Goal: Information Seeking & Learning: Learn about a topic

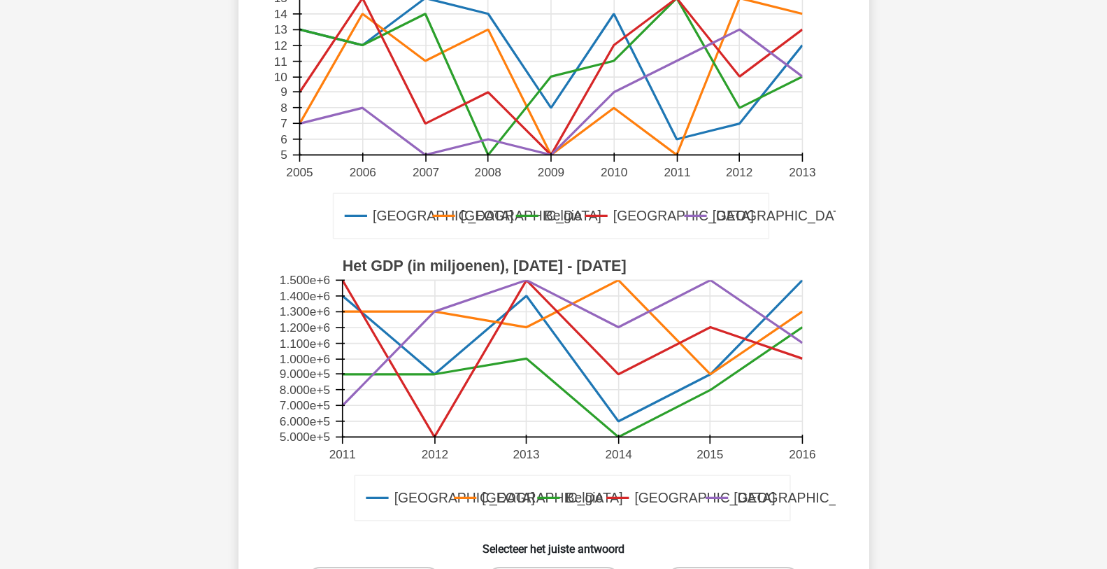
scroll to position [280, 0]
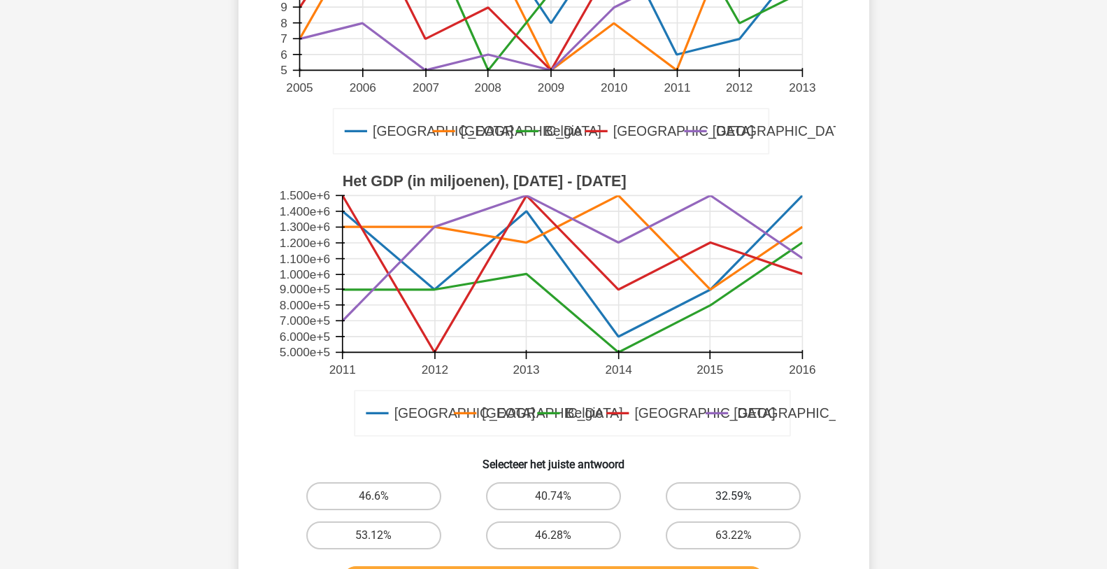
click at [697, 494] on label "32.59%" at bounding box center [733, 496] width 135 height 28
click at [734, 496] on input "32.59%" at bounding box center [738, 500] width 9 height 9
radio input "true"
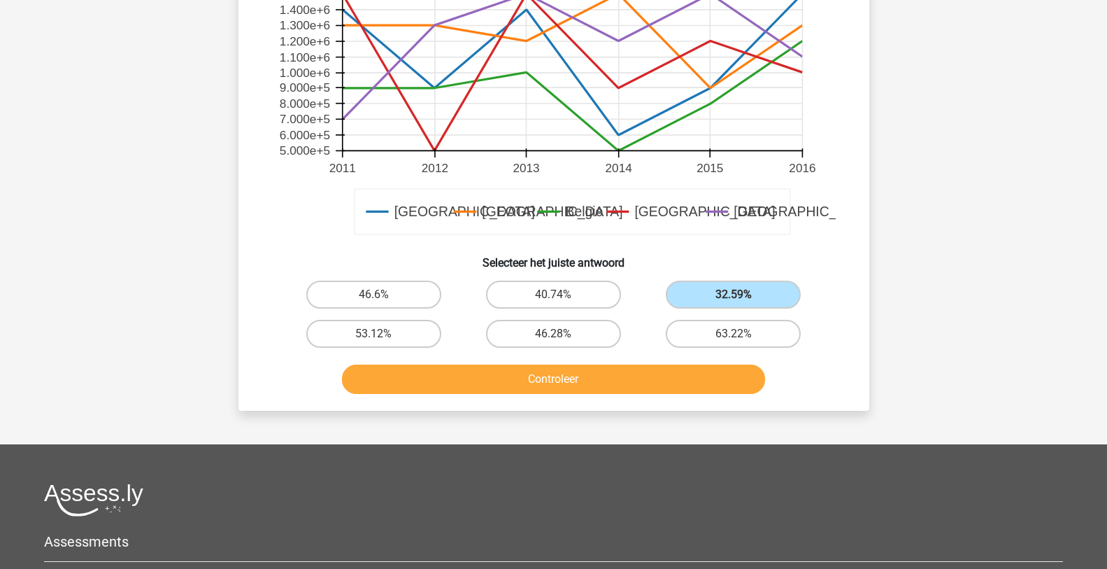
scroll to position [490, 0]
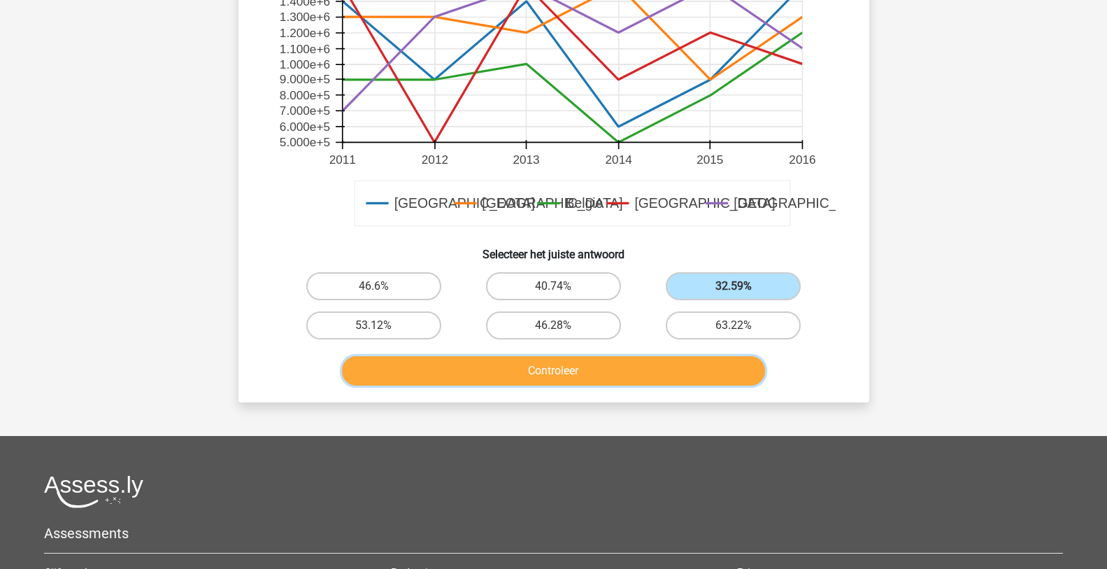
click at [552, 371] on button "Controleer" at bounding box center [553, 370] width 423 height 29
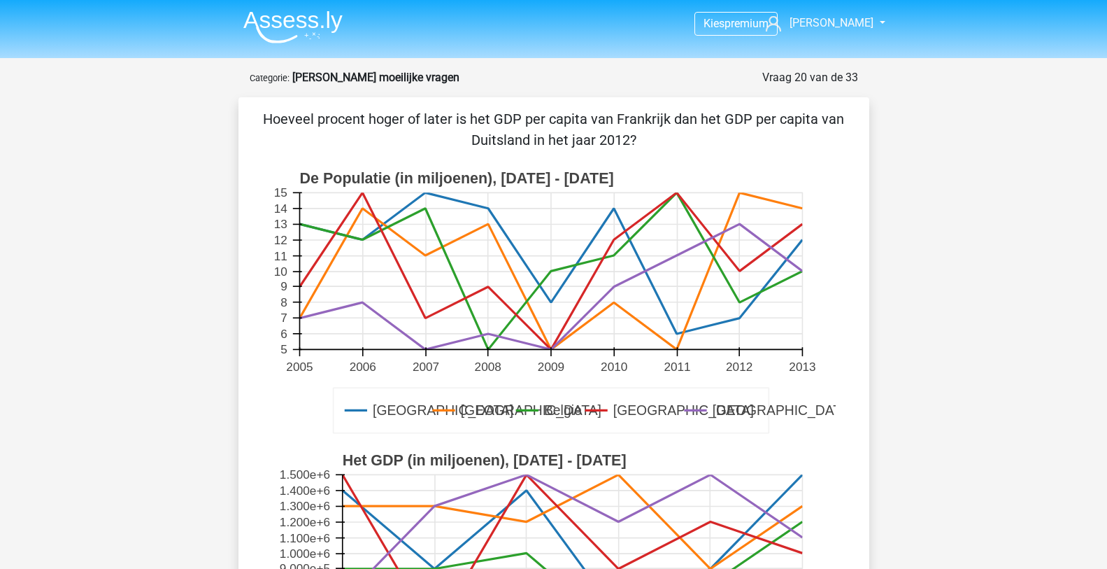
scroll to position [0, 0]
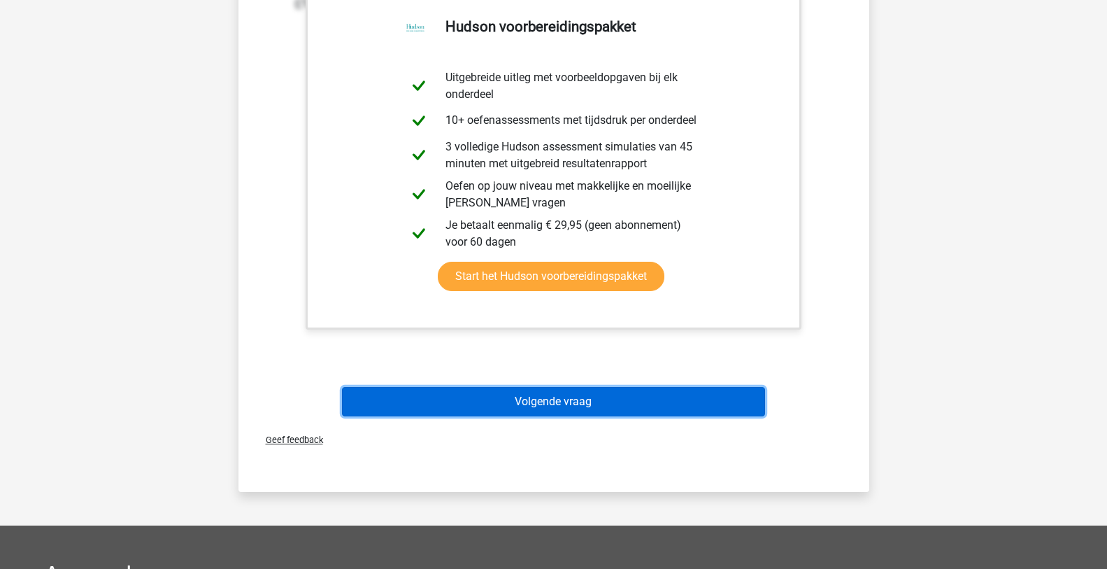
click at [550, 410] on button "Volgende vraag" at bounding box center [553, 401] width 423 height 29
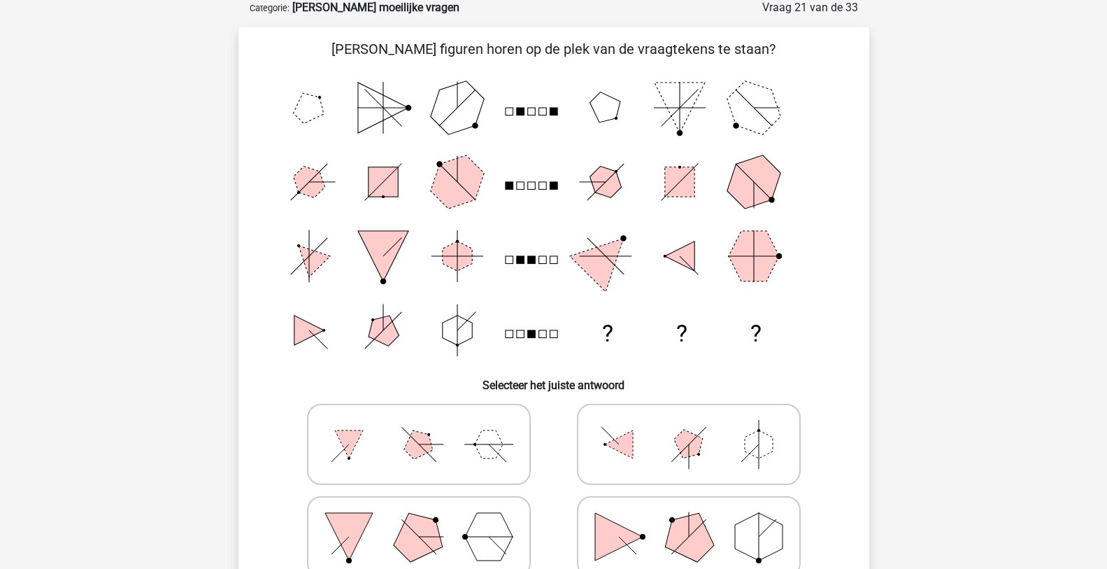
scroll to position [70, 0]
click at [672, 534] on polygon at bounding box center [688, 536] width 67 height 67
click at [689, 520] on input "radio" at bounding box center [693, 515] width 9 height 9
radio input "true"
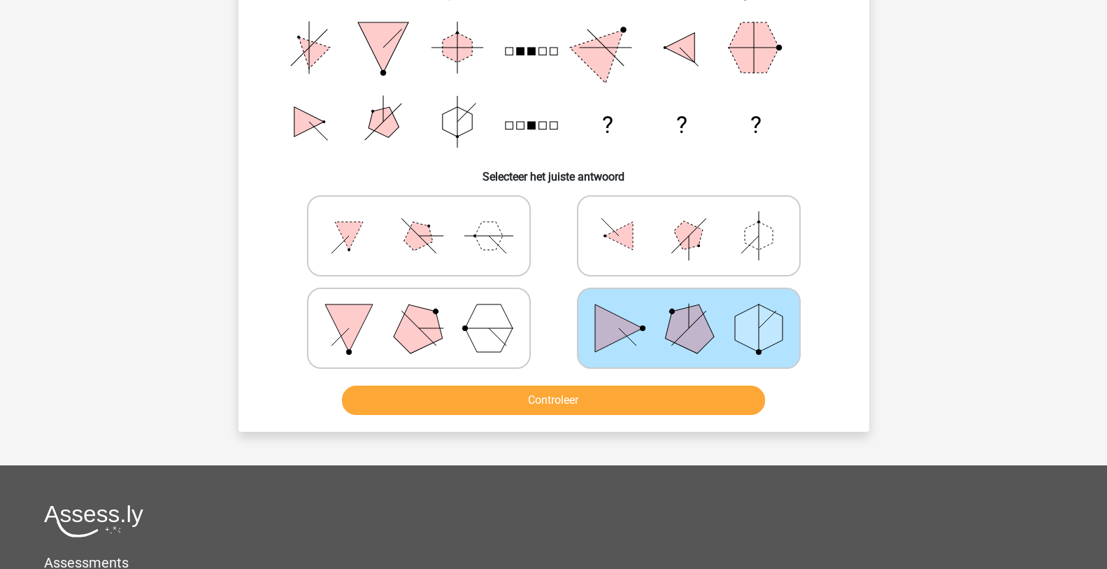
scroll to position [350, 0]
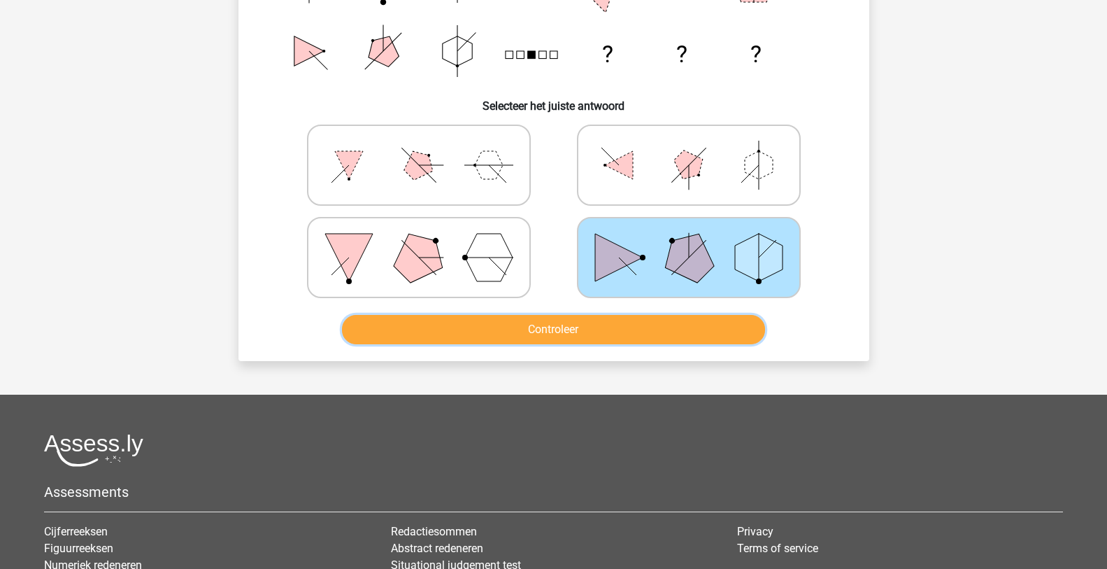
click at [634, 334] on button "Controleer" at bounding box center [553, 329] width 423 height 29
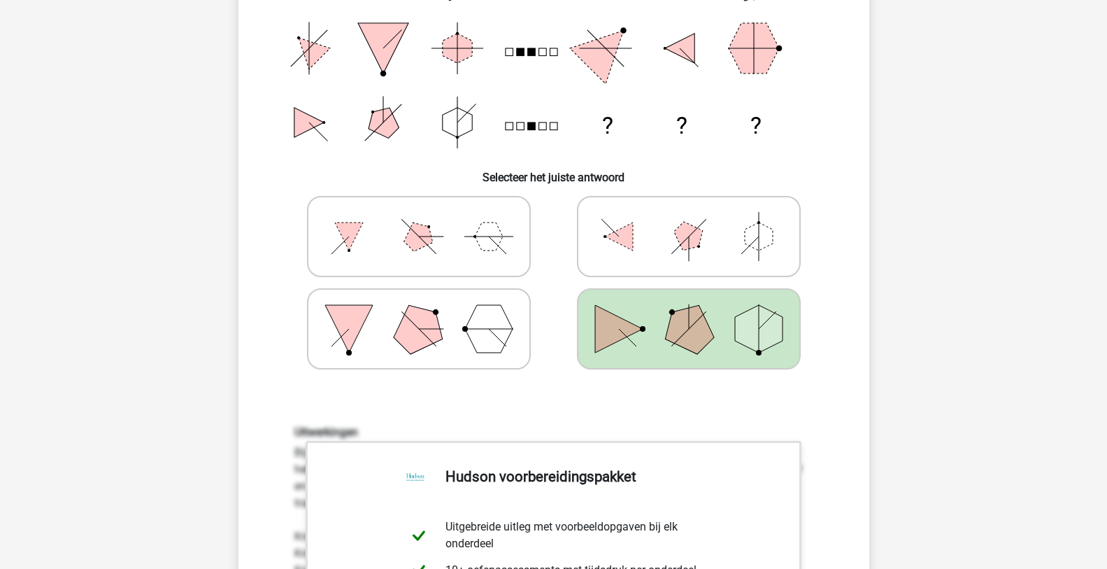
scroll to position [280, 0]
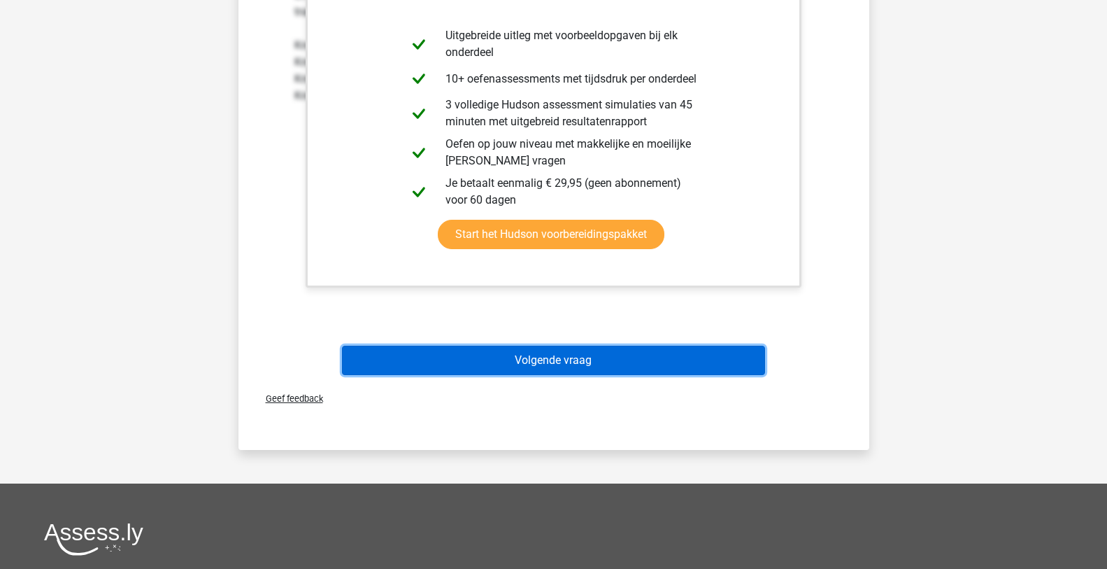
click at [590, 369] on button "Volgende vraag" at bounding box center [553, 360] width 423 height 29
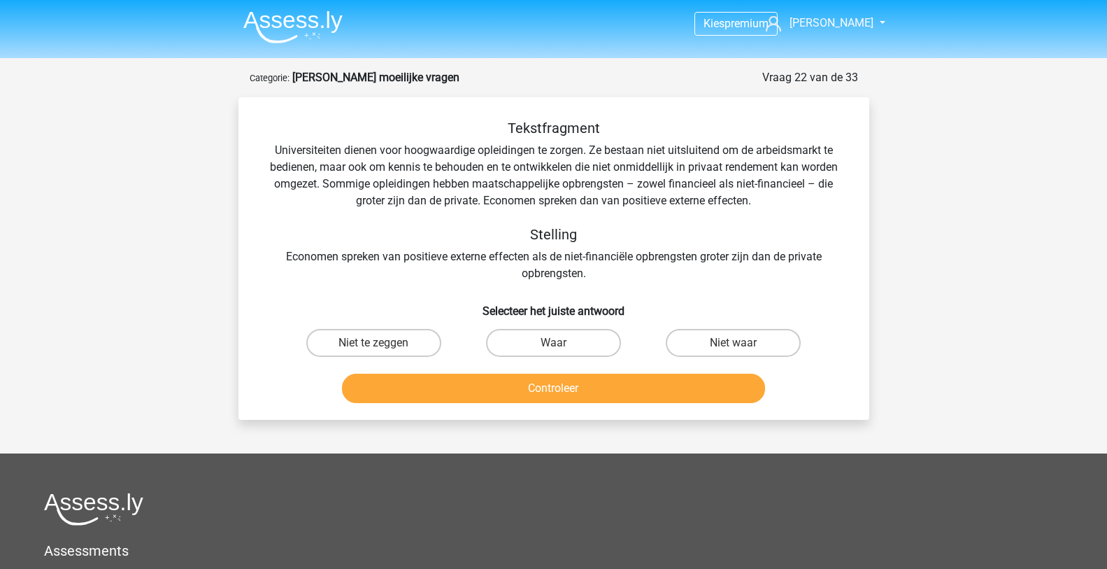
scroll to position [0, 0]
click at [698, 343] on label "Niet waar" at bounding box center [733, 343] width 135 height 28
click at [734, 343] on input "Niet waar" at bounding box center [738, 347] width 9 height 9
radio input "true"
click at [604, 395] on button "Controleer" at bounding box center [553, 388] width 423 height 29
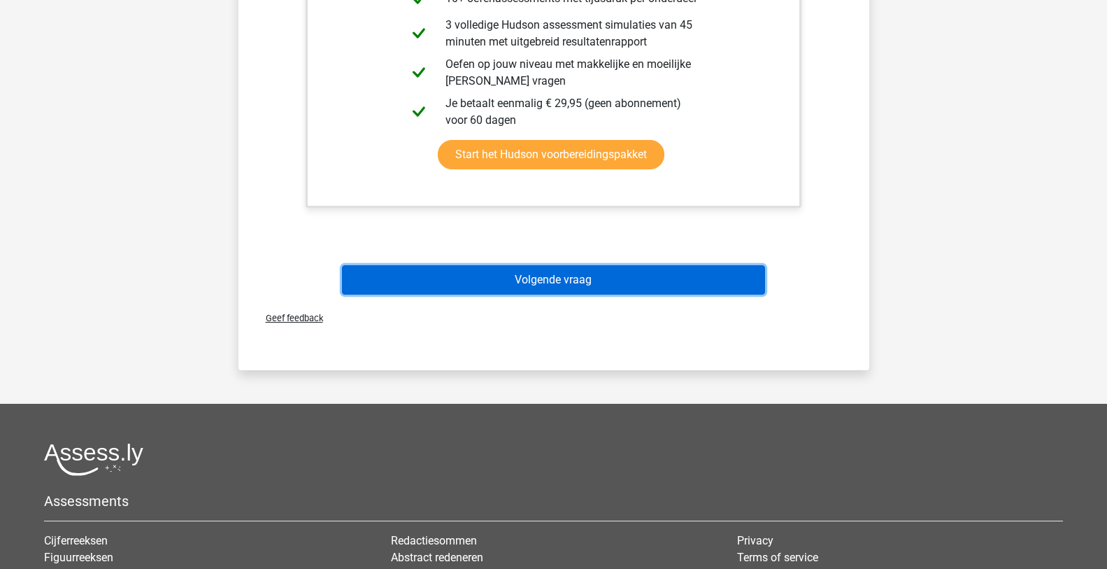
click at [583, 273] on button "Volgende vraag" at bounding box center [553, 279] width 423 height 29
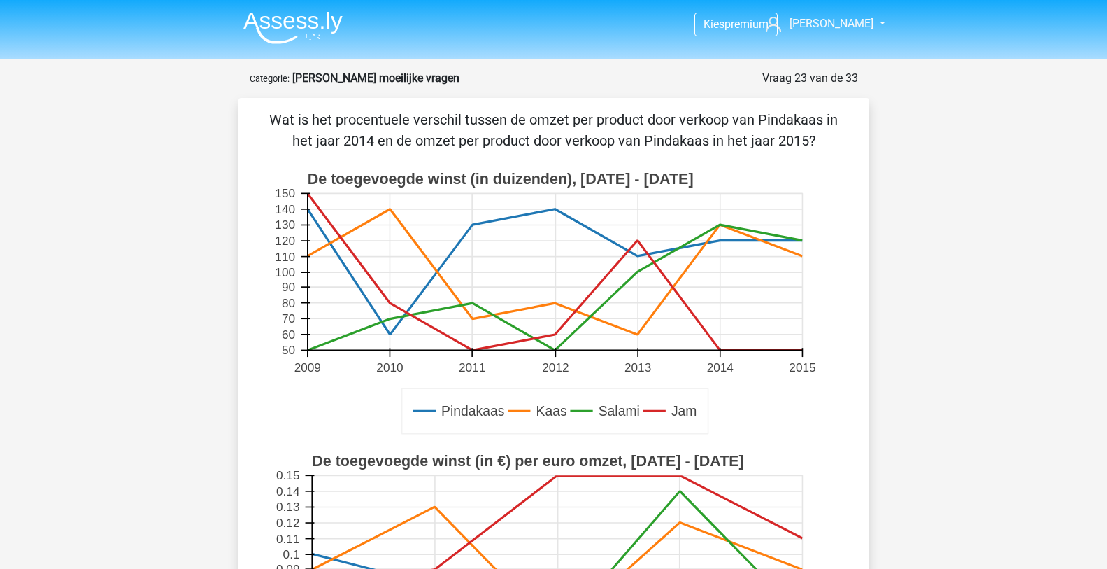
scroll to position [490, 0]
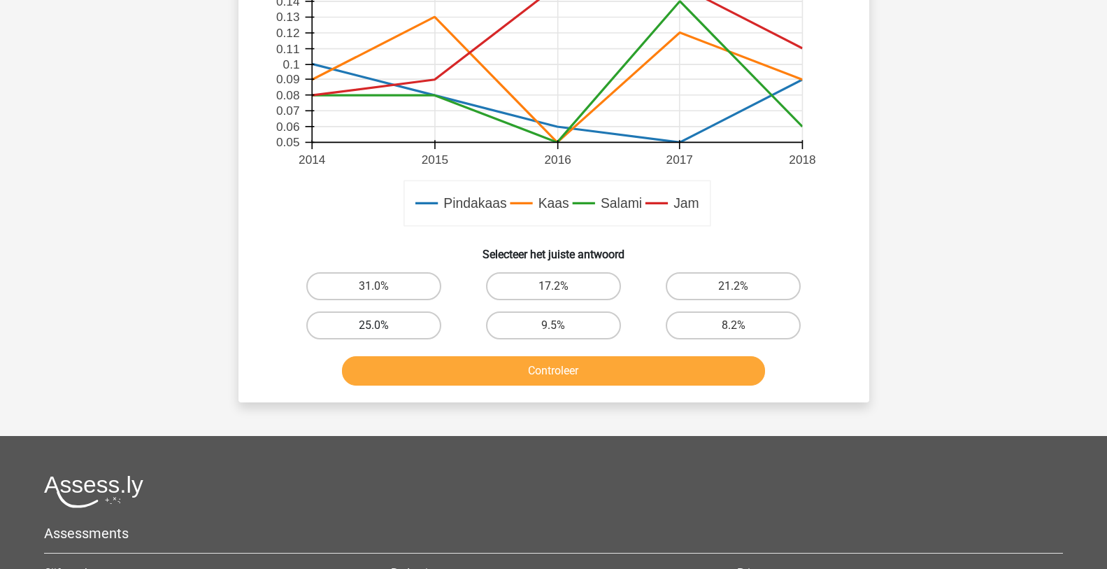
click at [343, 324] on label "25.0%" at bounding box center [373, 325] width 135 height 28
click at [374, 325] on input "25.0%" at bounding box center [378, 329] width 9 height 9
radio input "true"
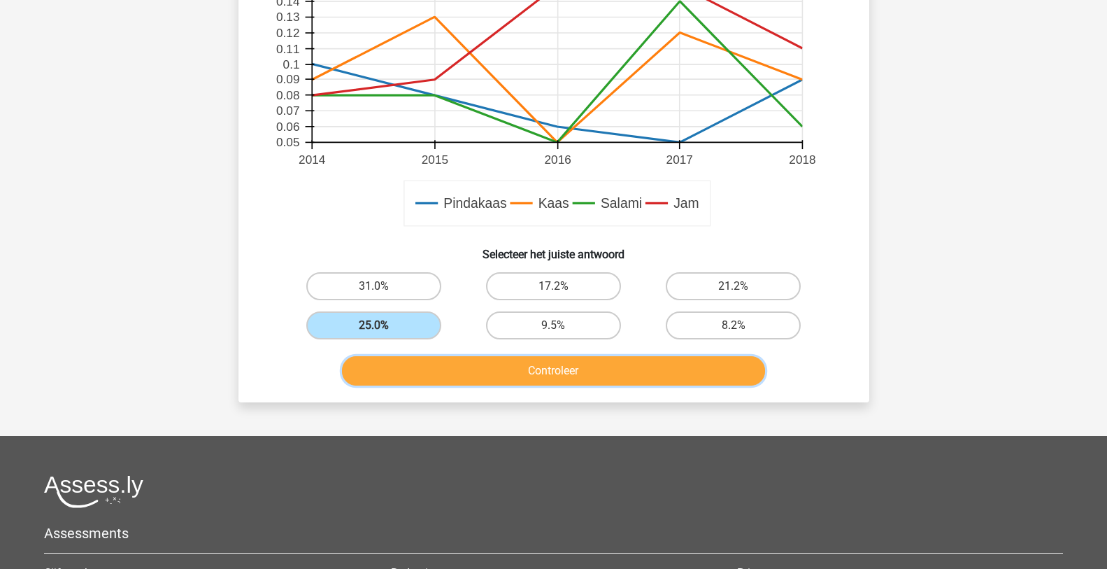
click at [446, 371] on button "Controleer" at bounding box center [553, 370] width 423 height 29
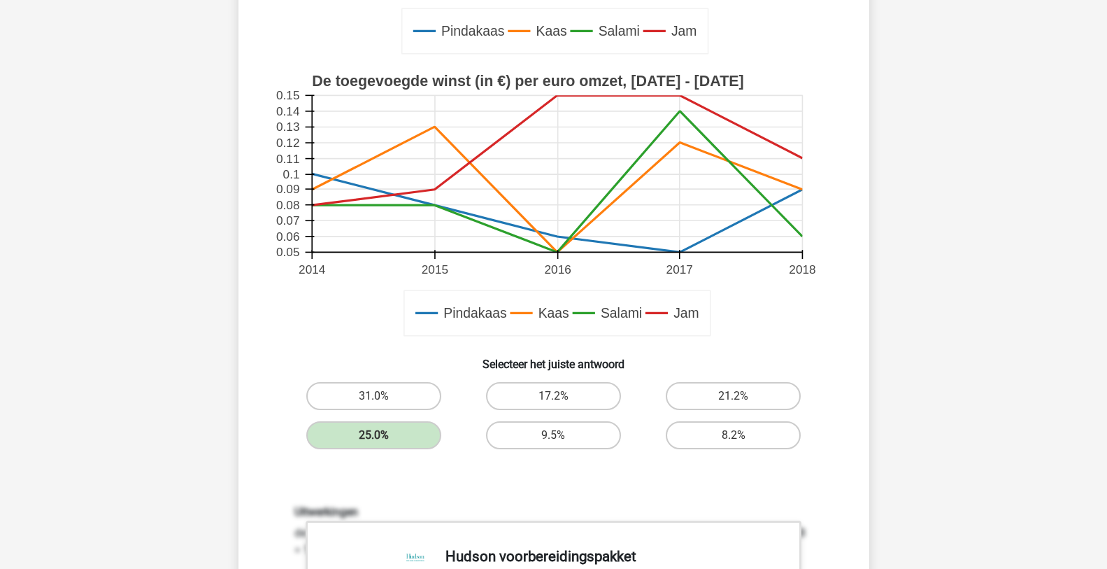
scroll to position [420, 0]
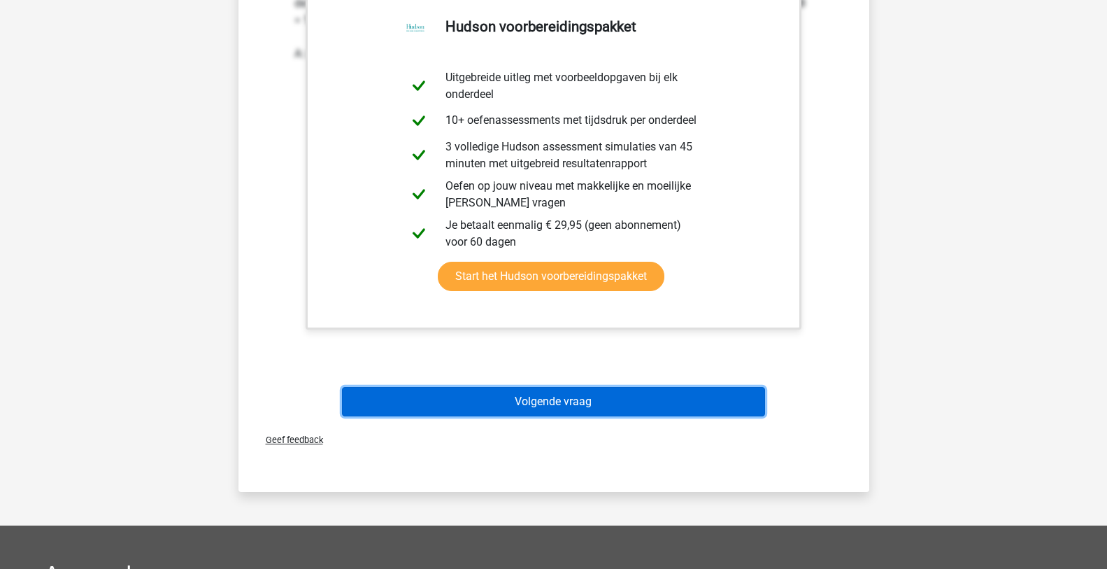
click at [502, 395] on button "Volgende vraag" at bounding box center [553, 401] width 423 height 29
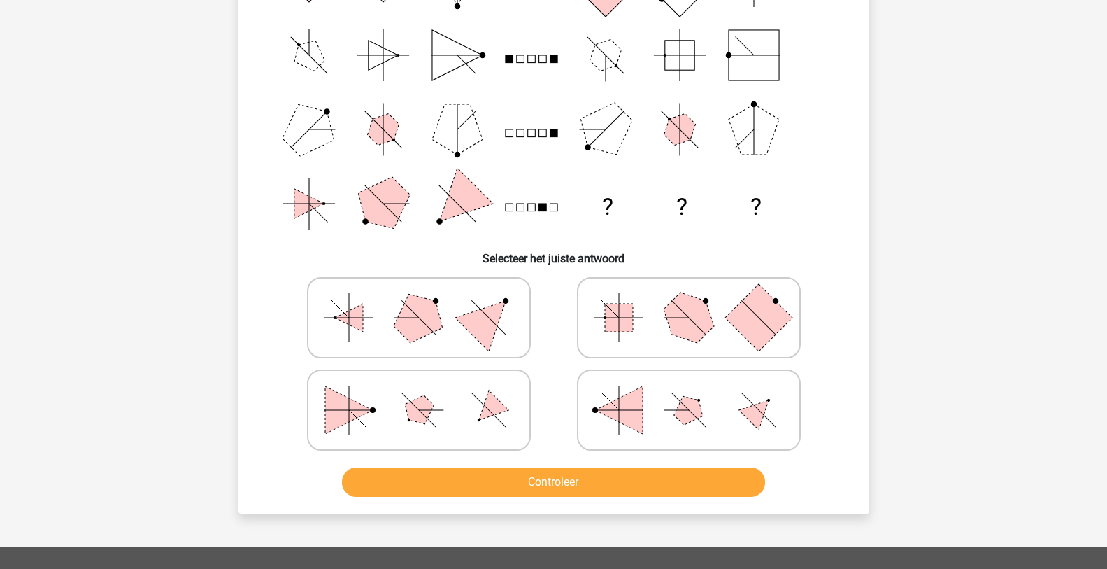
scroll to position [210, 0]
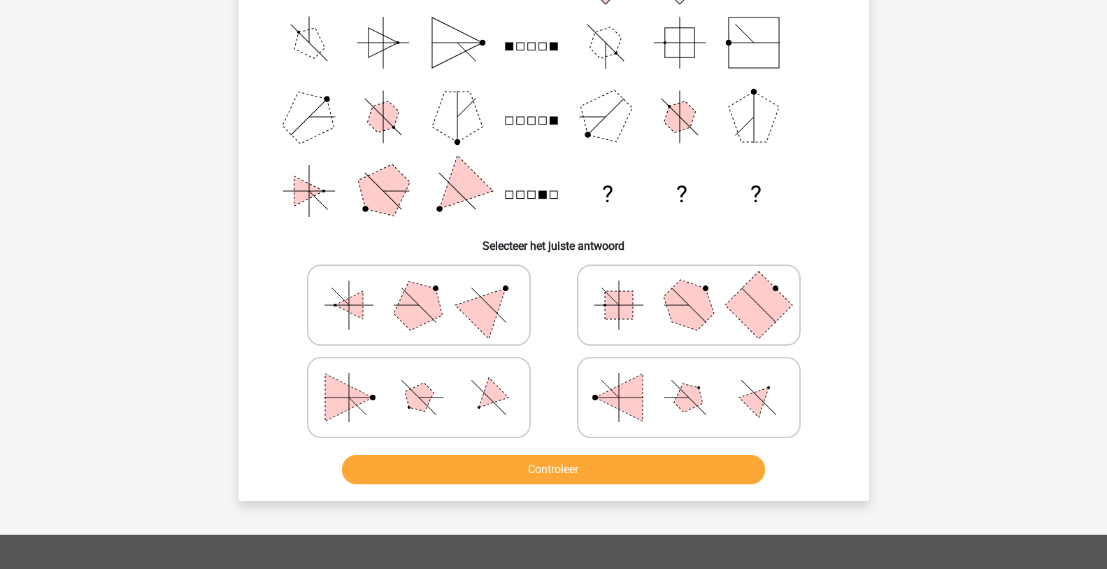
click at [449, 402] on icon at bounding box center [419, 397] width 210 height 70
click at [428, 380] on input "radio" at bounding box center [423, 375] width 9 height 9
radio input "true"
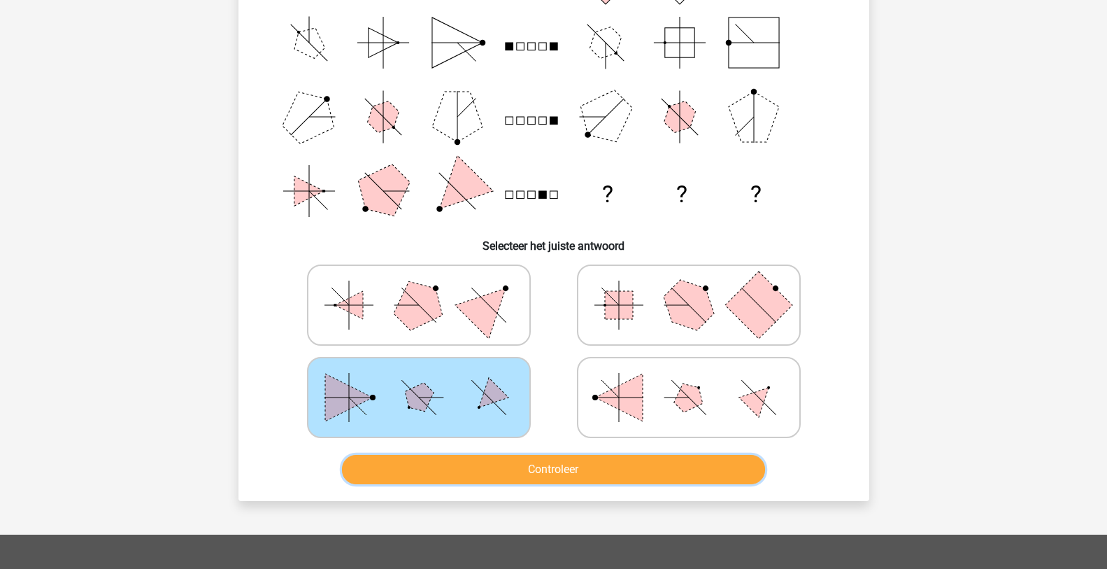
click at [557, 469] on button "Controleer" at bounding box center [553, 469] width 423 height 29
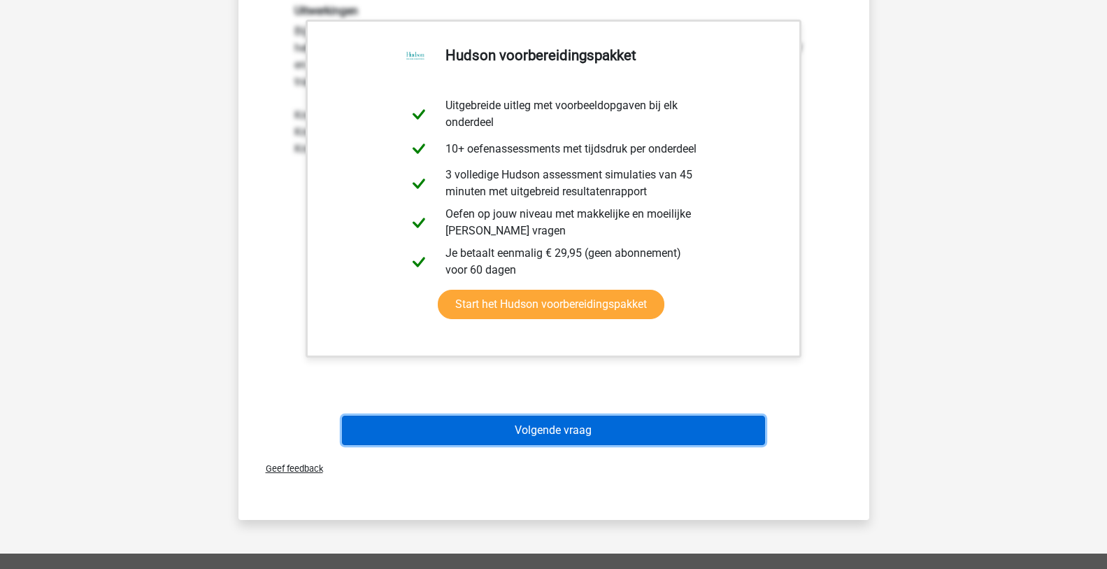
click at [559, 426] on button "Volgende vraag" at bounding box center [553, 429] width 423 height 29
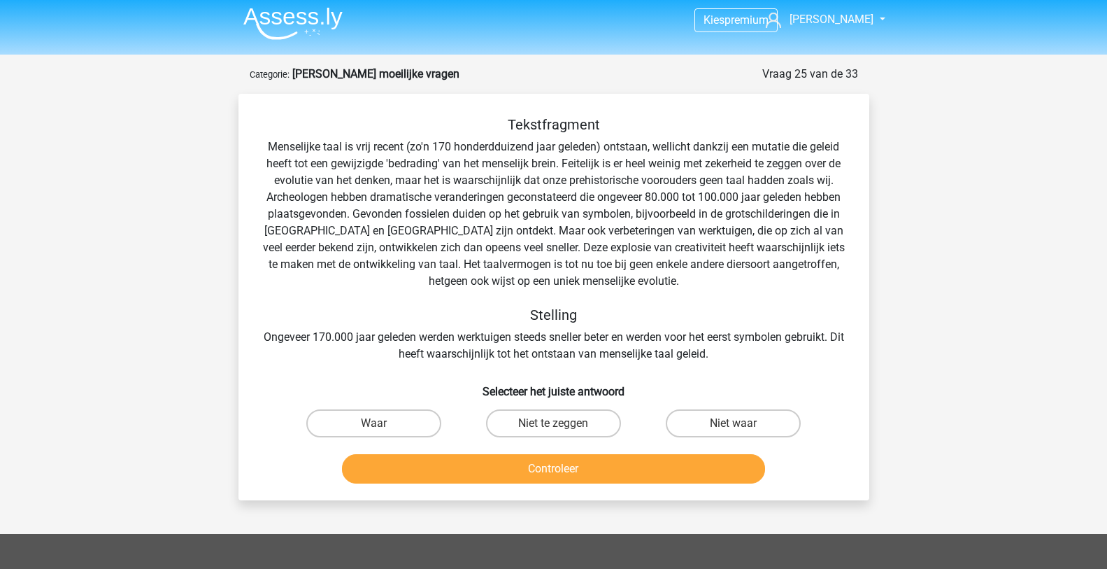
scroll to position [0, 0]
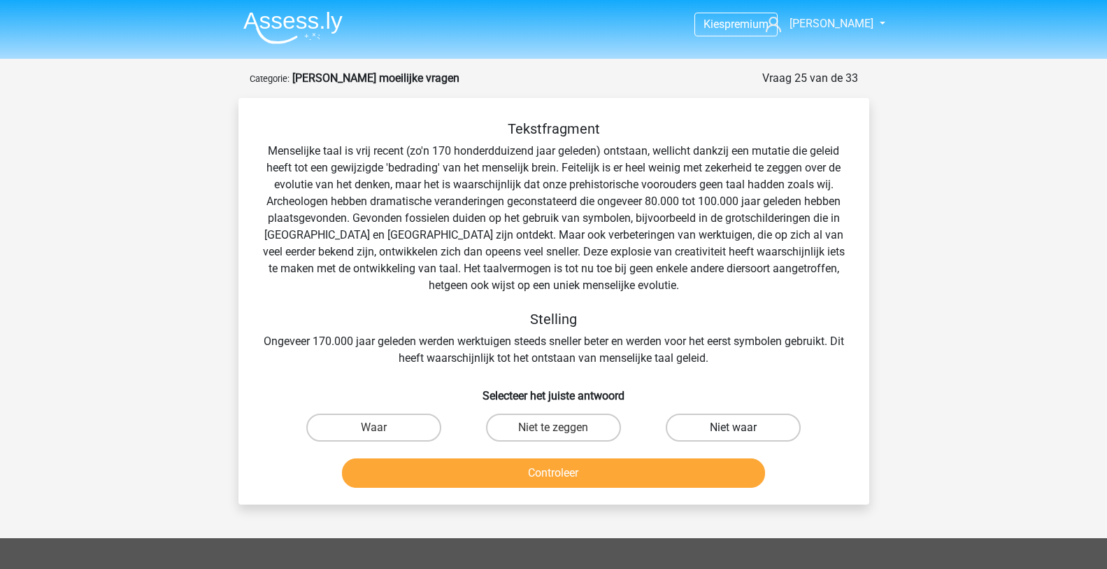
click at [709, 421] on label "Niet waar" at bounding box center [733, 427] width 135 height 28
click at [734, 427] on input "Niet waar" at bounding box center [738, 431] width 9 height 9
radio input "true"
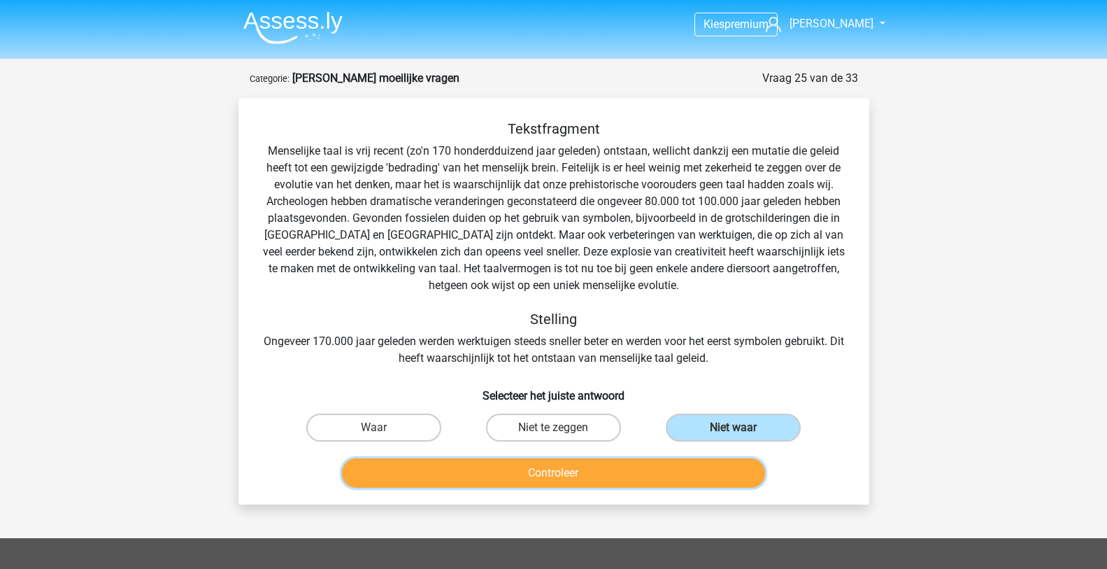
click at [640, 480] on button "Controleer" at bounding box center [553, 472] width 423 height 29
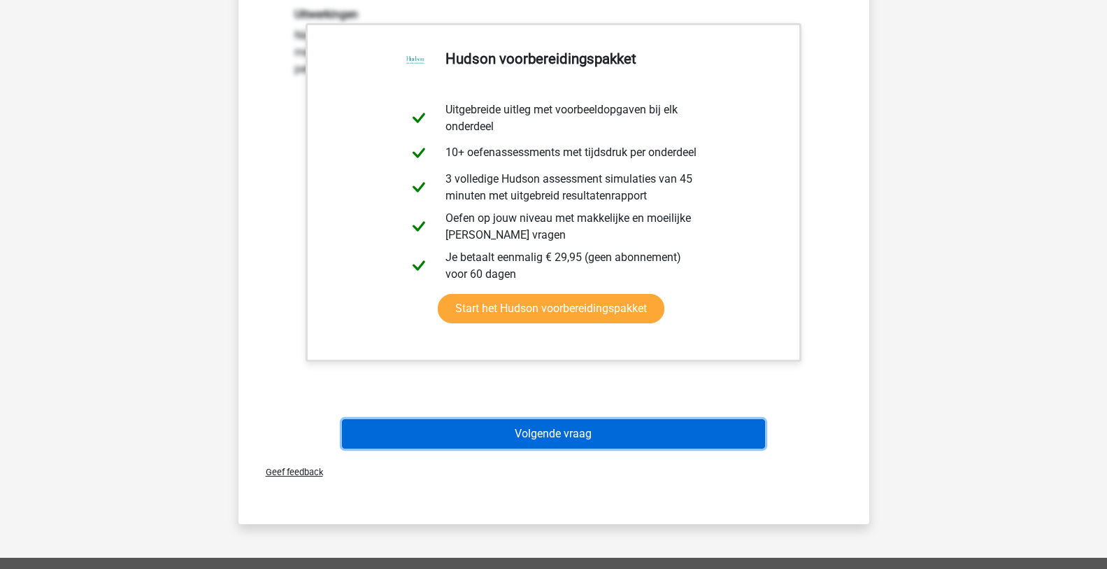
click at [562, 434] on button "Volgende vraag" at bounding box center [553, 433] width 423 height 29
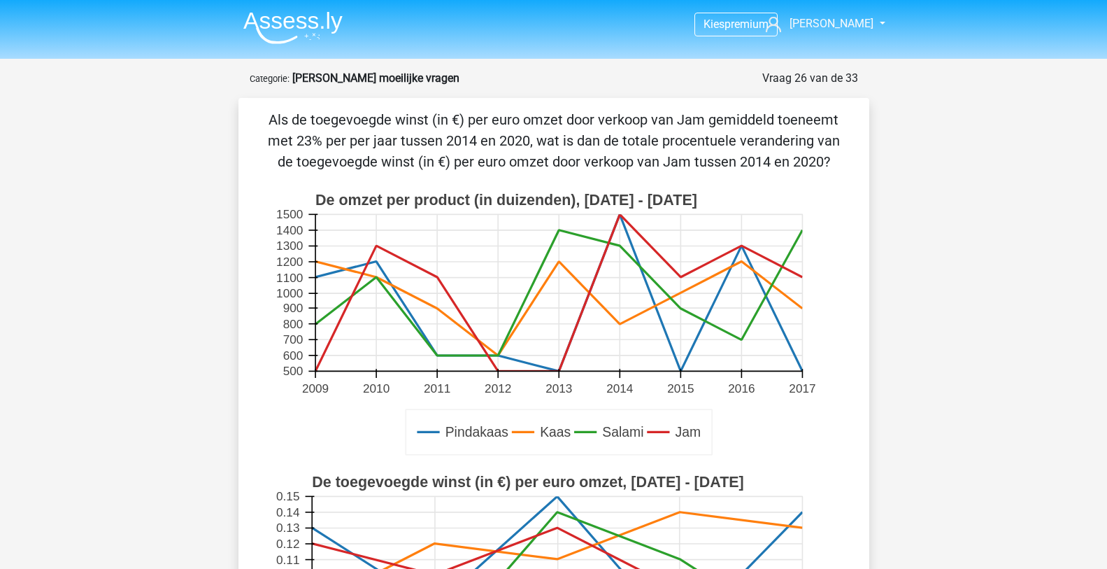
drag, startPoint x: 611, startPoint y: 447, endPoint x: 939, endPoint y: 465, distance: 328.6
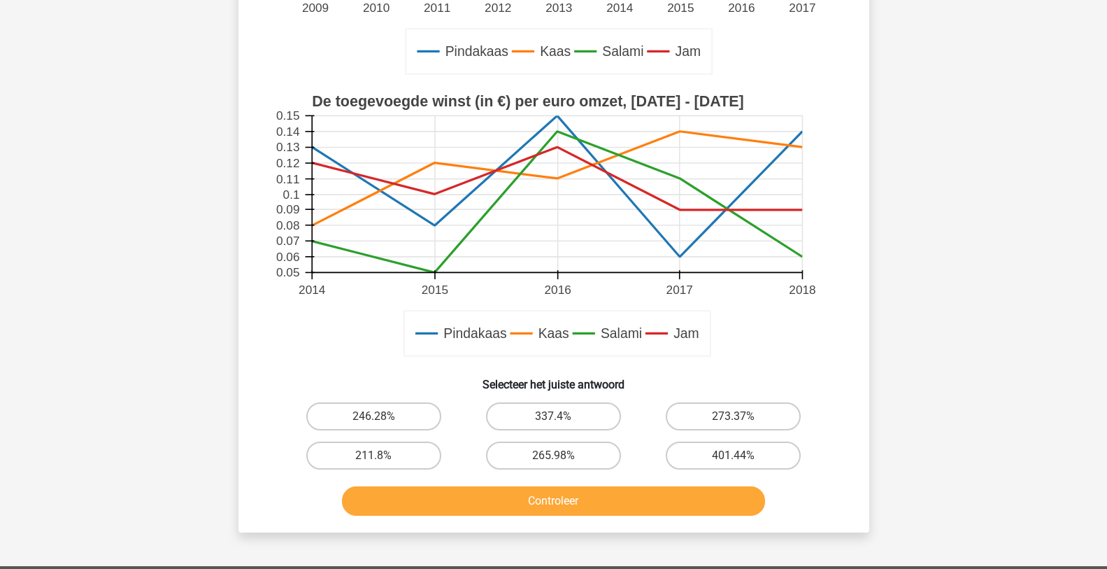
scroll to position [420, 0]
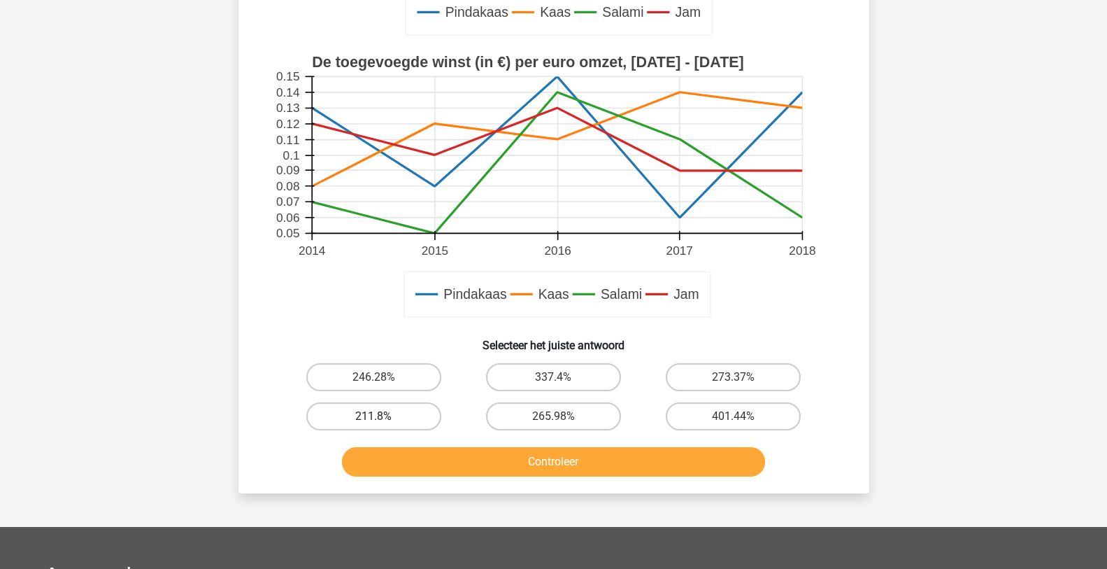
click at [386, 417] on label "211.8%" at bounding box center [373, 416] width 135 height 28
click at [383, 417] on input "211.8%" at bounding box center [378, 420] width 9 height 9
radio input "true"
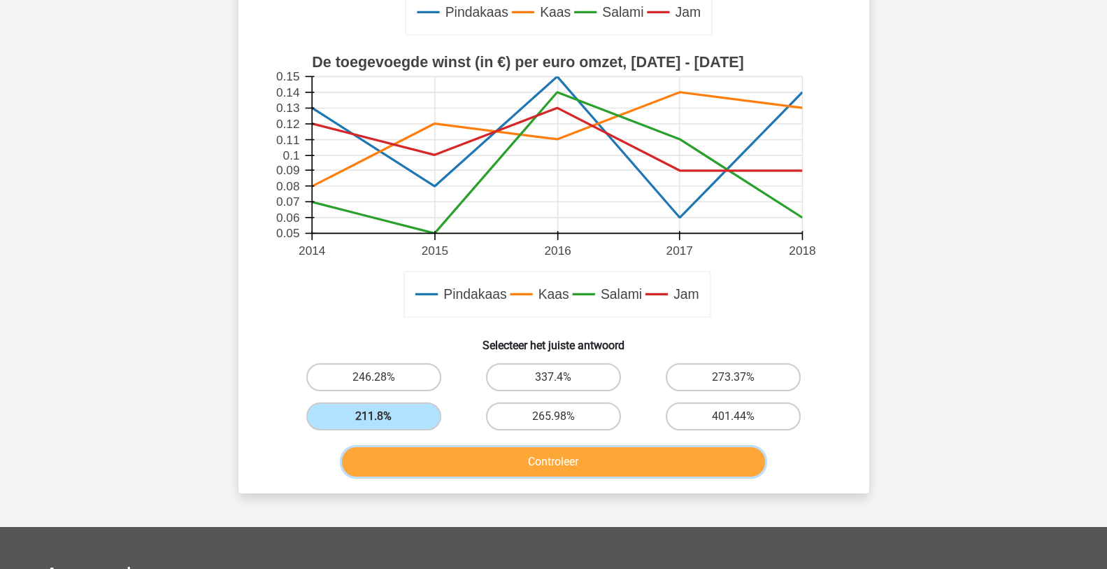
click at [490, 463] on button "Controleer" at bounding box center [553, 461] width 423 height 29
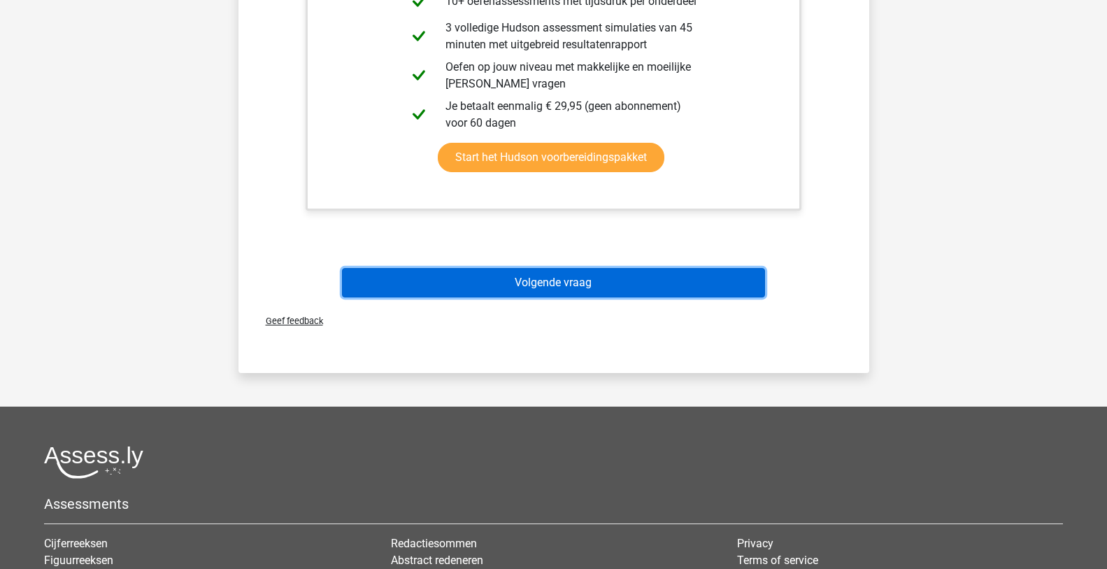
click at [639, 280] on button "Volgende vraag" at bounding box center [553, 282] width 423 height 29
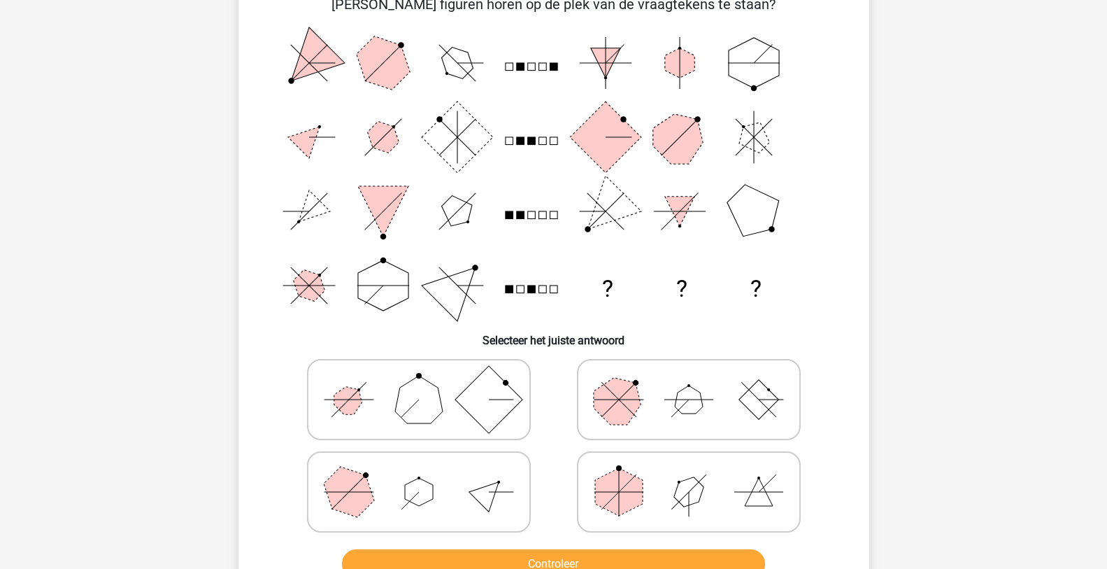
scroll to position [140, 0]
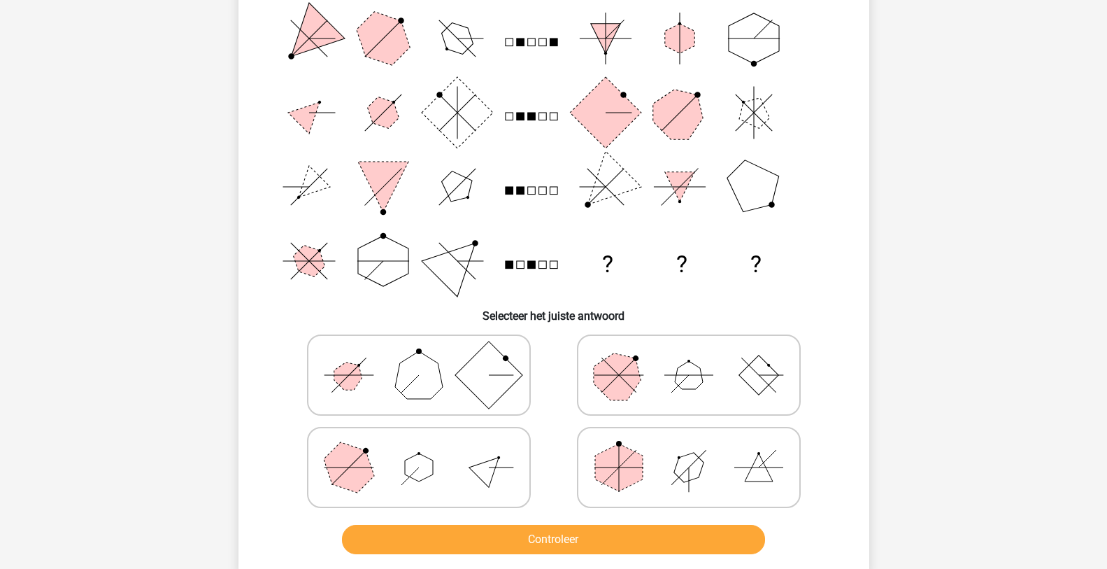
click at [402, 469] on icon at bounding box center [419, 467] width 210 height 70
click at [419, 450] on input "radio" at bounding box center [423, 445] width 9 height 9
radio input "true"
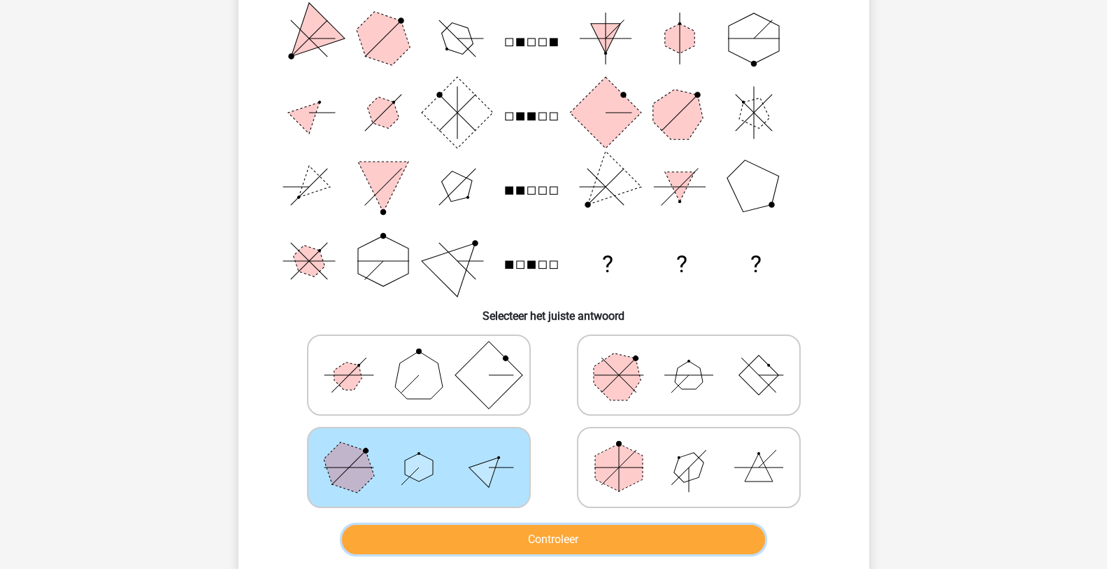
click at [511, 537] on button "Controleer" at bounding box center [553, 539] width 423 height 29
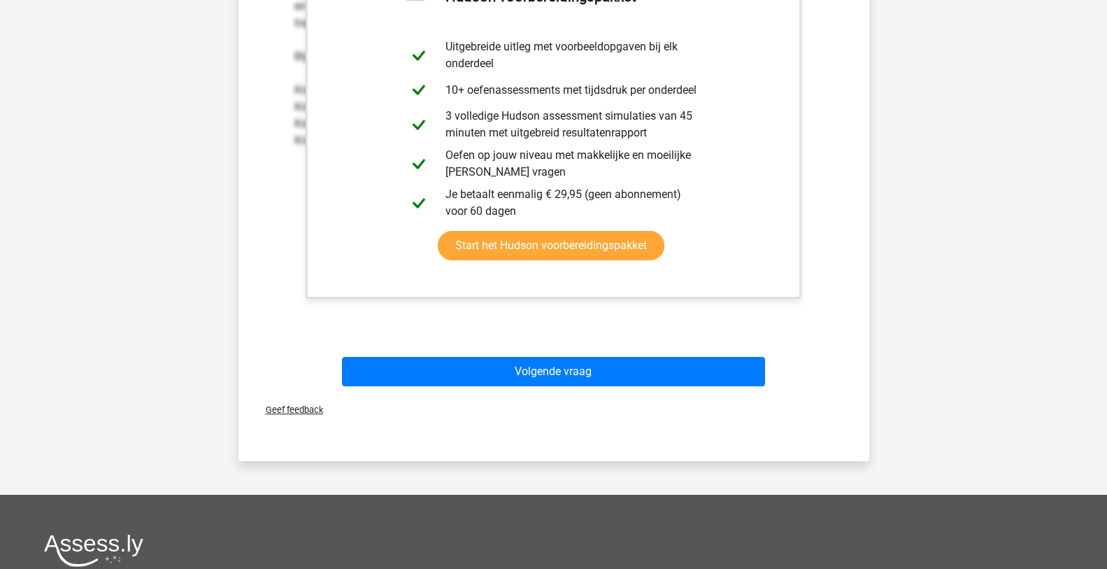
scroll to position [769, 0]
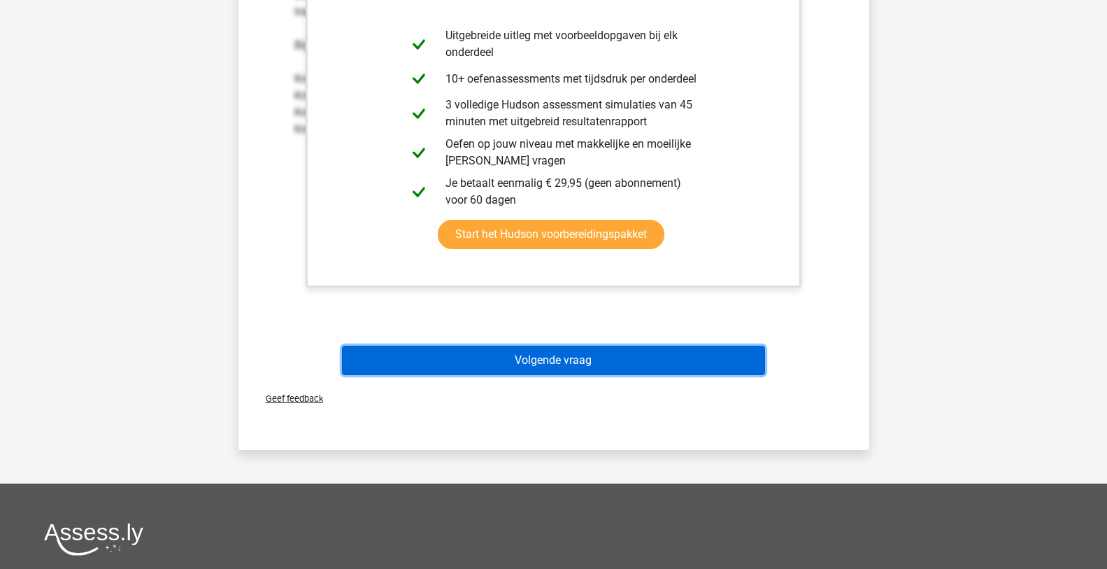
click at [560, 367] on button "Volgende vraag" at bounding box center [553, 360] width 423 height 29
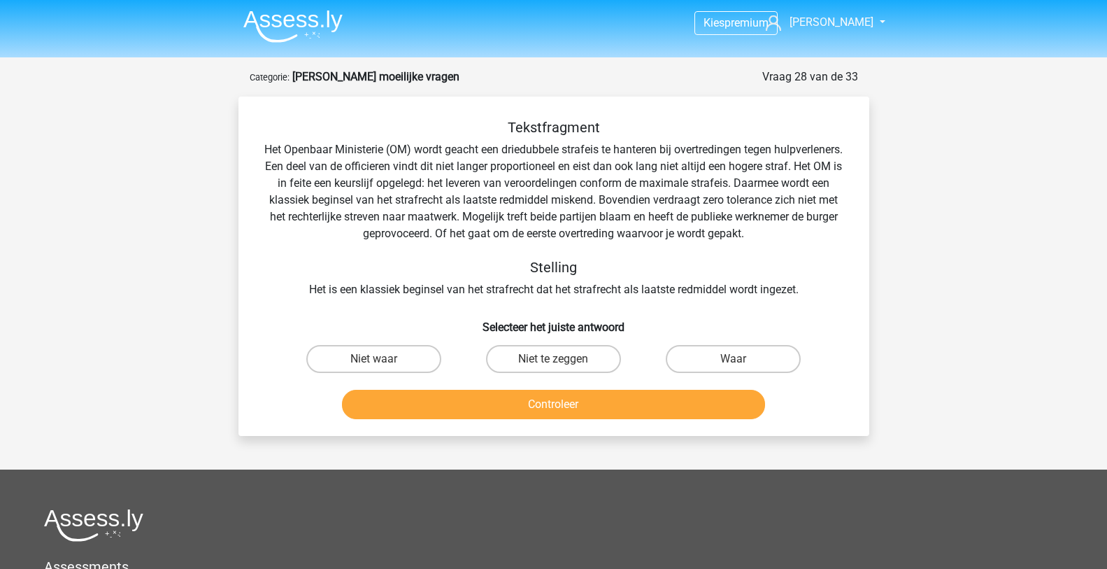
scroll to position [0, 0]
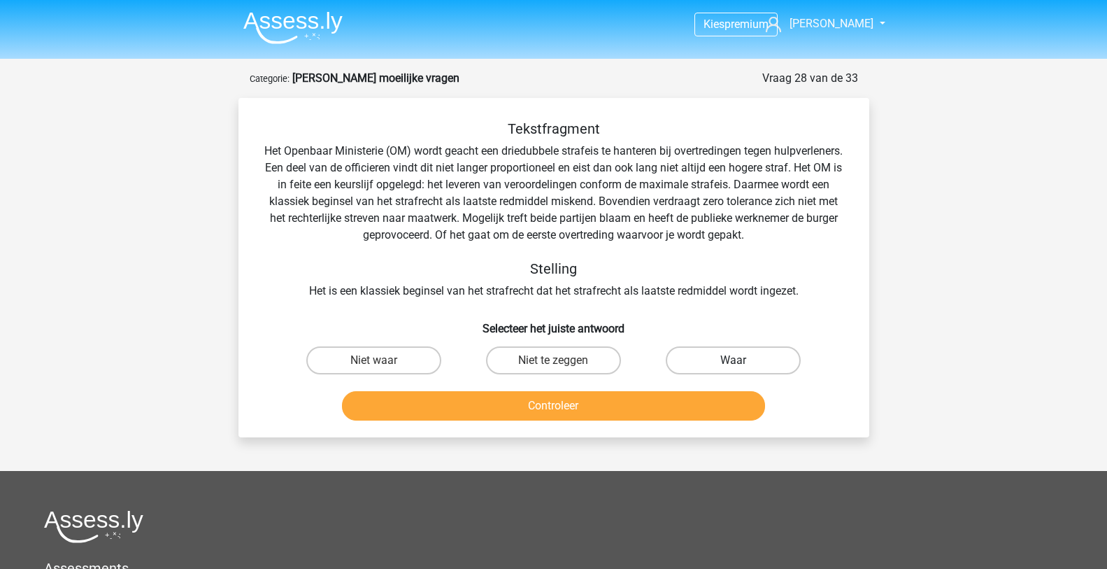
click at [760, 360] on label "Waar" at bounding box center [733, 360] width 135 height 28
click at [743, 360] on input "Waar" at bounding box center [738, 364] width 9 height 9
radio input "true"
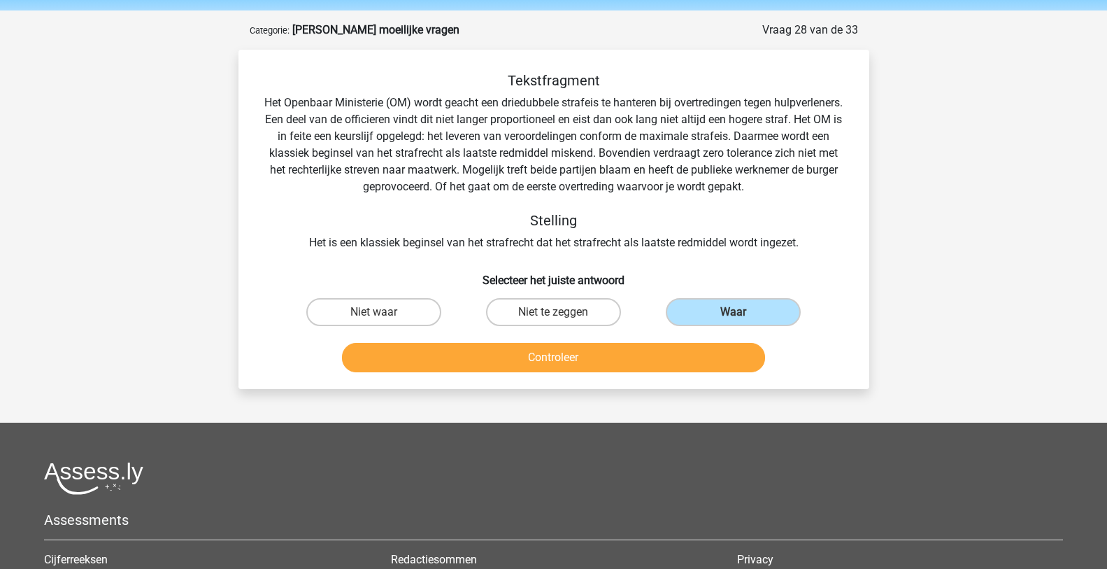
scroll to position [70, 0]
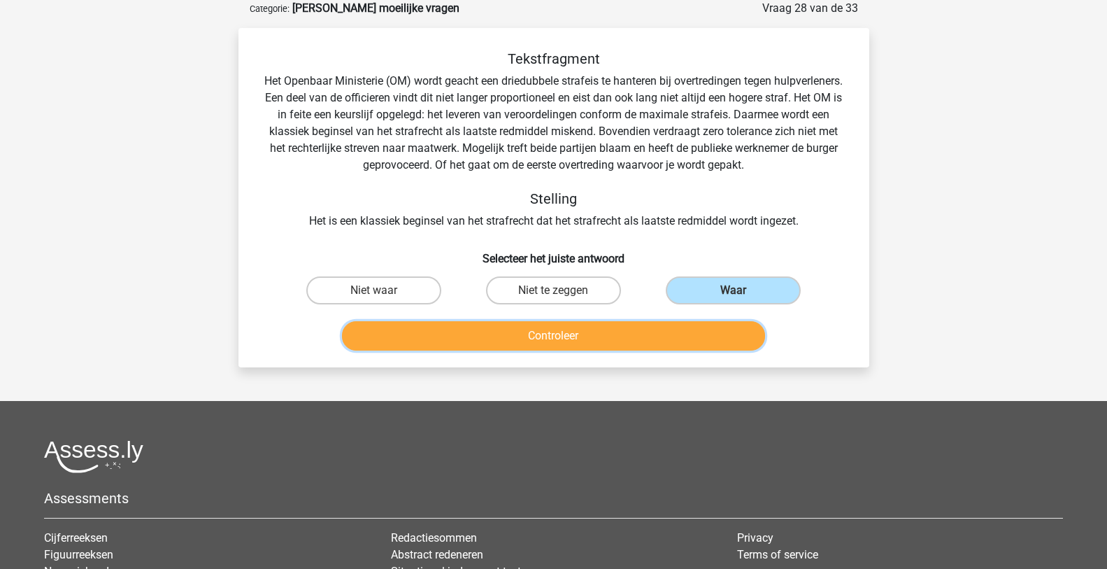
click at [615, 334] on button "Controleer" at bounding box center [553, 335] width 423 height 29
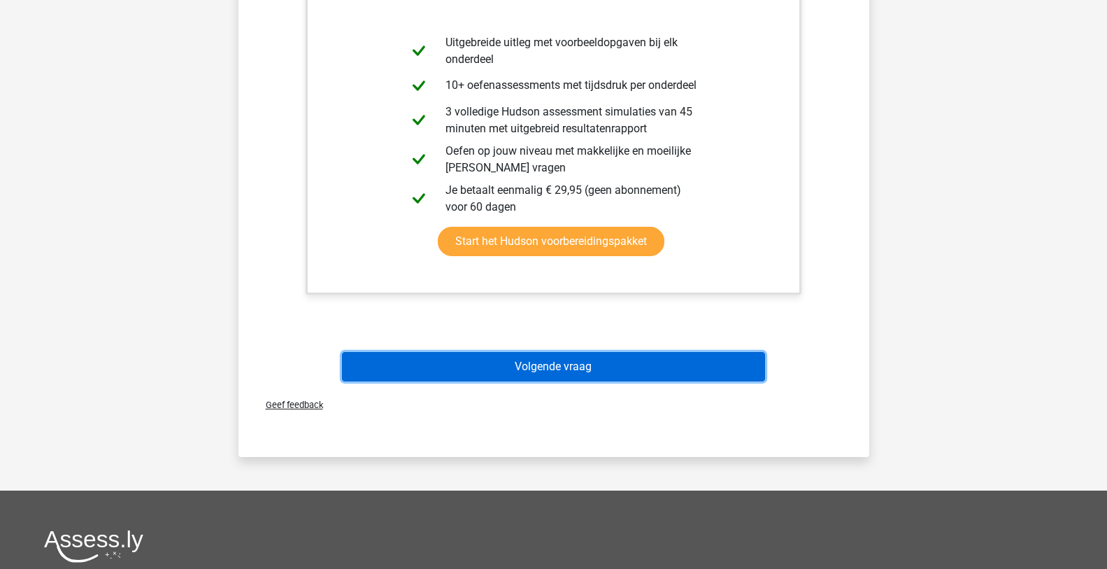
click at [511, 362] on button "Volgende vraag" at bounding box center [553, 366] width 423 height 29
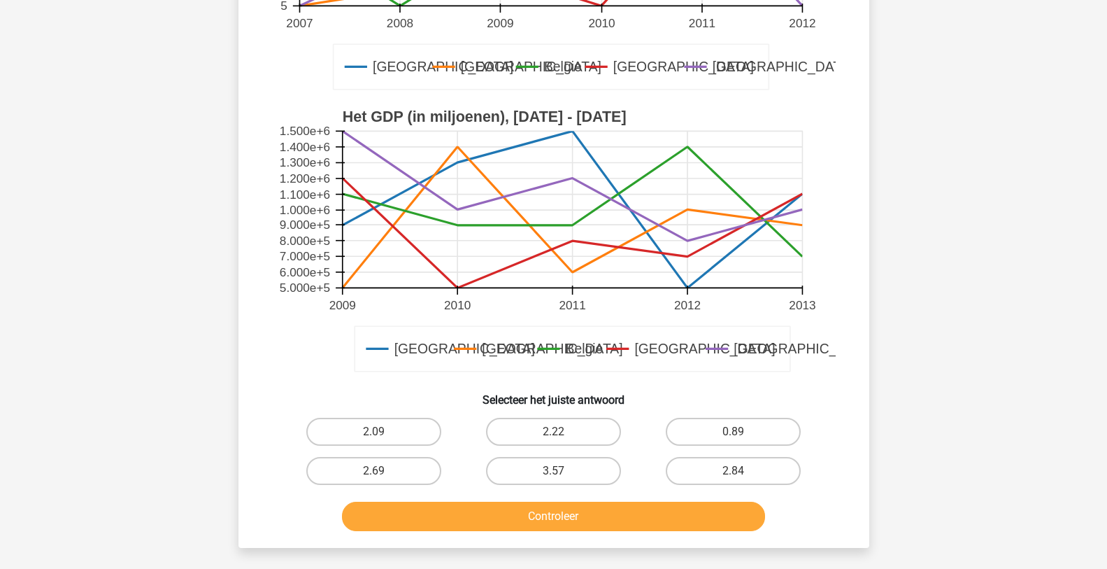
scroll to position [350, 0]
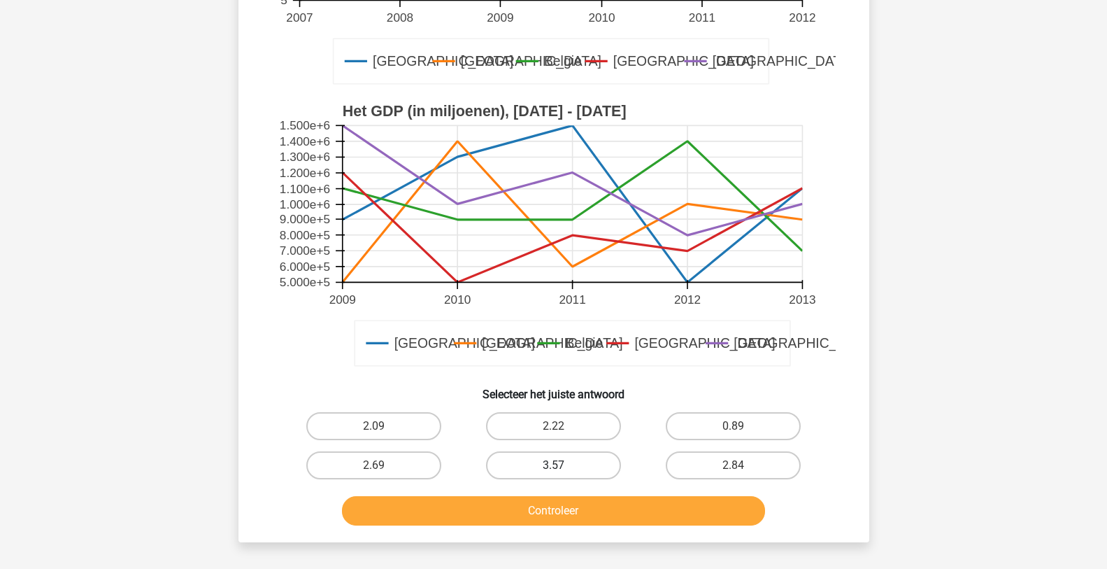
click at [572, 461] on label "3.57" at bounding box center [553, 465] width 135 height 28
click at [562, 465] on input "3.57" at bounding box center [557, 469] width 9 height 9
radio input "true"
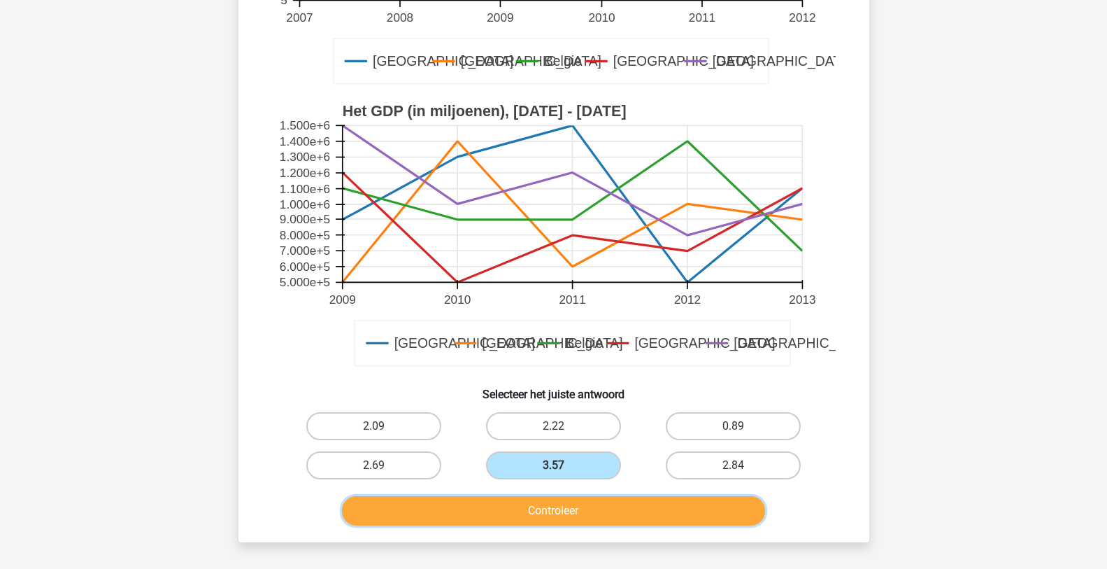
click at [574, 517] on button "Controleer" at bounding box center [553, 510] width 423 height 29
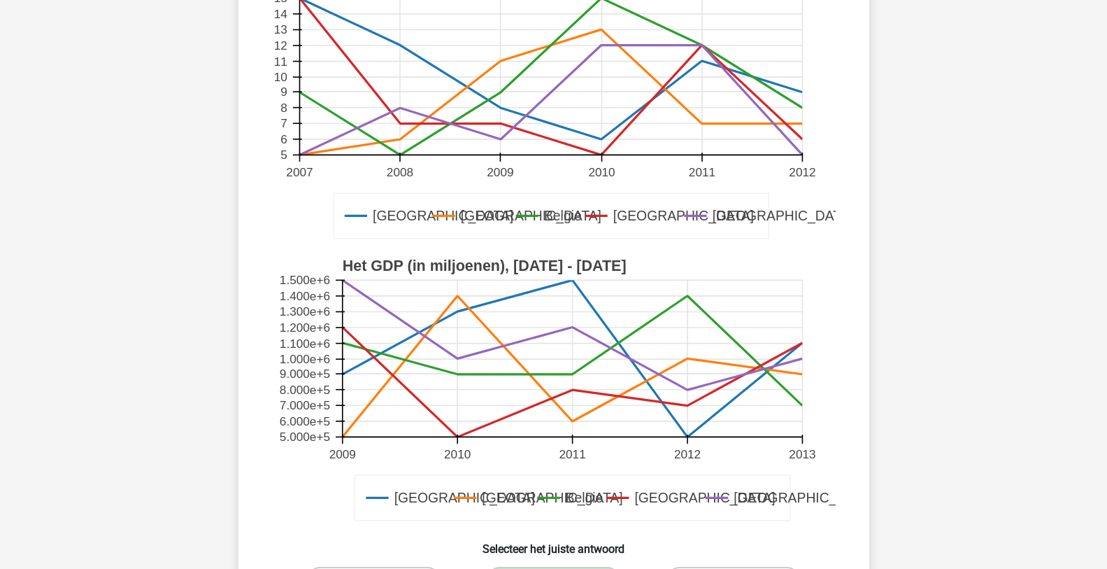
scroll to position [280, 0]
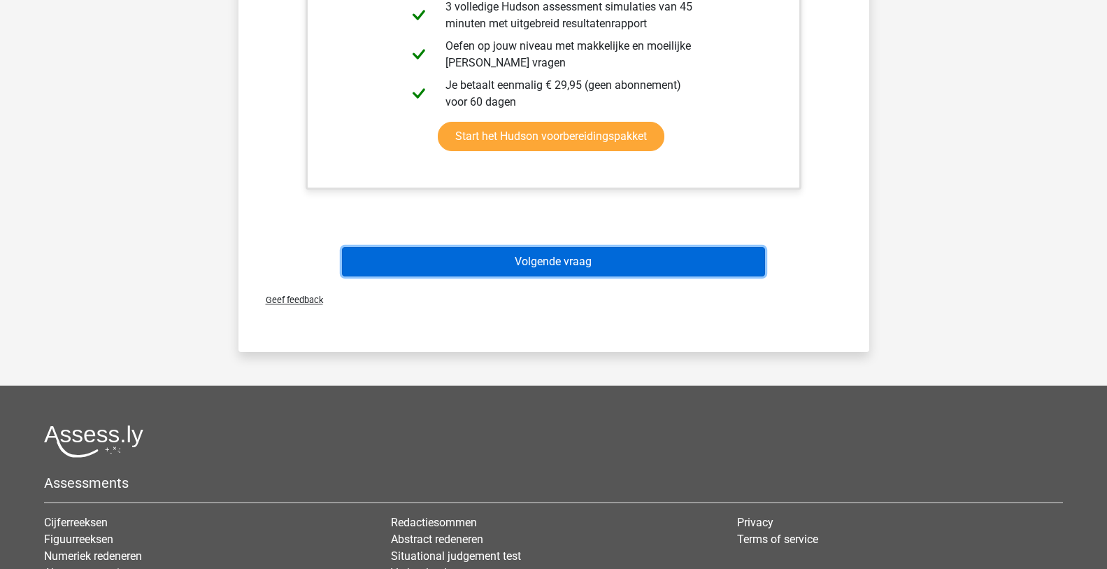
click at [610, 265] on button "Volgende vraag" at bounding box center [553, 261] width 423 height 29
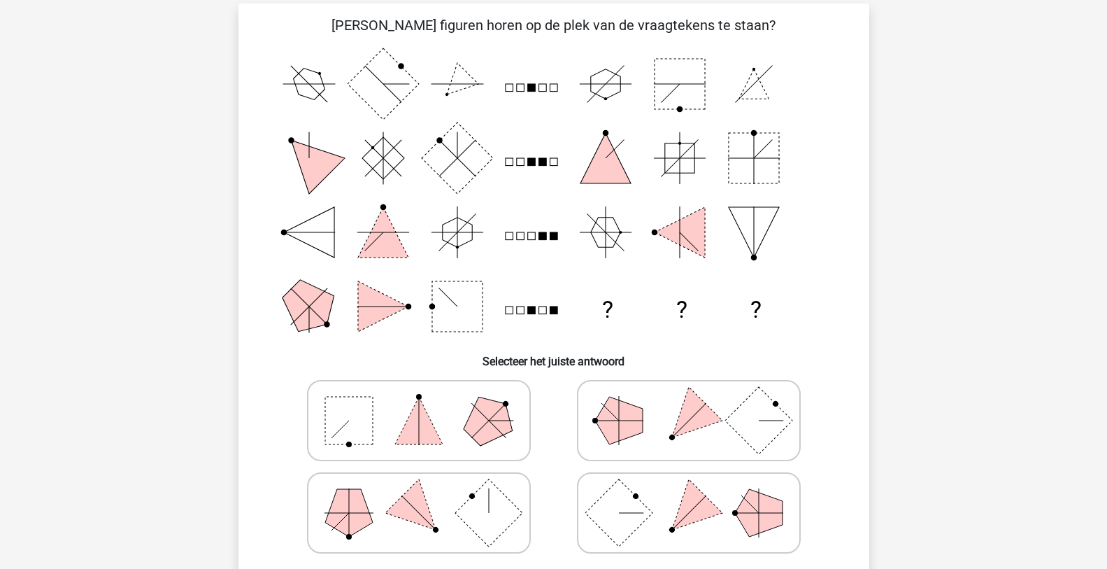
scroll to position [70, 0]
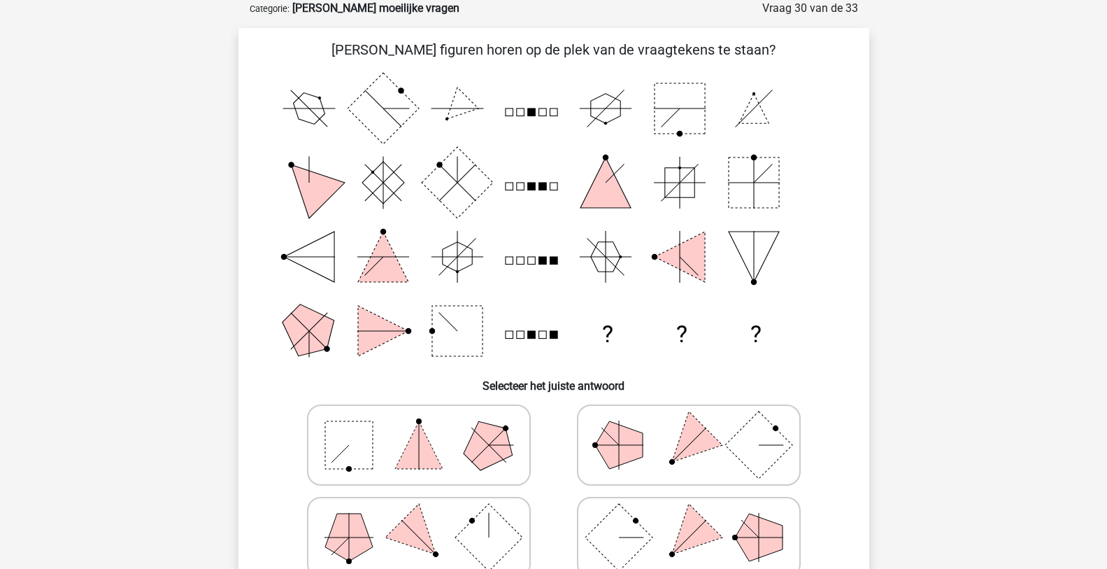
click at [634, 540] on rect at bounding box center [618, 536] width 67 height 67
click at [689, 520] on input "radio" at bounding box center [693, 515] width 9 height 9
radio input "true"
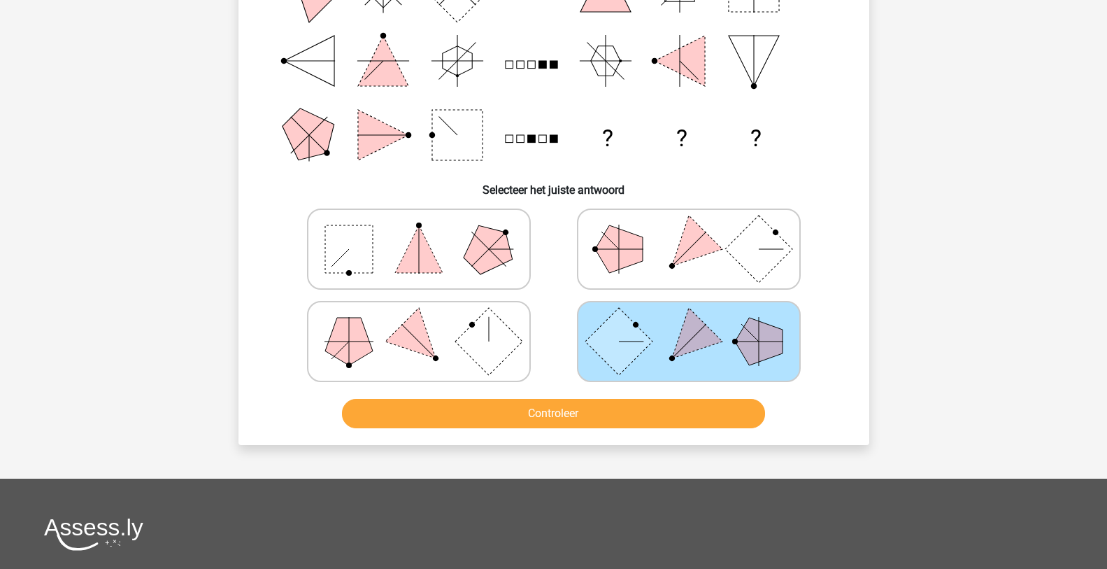
scroll to position [280, 0]
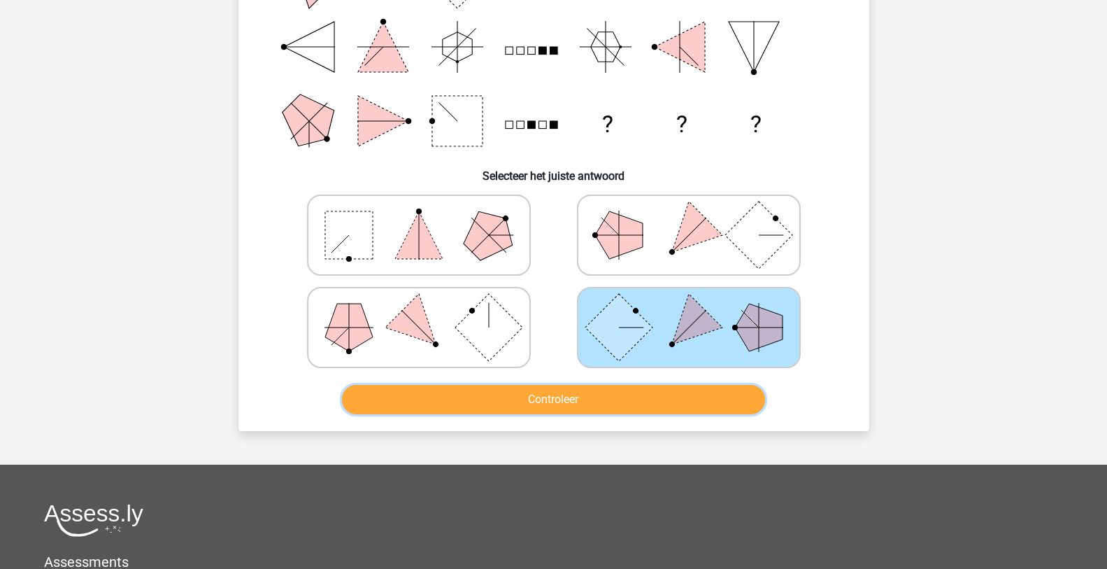
click at [548, 403] on button "Controleer" at bounding box center [553, 399] width 423 height 29
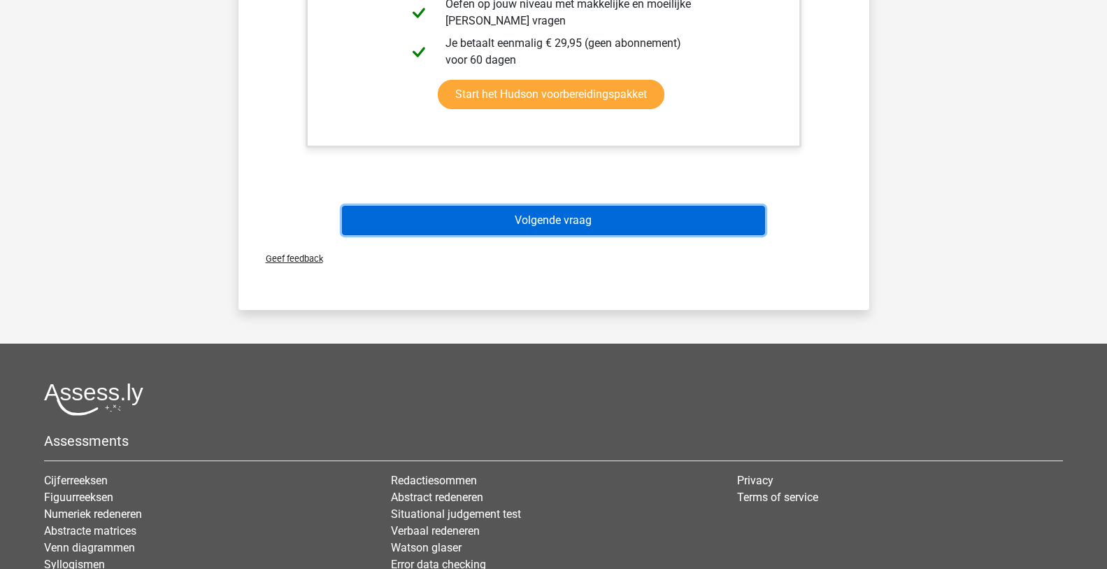
click at [603, 221] on button "Volgende vraag" at bounding box center [553, 220] width 423 height 29
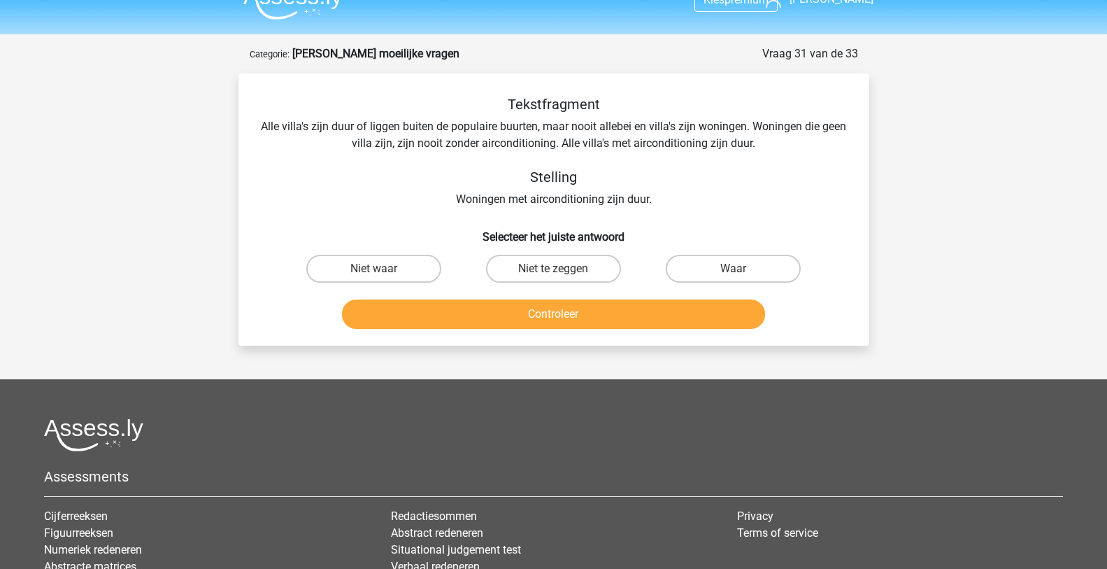
scroll to position [0, 0]
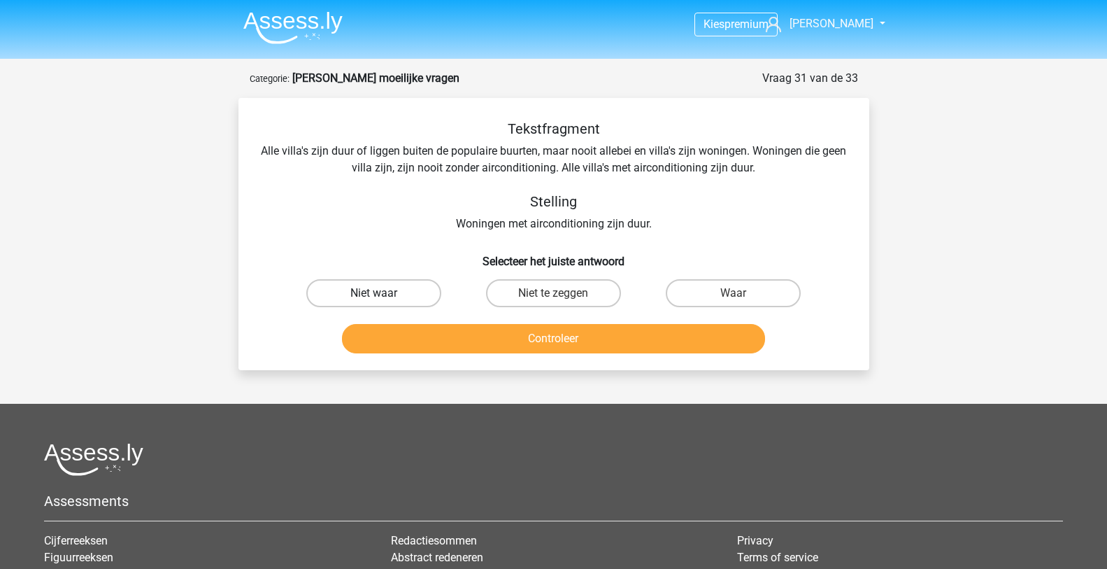
click at [401, 286] on label "Niet waar" at bounding box center [373, 293] width 135 height 28
click at [383, 293] on input "Niet waar" at bounding box center [378, 297] width 9 height 9
radio input "true"
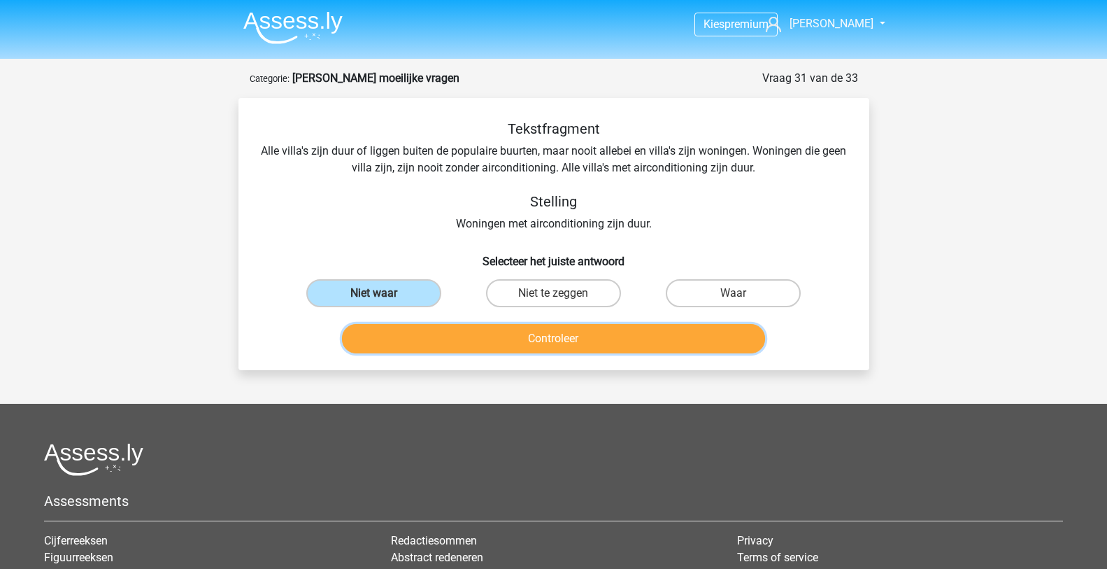
click at [516, 338] on button "Controleer" at bounding box center [553, 338] width 423 height 29
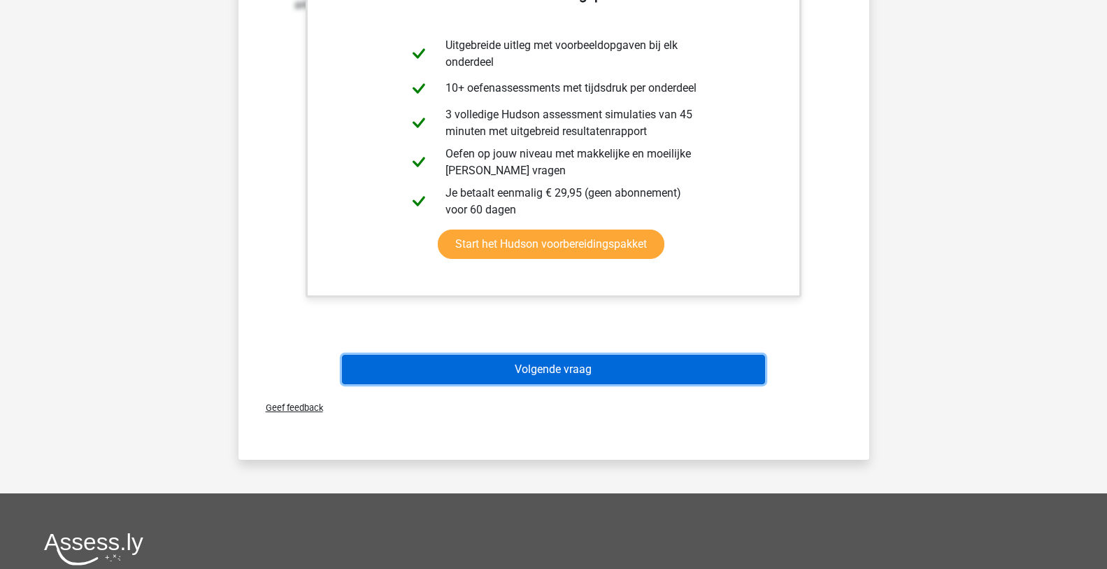
click at [565, 364] on button "Volgende vraag" at bounding box center [553, 369] width 423 height 29
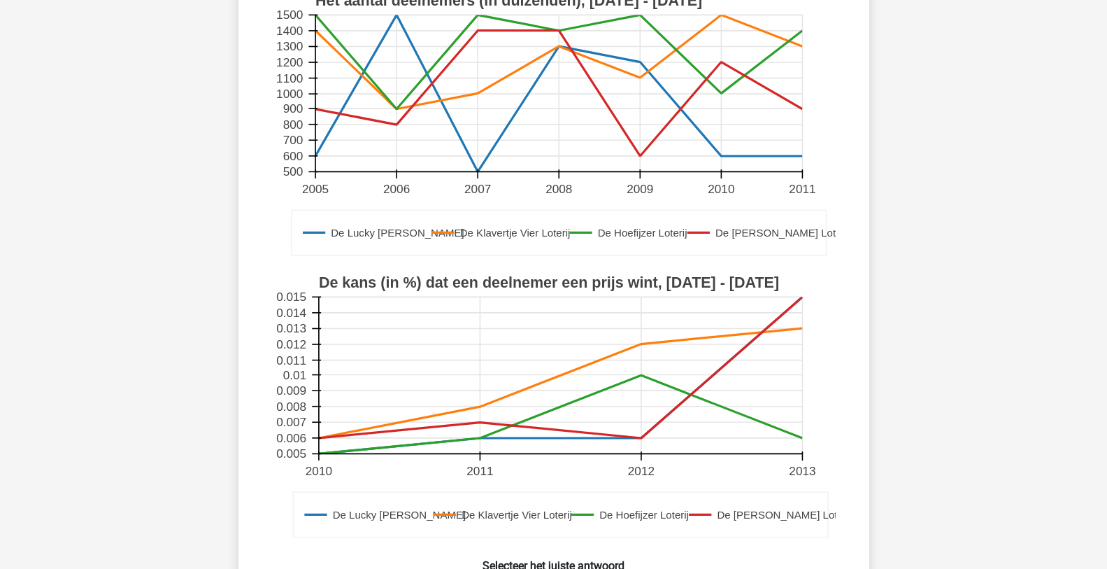
scroll to position [350, 0]
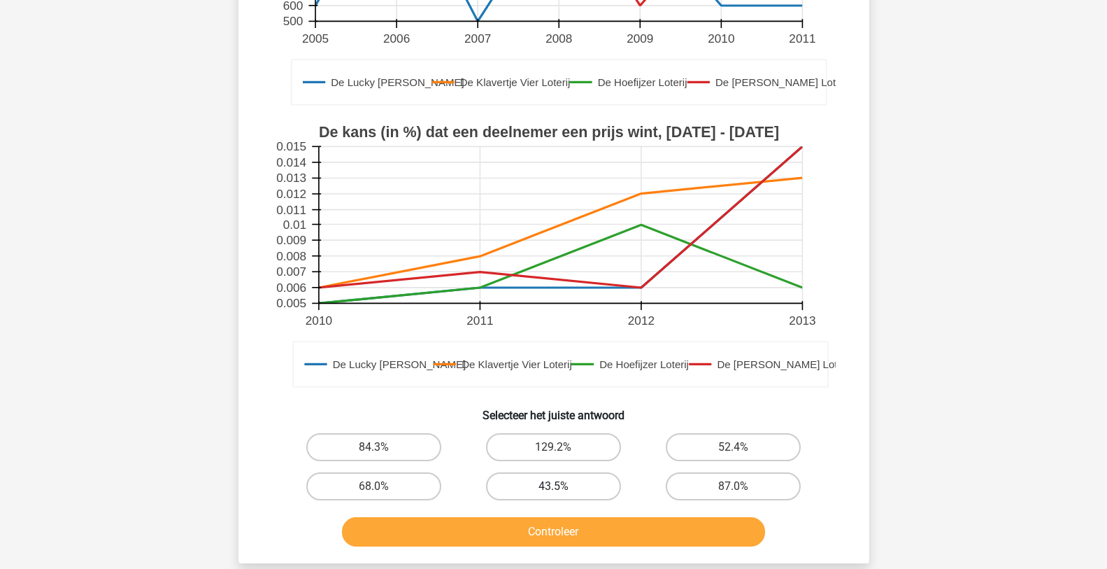
click at [525, 472] on label "43.5%" at bounding box center [553, 486] width 135 height 28
click at [553, 486] on input "43.5%" at bounding box center [557, 490] width 9 height 9
radio input "true"
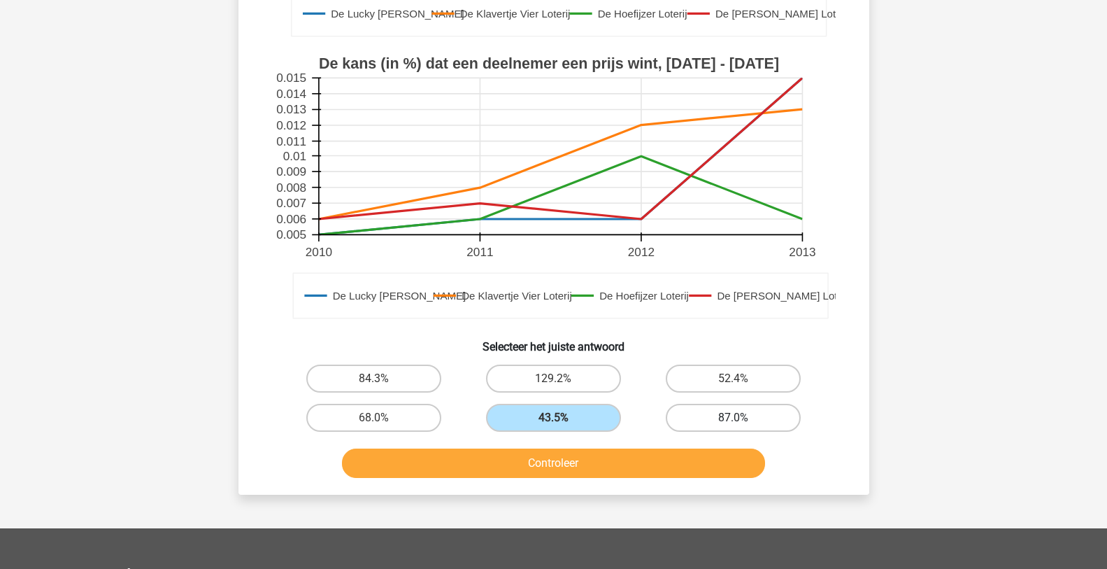
scroll to position [420, 0]
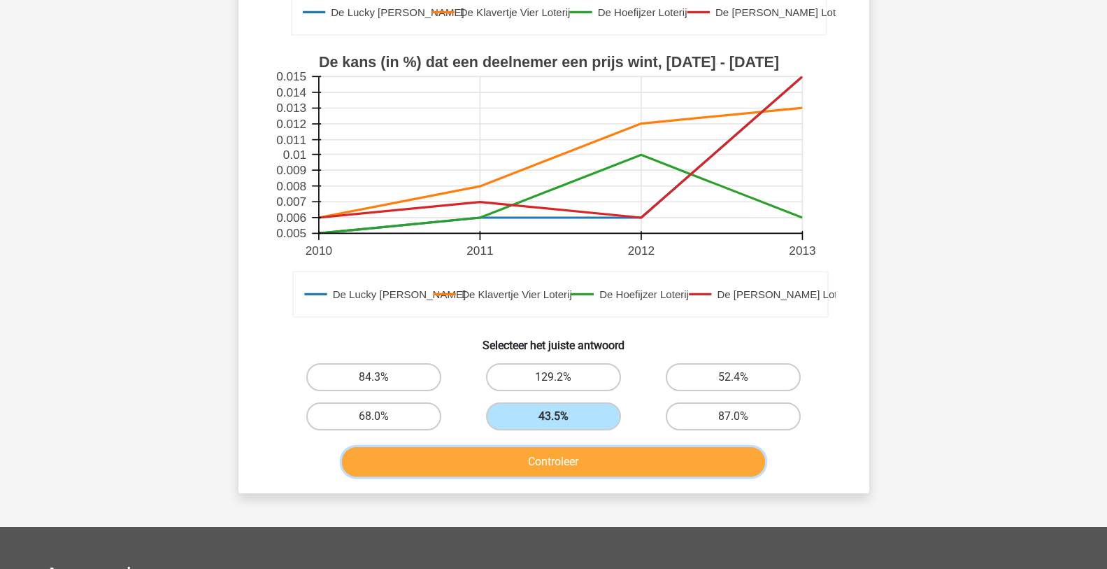
click at [655, 447] on button "Controleer" at bounding box center [553, 461] width 423 height 29
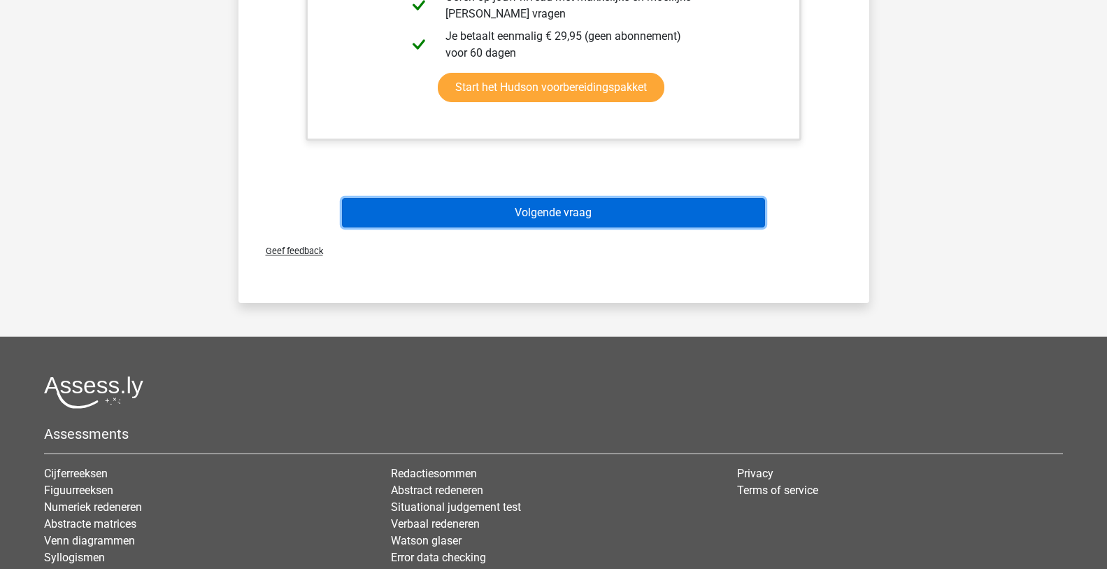
click at [639, 198] on button "Volgende vraag" at bounding box center [553, 212] width 423 height 29
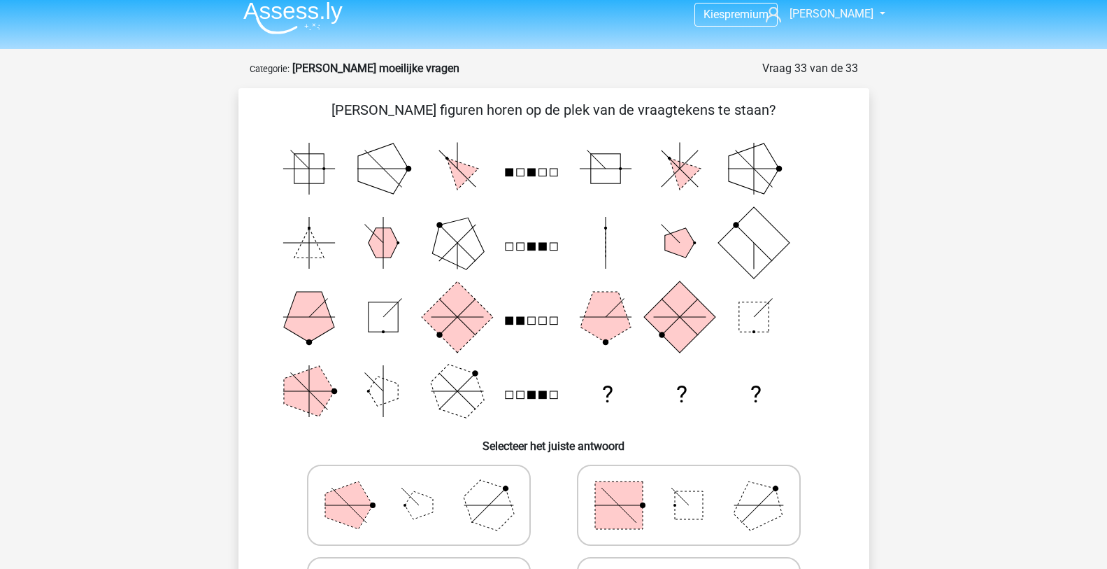
scroll to position [70, 0]
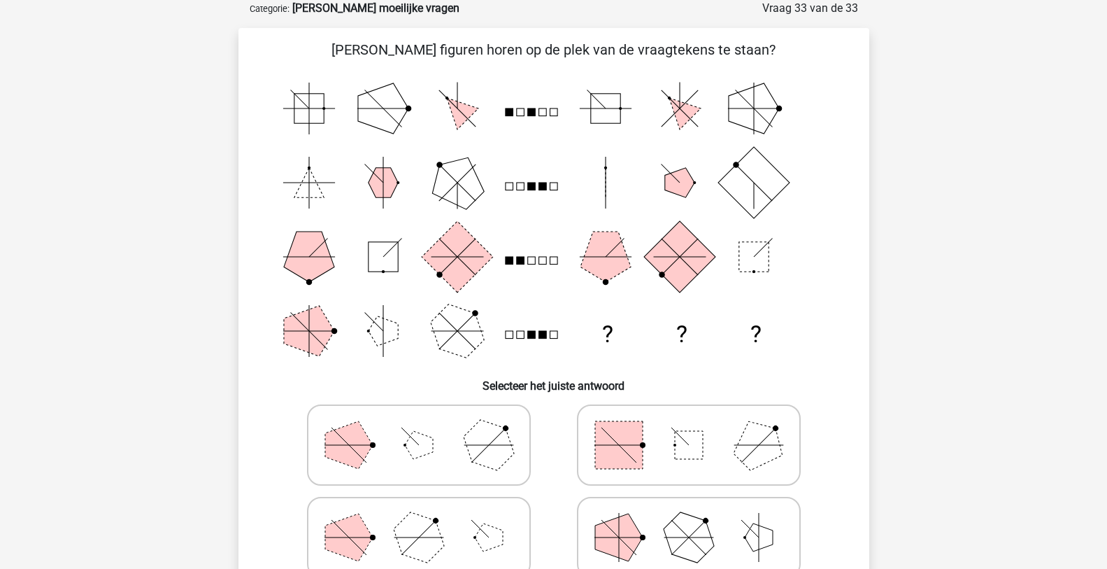
click at [669, 454] on icon at bounding box center [689, 445] width 210 height 70
click at [689, 427] on input "radio" at bounding box center [693, 422] width 9 height 9
radio input "true"
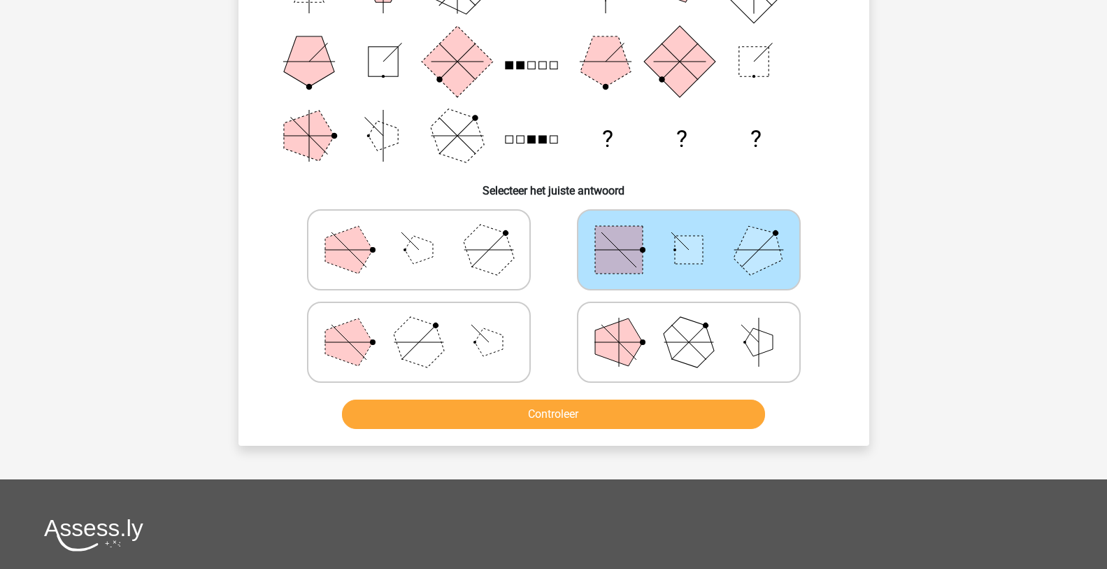
scroll to position [280, 0]
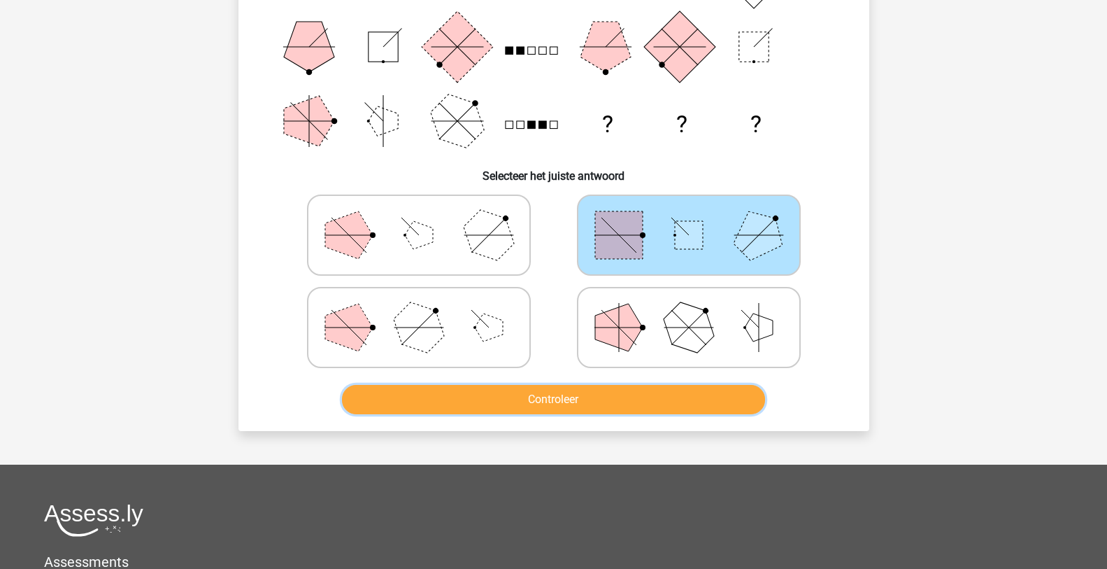
click at [658, 399] on button "Controleer" at bounding box center [553, 399] width 423 height 29
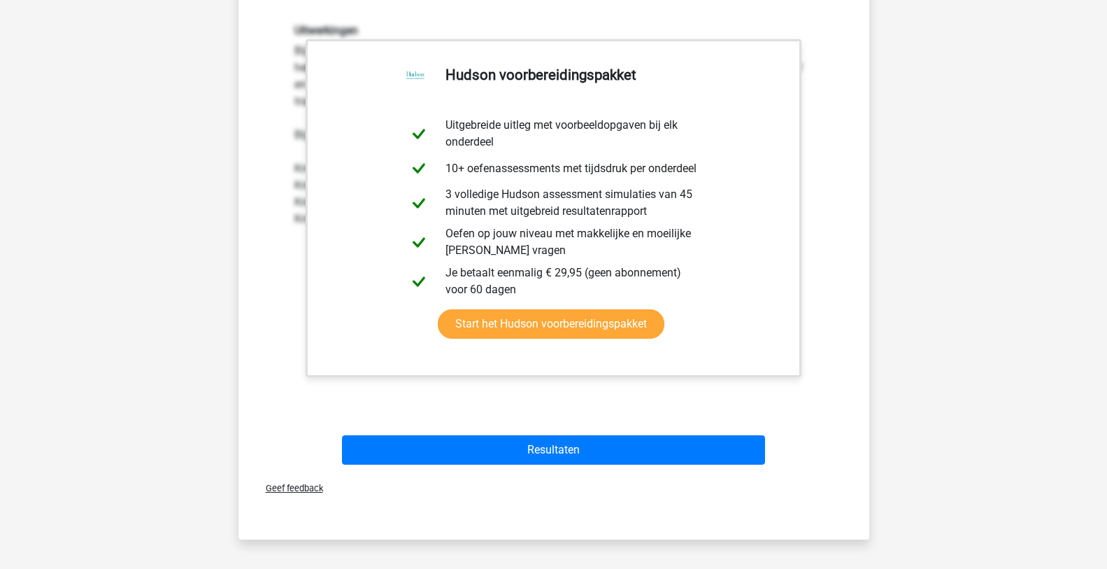
scroll to position [769, 0]
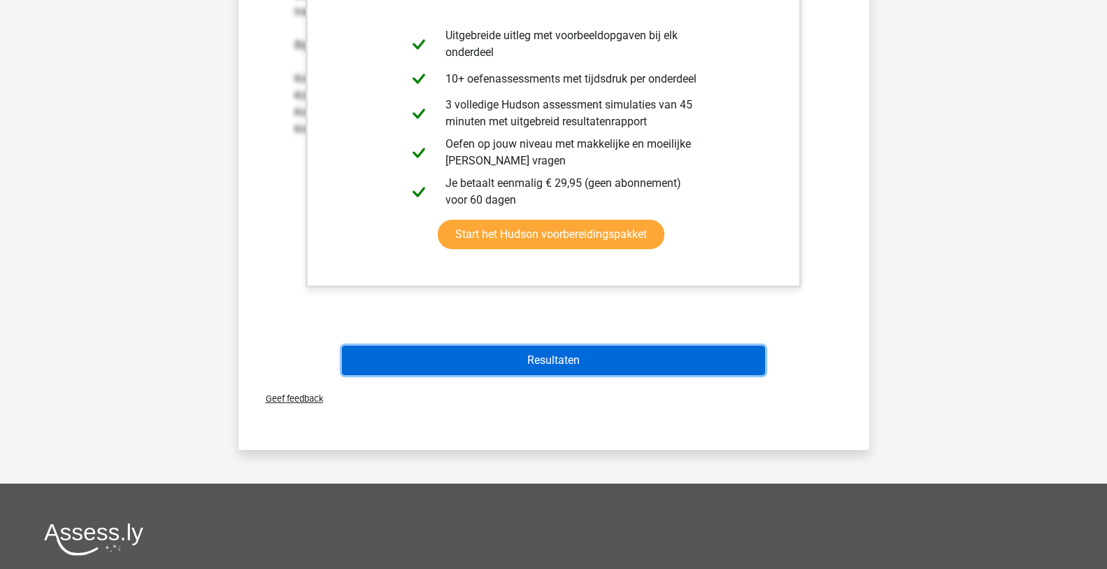
click at [648, 360] on button "Resultaten" at bounding box center [553, 360] width 423 height 29
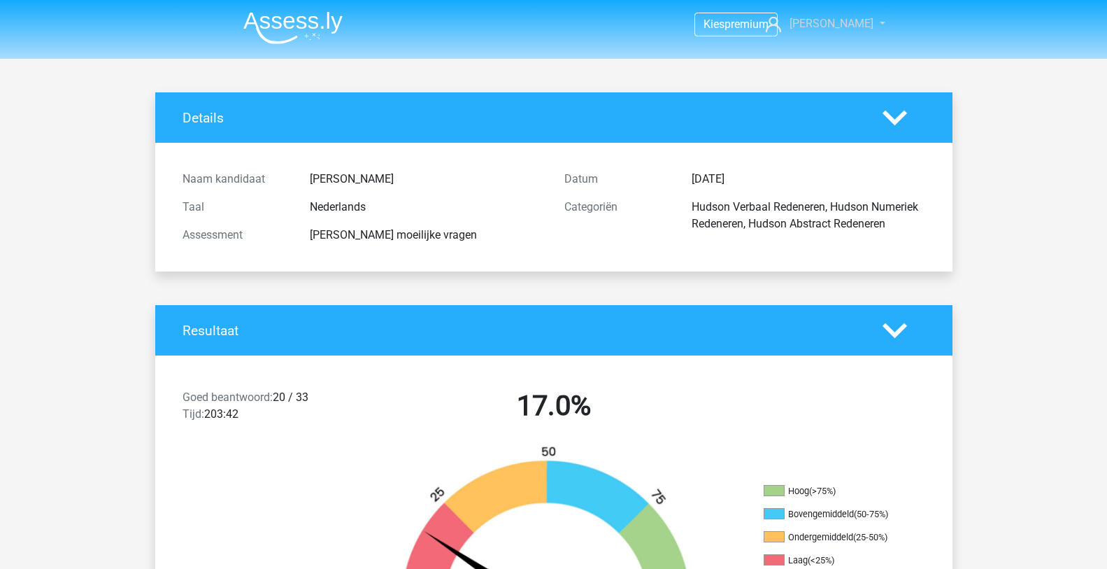
click at [869, 23] on link "[PERSON_NAME]" at bounding box center [817, 23] width 115 height 17
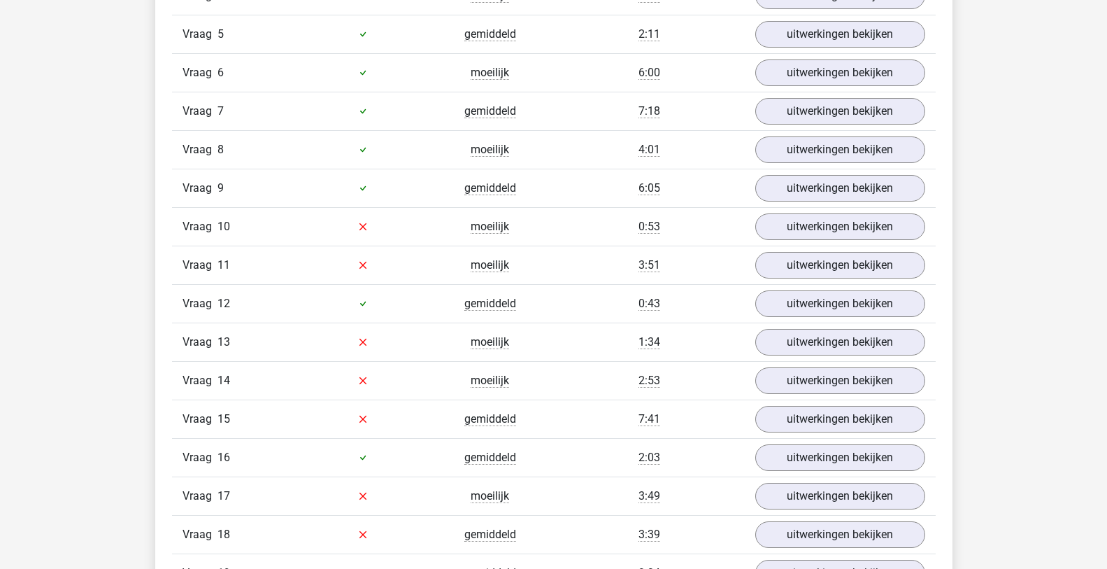
scroll to position [1539, 0]
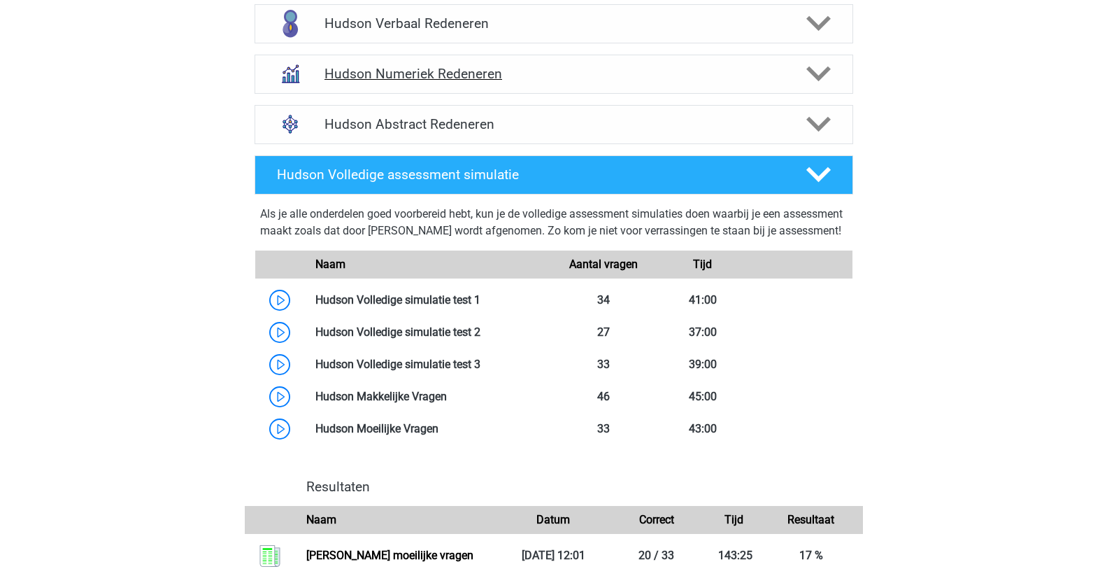
scroll to position [1049, 0]
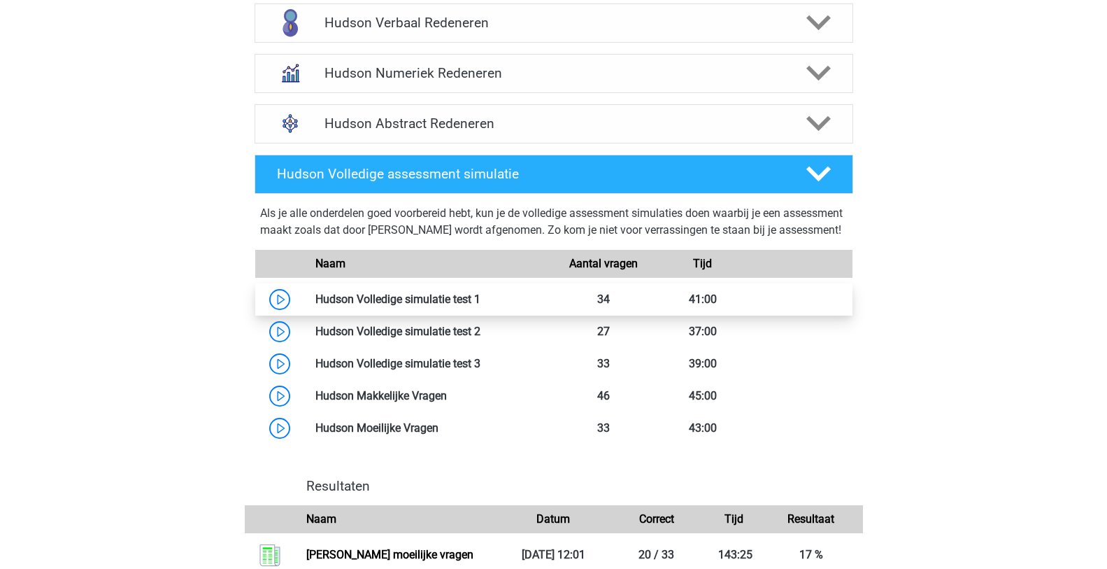
click at [481, 306] on link at bounding box center [481, 298] width 0 height 13
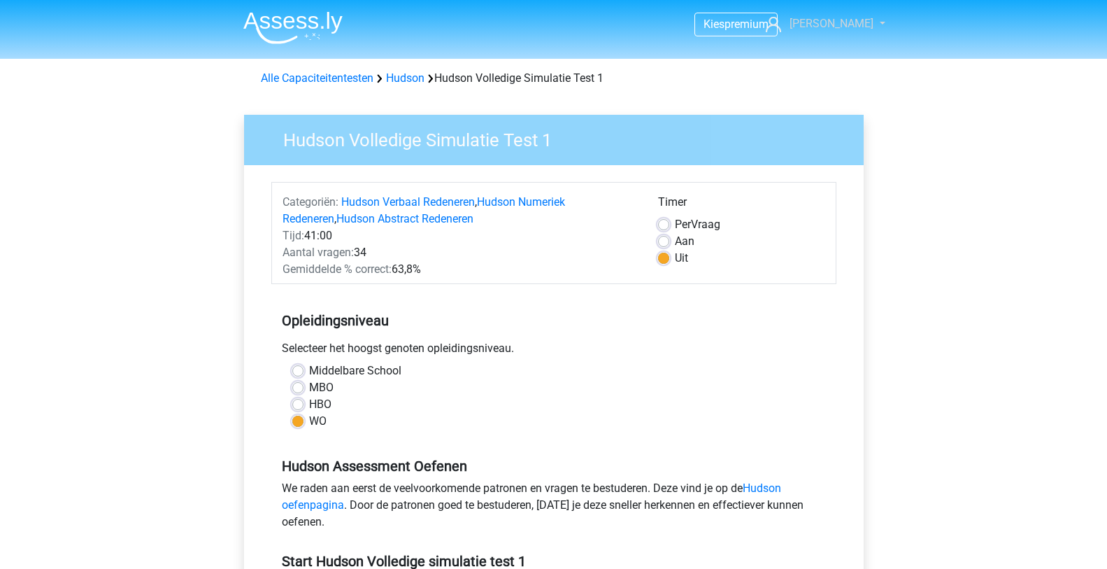
click at [870, 24] on link "[PERSON_NAME]" at bounding box center [817, 23] width 115 height 17
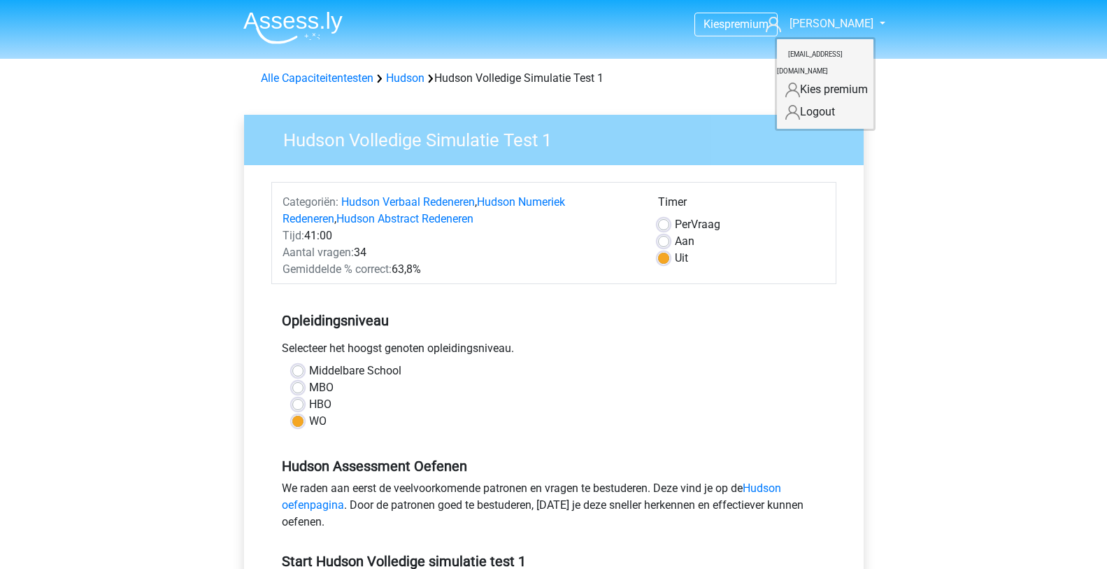
click at [961, 129] on div "Kies premium Stephan stephanvaerewyck@gmail.com" at bounding box center [553, 550] width 1107 height 1100
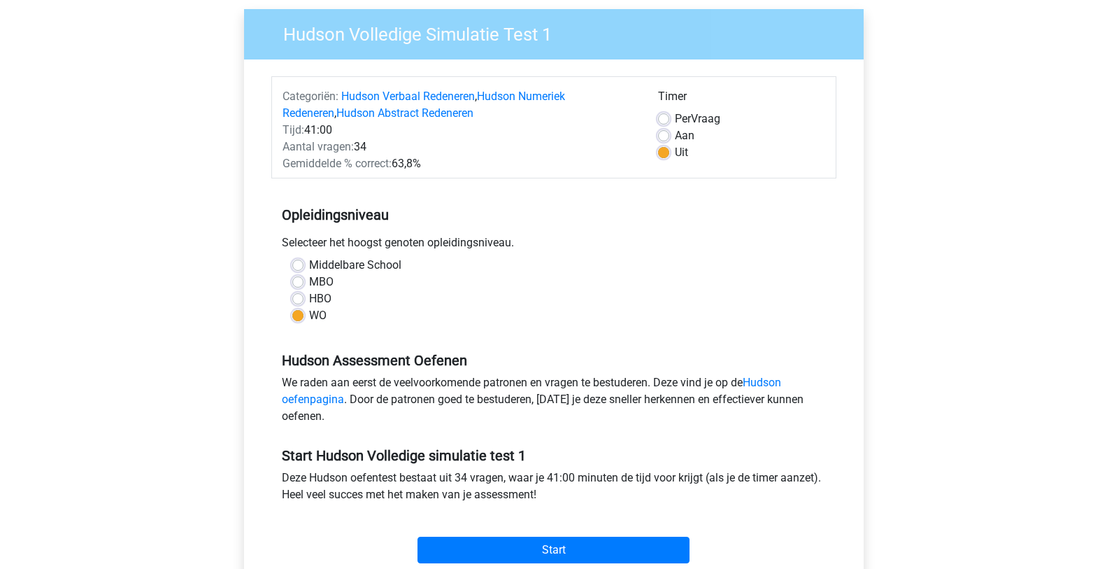
scroll to position [140, 0]
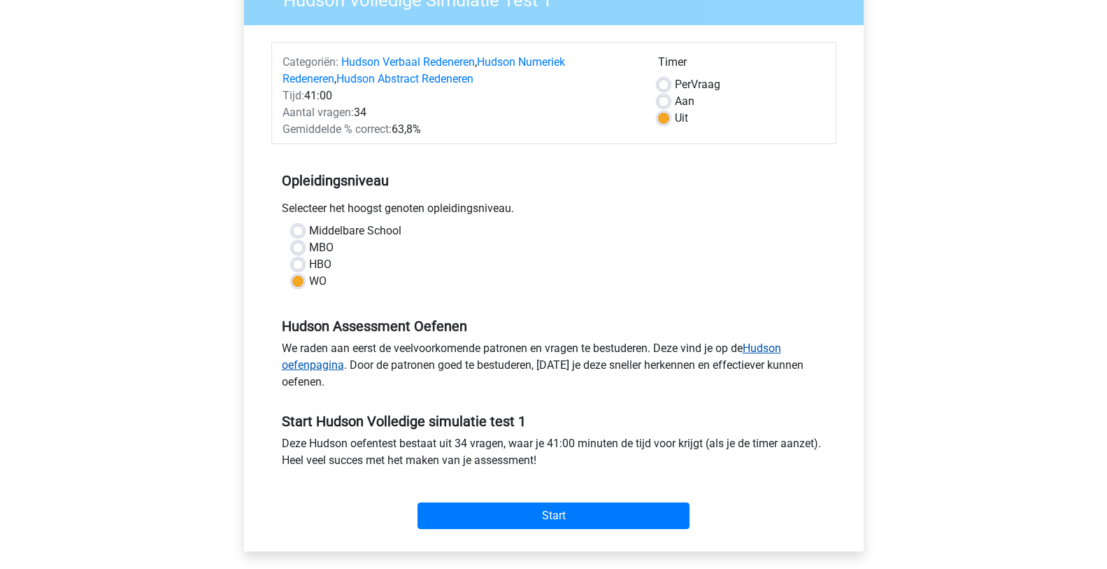
click at [762, 348] on link "Hudson oefenpagina" at bounding box center [531, 356] width 499 height 30
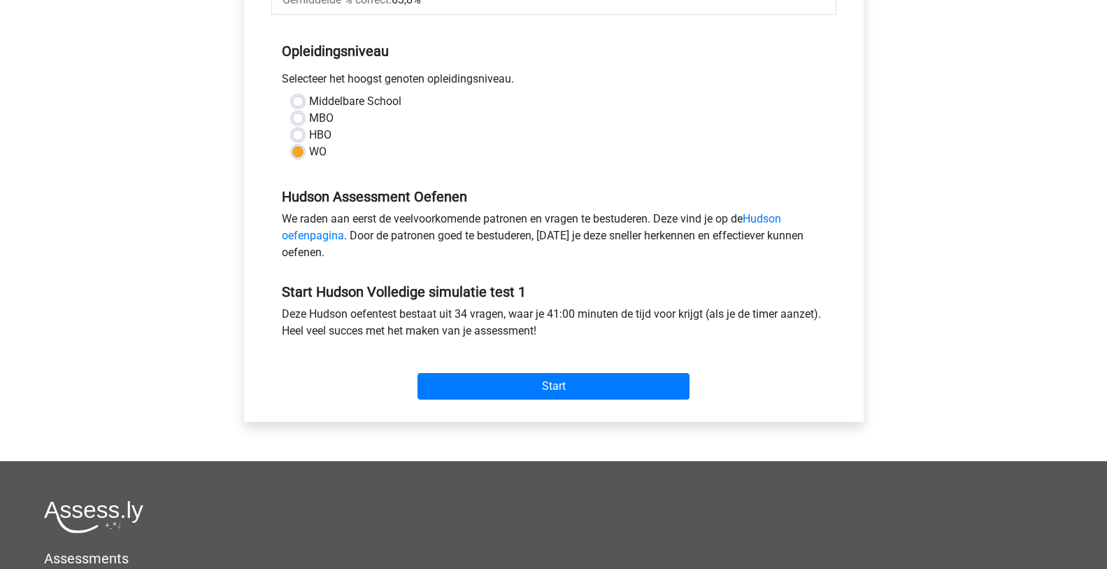
scroll to position [280, 0]
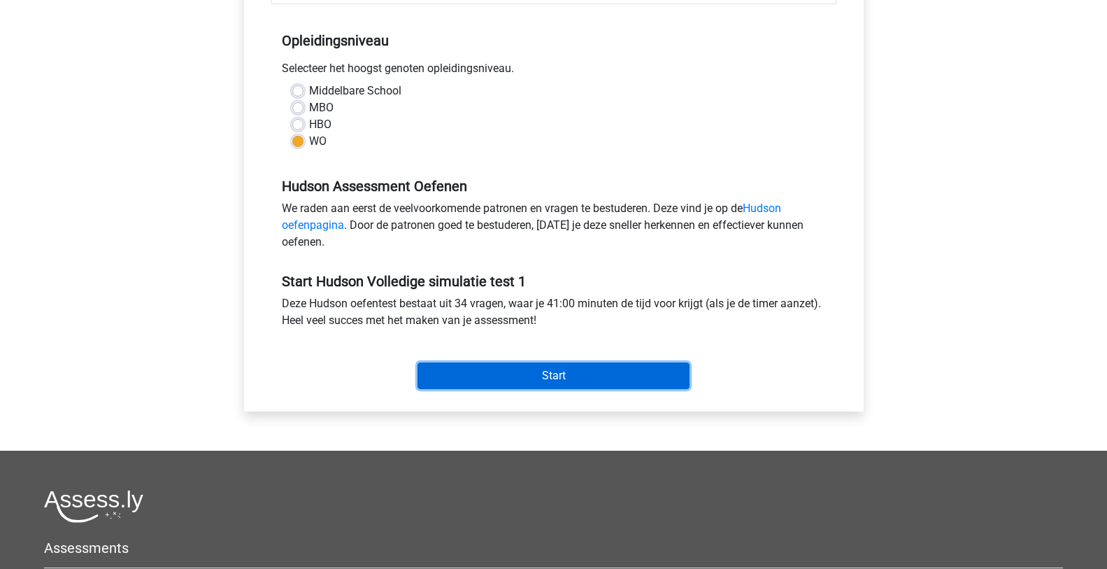
click at [553, 371] on input "Start" at bounding box center [554, 375] width 272 height 27
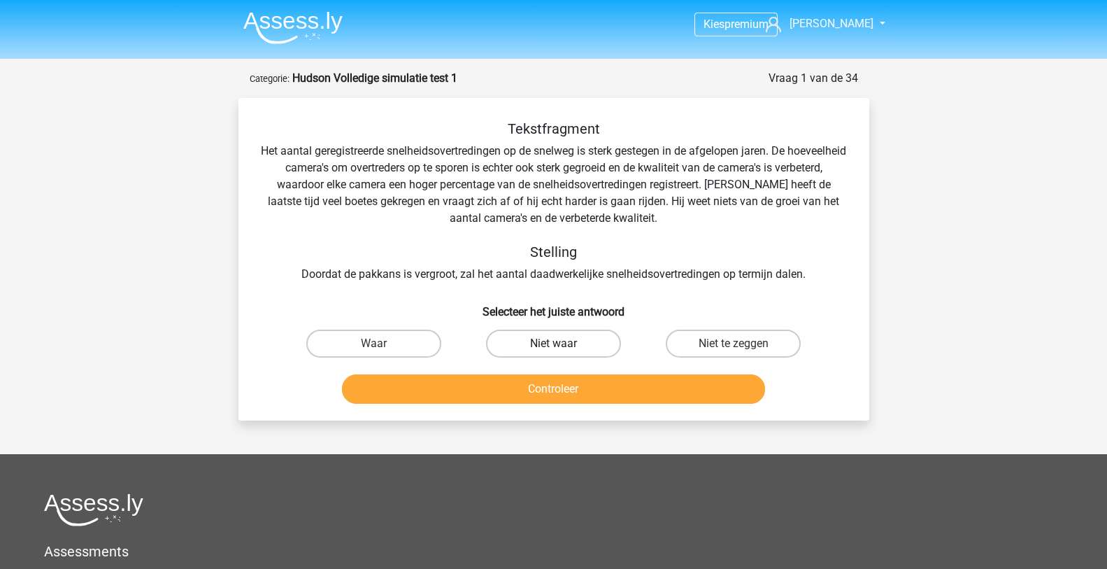
click at [590, 344] on label "Niet waar" at bounding box center [553, 343] width 135 height 28
click at [562, 344] on input "Niet waar" at bounding box center [557, 347] width 9 height 9
radio input "true"
click at [614, 382] on button "Controleer" at bounding box center [553, 388] width 423 height 29
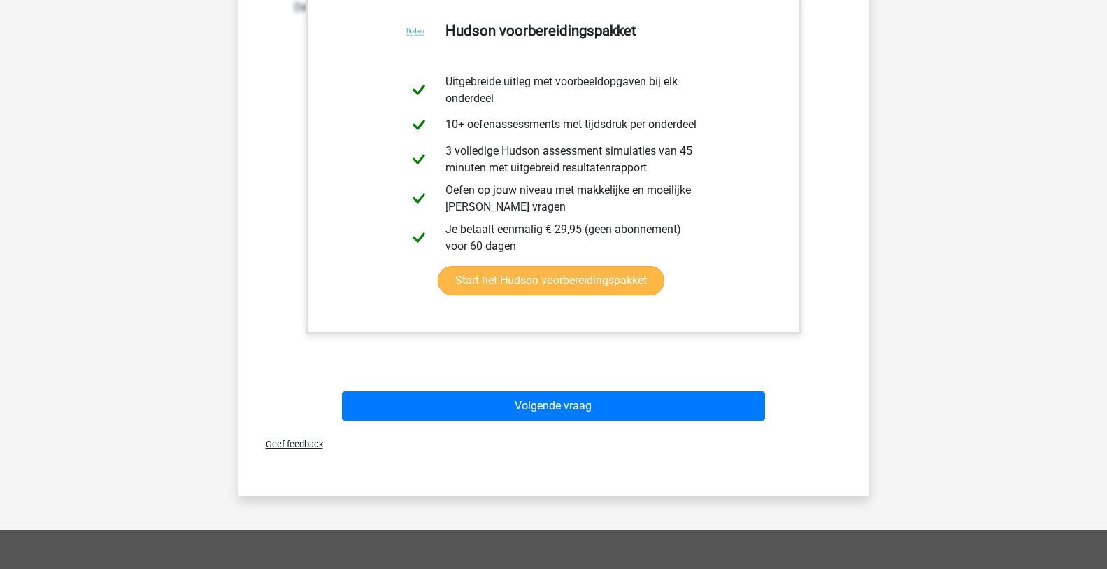
scroll to position [560, 0]
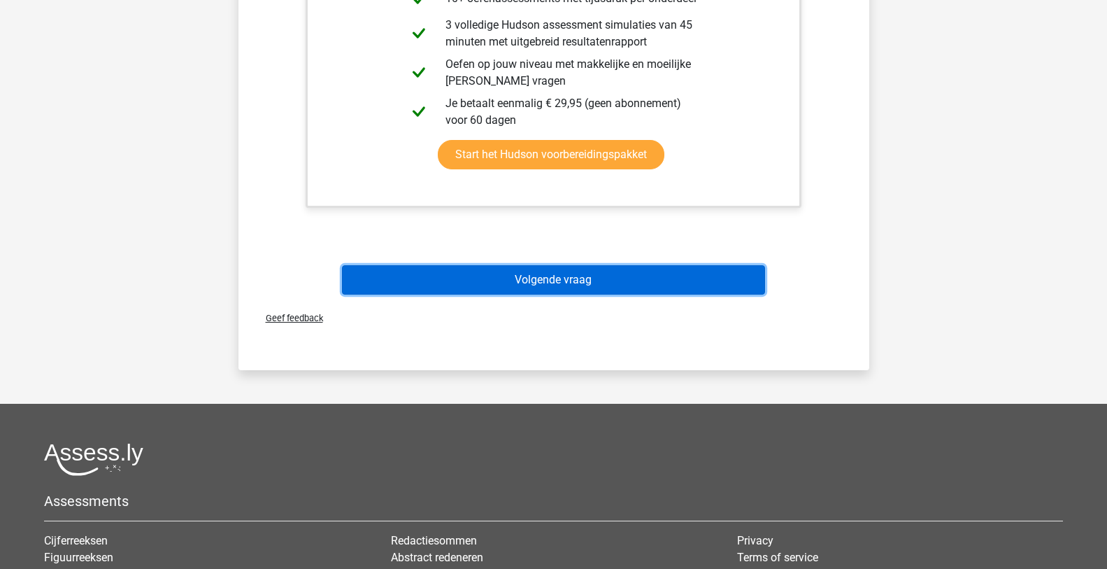
click at [637, 287] on button "Volgende vraag" at bounding box center [553, 279] width 423 height 29
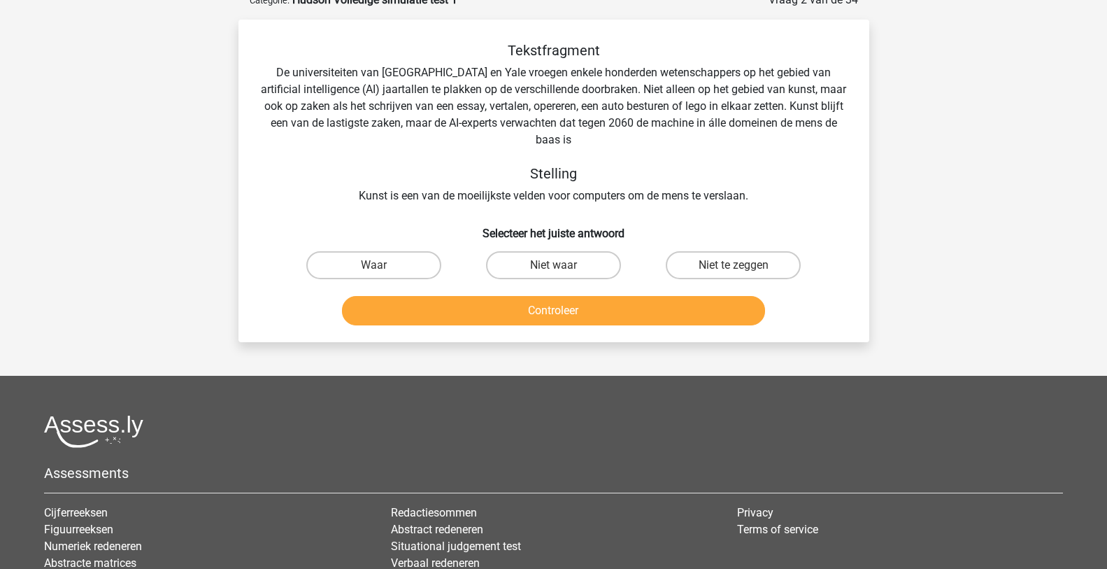
scroll to position [70, 0]
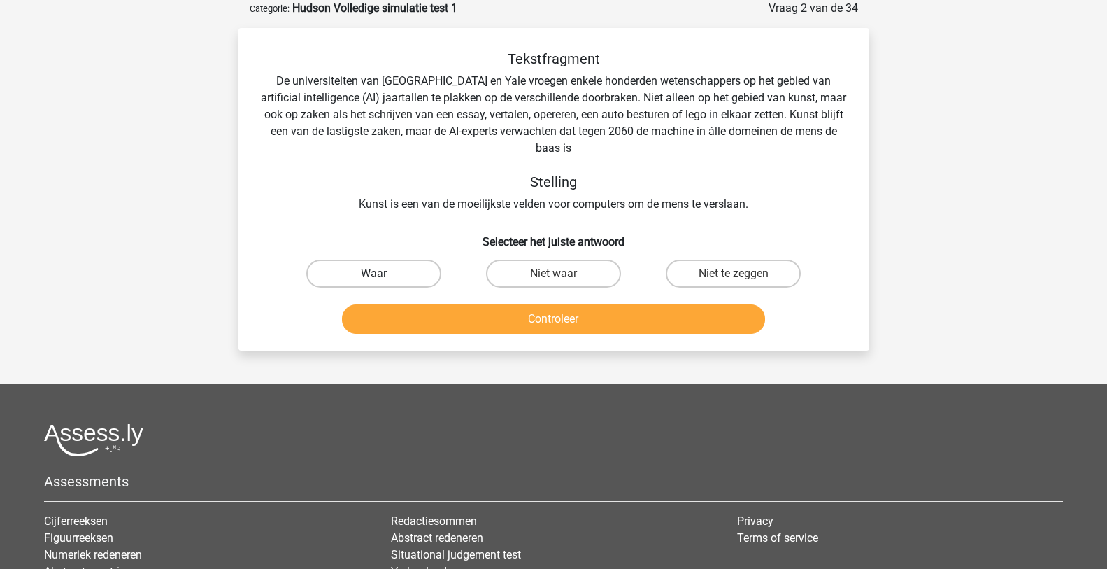
click at [427, 277] on label "Waar" at bounding box center [373, 274] width 135 height 28
click at [383, 277] on input "Waar" at bounding box center [378, 277] width 9 height 9
radio input "true"
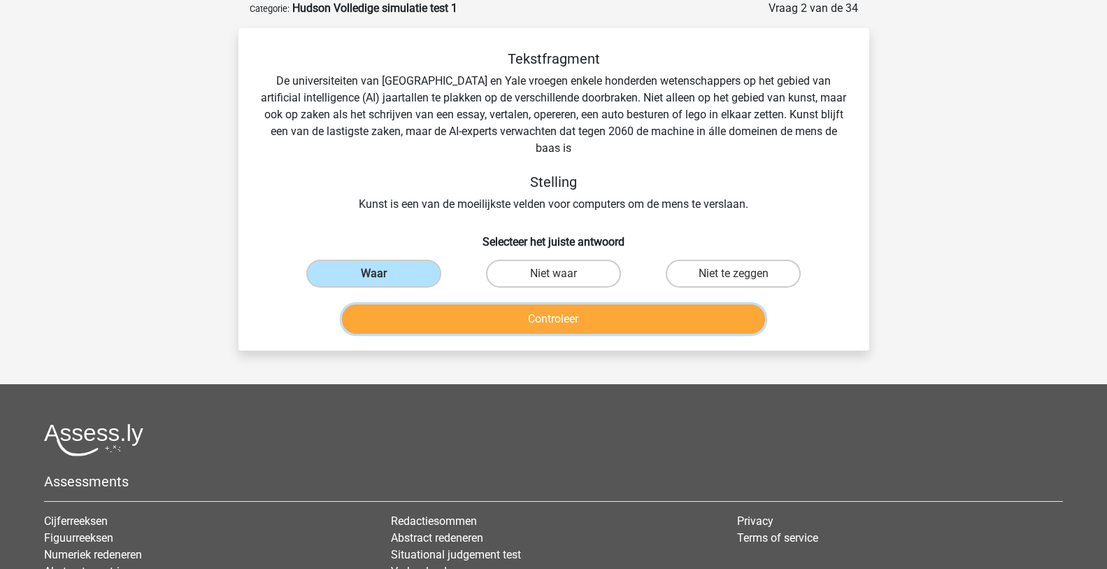
click at [537, 317] on button "Controleer" at bounding box center [553, 318] width 423 height 29
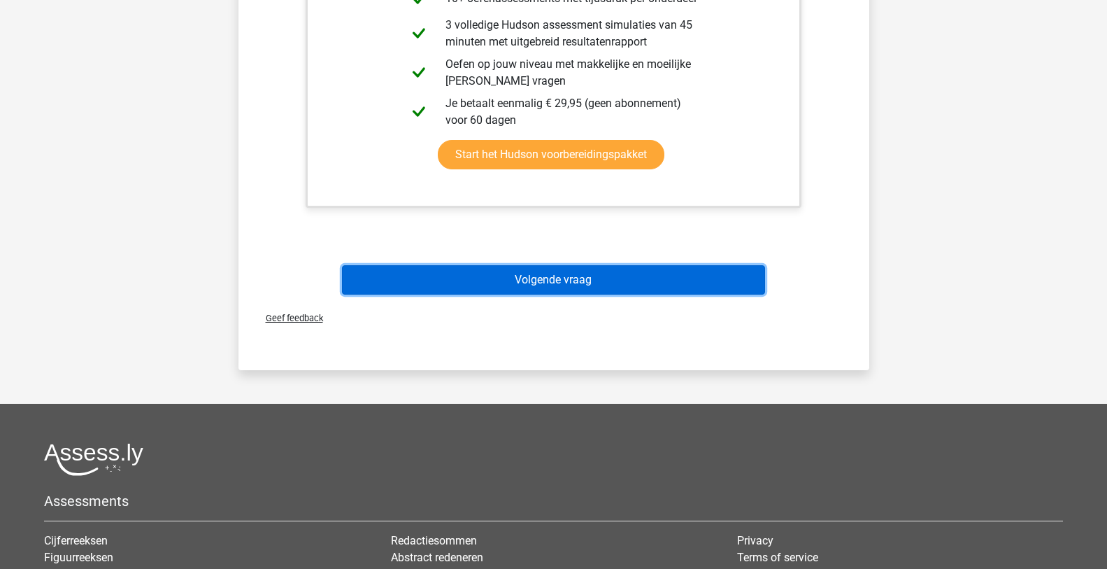
click at [545, 284] on button "Volgende vraag" at bounding box center [553, 279] width 423 height 29
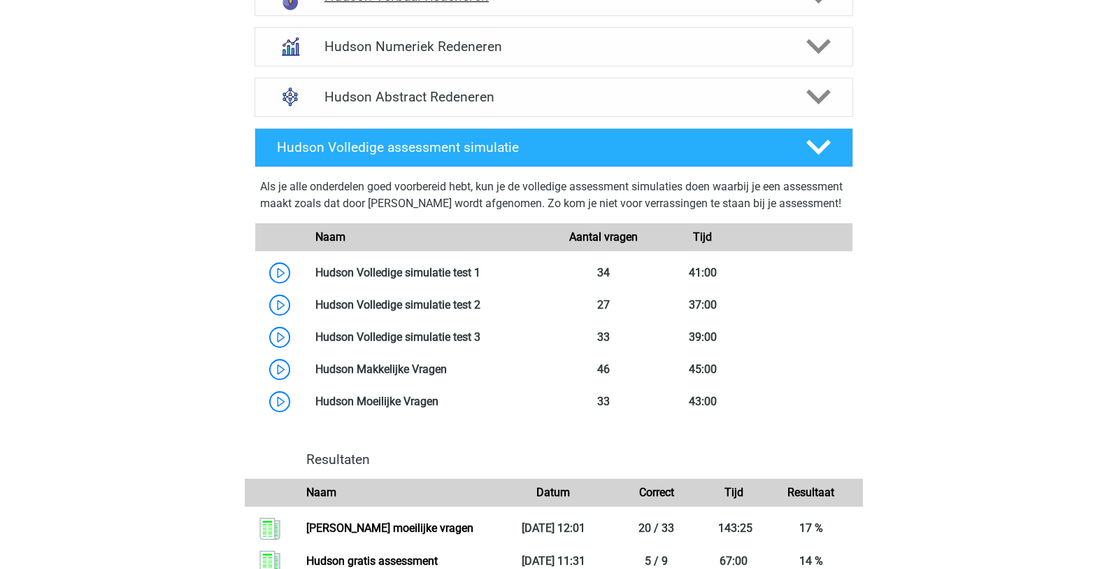
scroll to position [1049, 0]
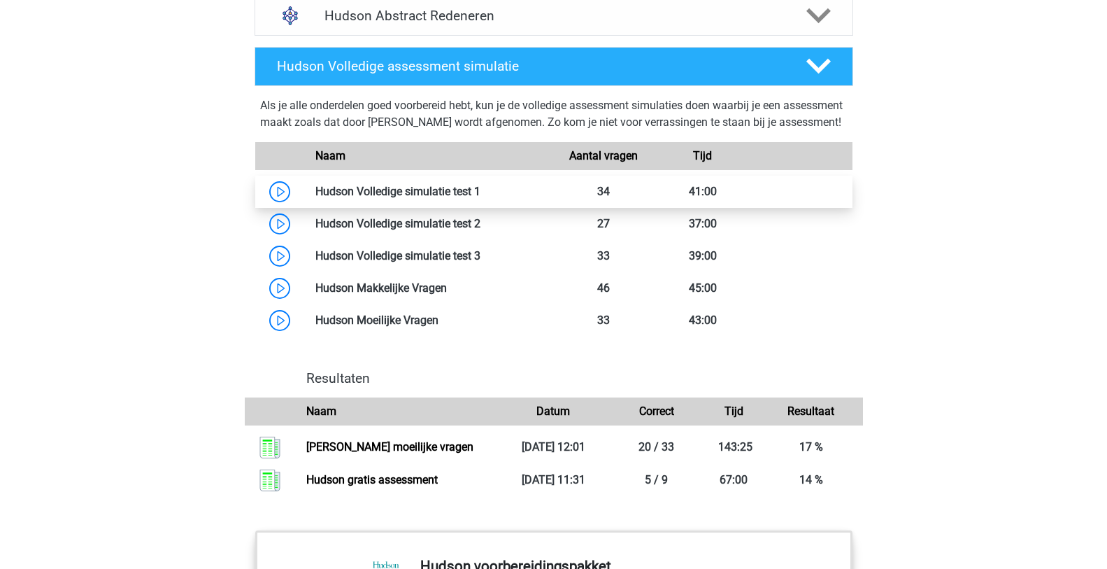
click at [481, 198] on link at bounding box center [481, 191] width 0 height 13
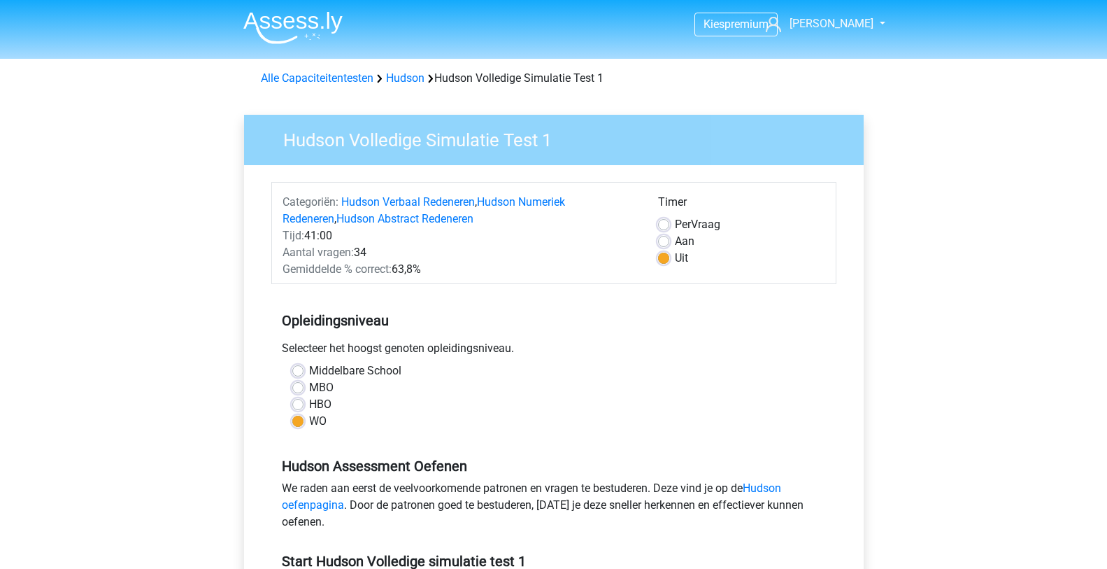
click at [675, 241] on label "Aan" at bounding box center [685, 241] width 20 height 17
click at [665, 241] on input "Aan" at bounding box center [663, 240] width 11 height 14
radio input "true"
click at [675, 224] on label "Per Vraag" at bounding box center [697, 224] width 45 height 17
click at [665, 224] on input "Per Vraag" at bounding box center [663, 223] width 11 height 14
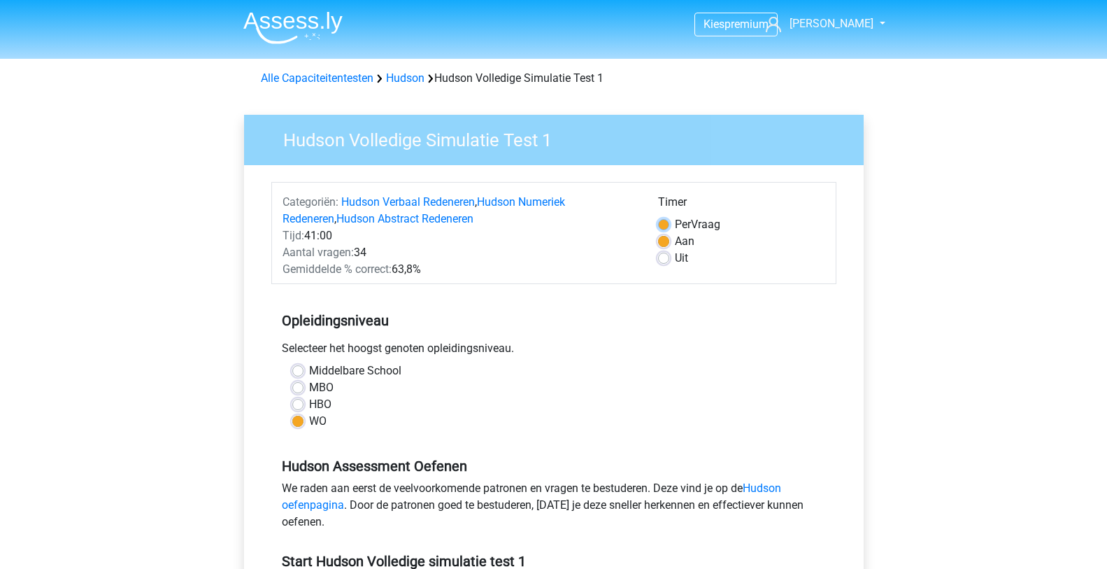
radio input "true"
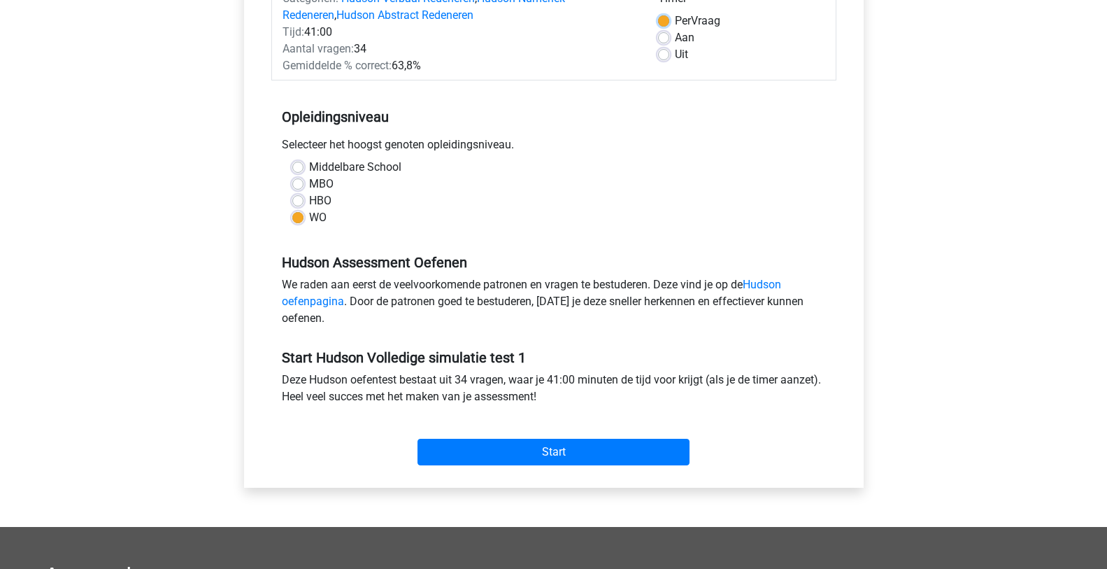
scroll to position [210, 0]
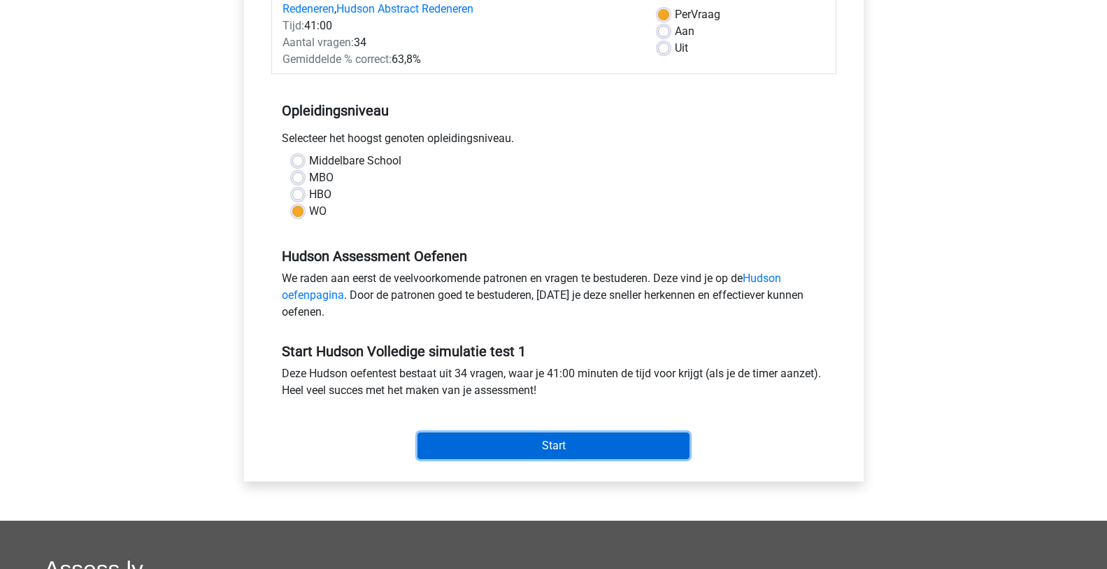
click at [585, 439] on input "Start" at bounding box center [554, 445] width 272 height 27
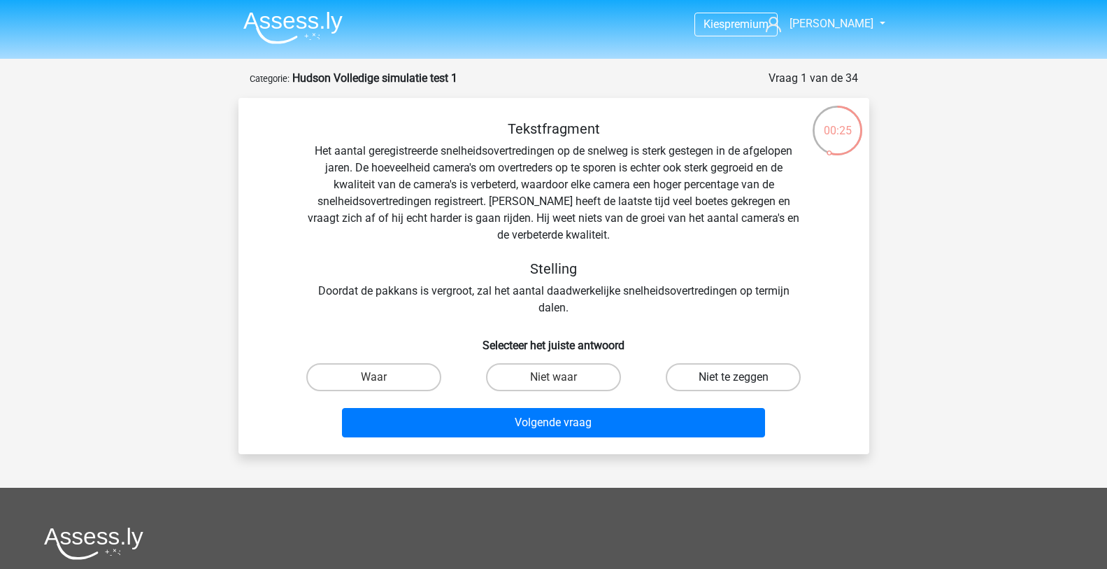
click at [696, 380] on label "Niet te zeggen" at bounding box center [733, 377] width 135 height 28
click at [734, 380] on input "Niet te zeggen" at bounding box center [738, 381] width 9 height 9
radio input "true"
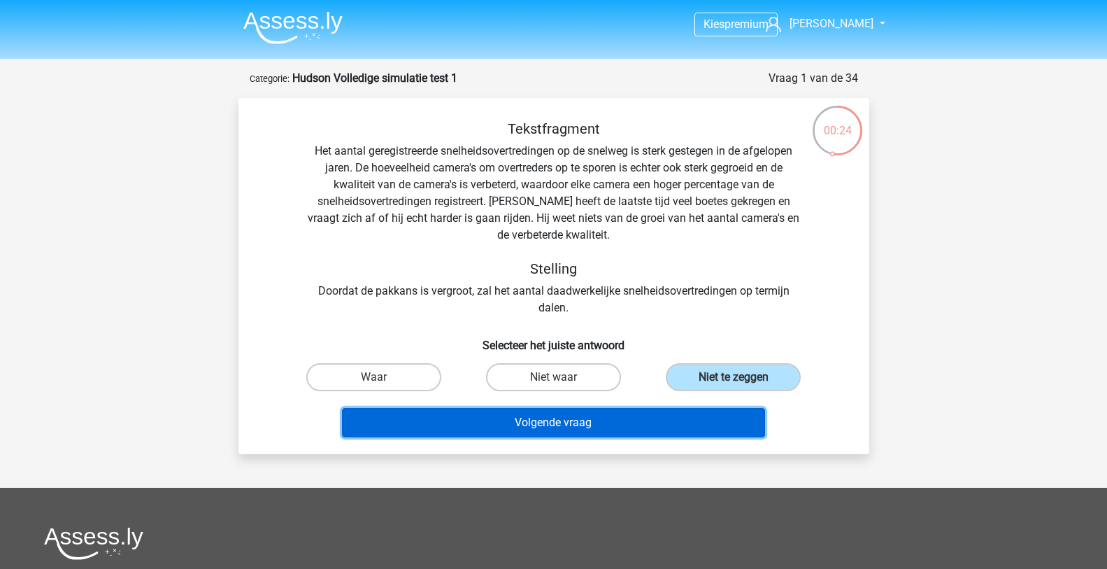
click at [658, 425] on button "Volgende vraag" at bounding box center [553, 422] width 423 height 29
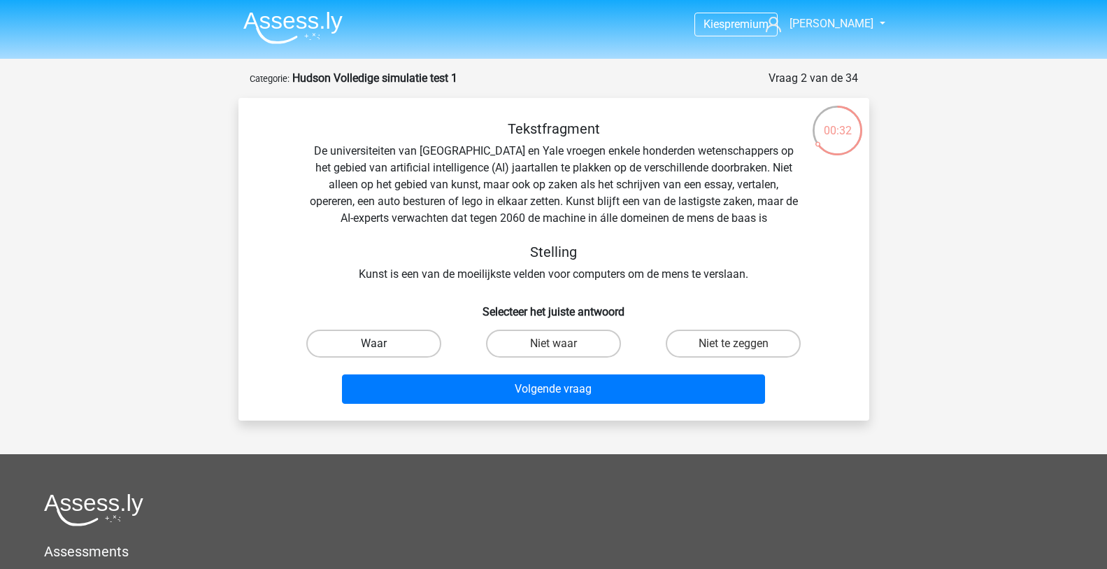
click at [388, 345] on label "Waar" at bounding box center [373, 343] width 135 height 28
click at [383, 345] on input "Waar" at bounding box center [378, 347] width 9 height 9
radio input "true"
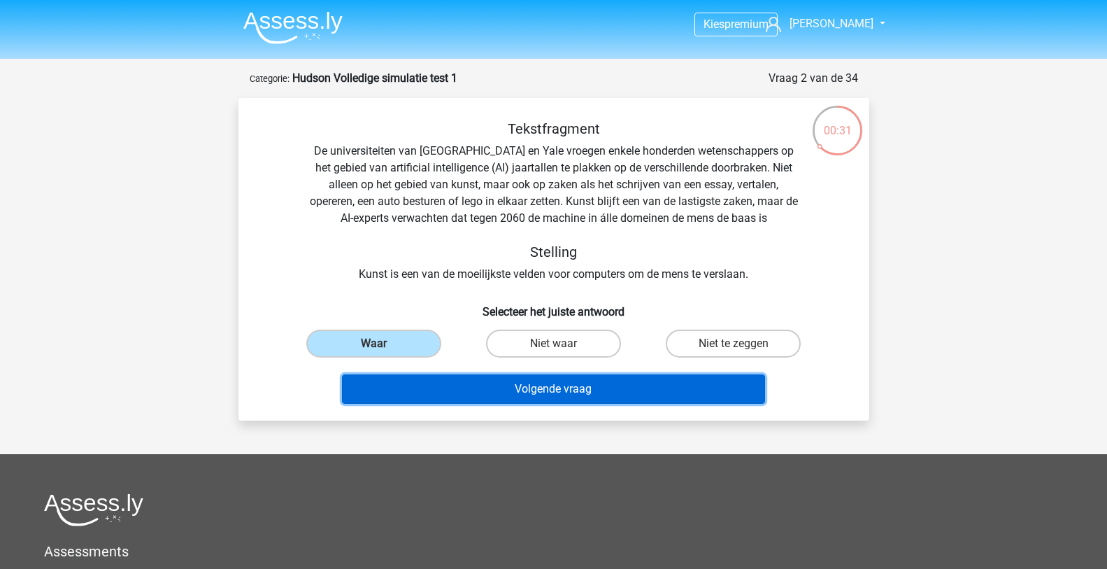
click at [564, 389] on button "Volgende vraag" at bounding box center [553, 388] width 423 height 29
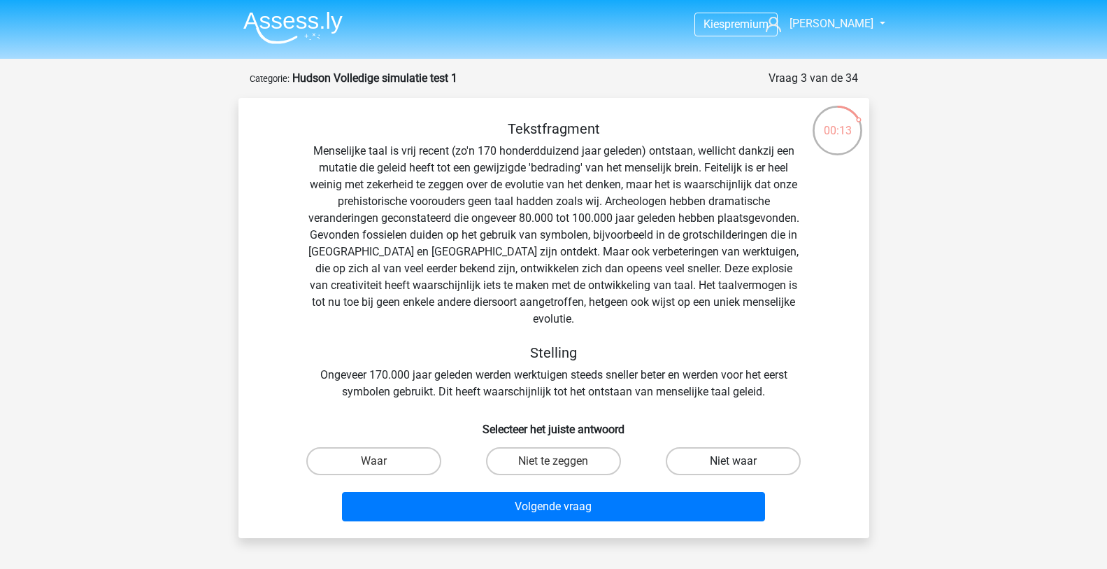
click at [723, 447] on label "Niet waar" at bounding box center [733, 461] width 135 height 28
click at [734, 461] on input "Niet waar" at bounding box center [738, 465] width 9 height 9
radio input "true"
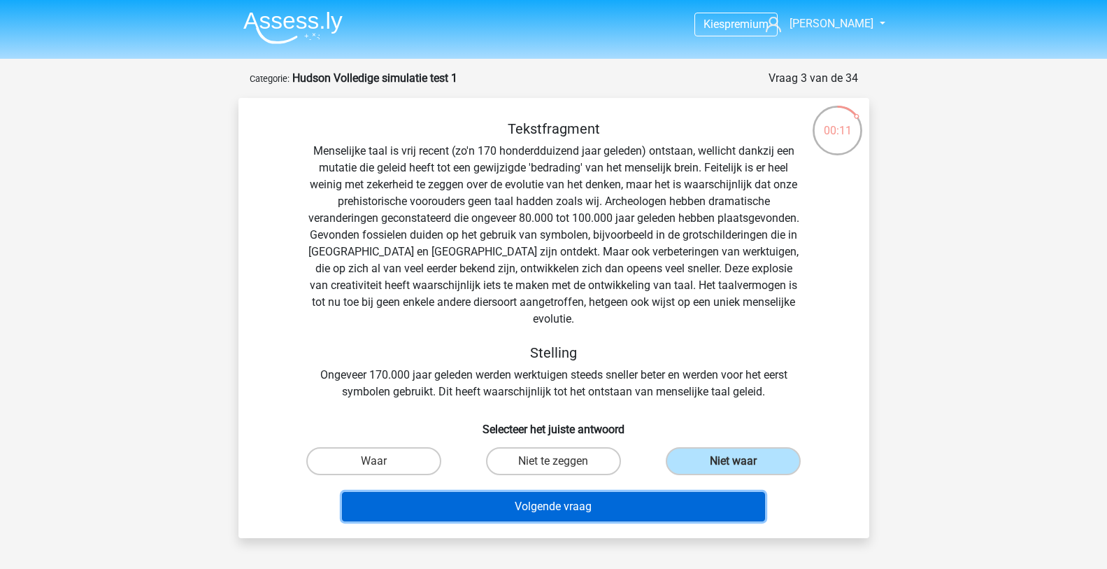
click at [599, 492] on button "Volgende vraag" at bounding box center [553, 506] width 423 height 29
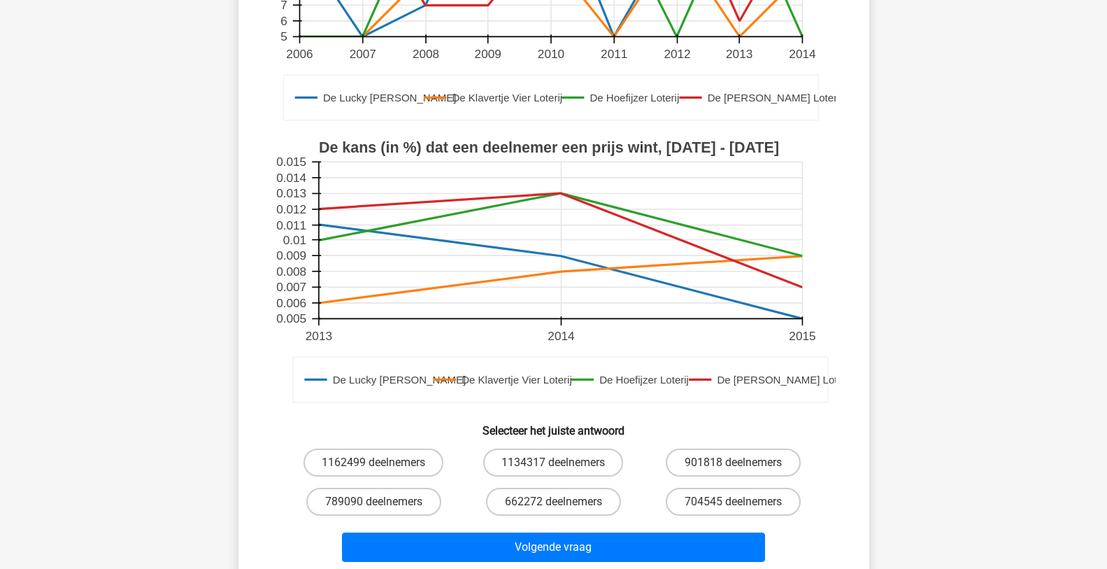
scroll to position [350, 0]
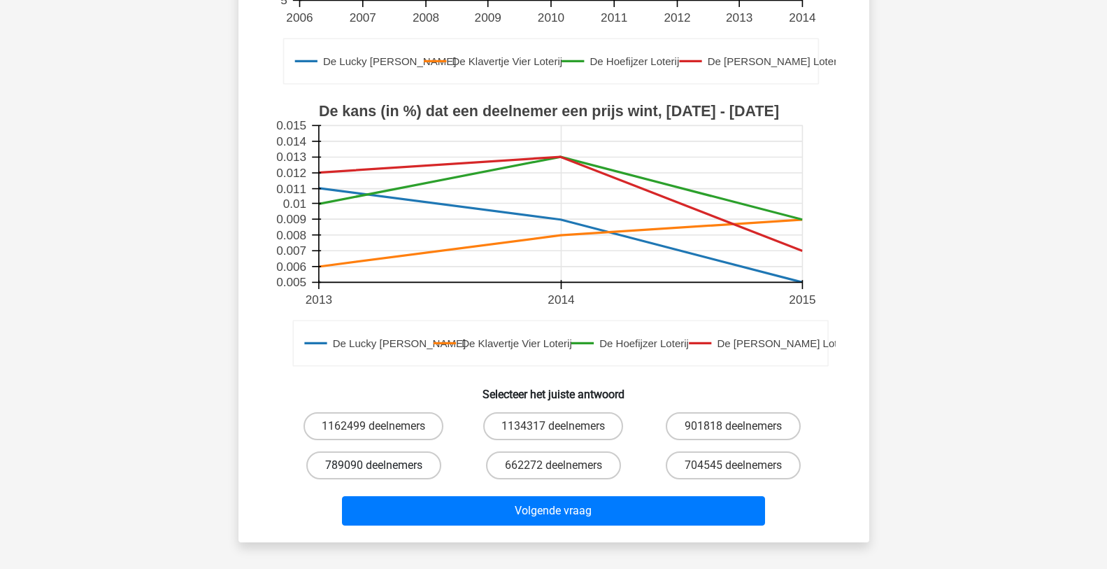
click at [404, 460] on label "789090 deelnemers" at bounding box center [373, 465] width 135 height 28
click at [383, 465] on input "789090 deelnemers" at bounding box center [378, 469] width 9 height 9
radio input "true"
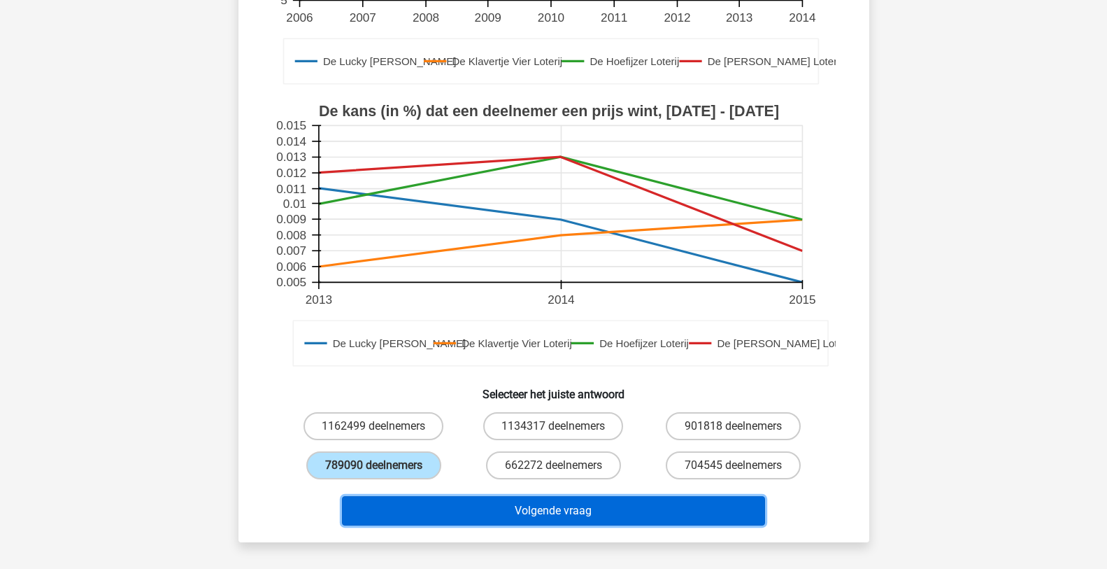
click at [541, 504] on button "Volgende vraag" at bounding box center [553, 510] width 423 height 29
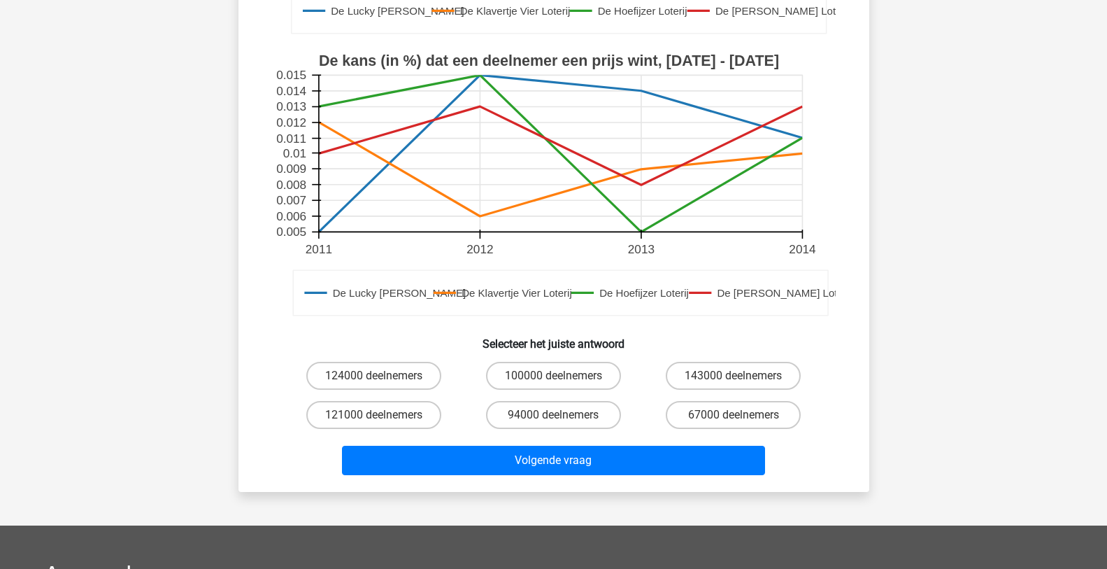
scroll to position [420, 0]
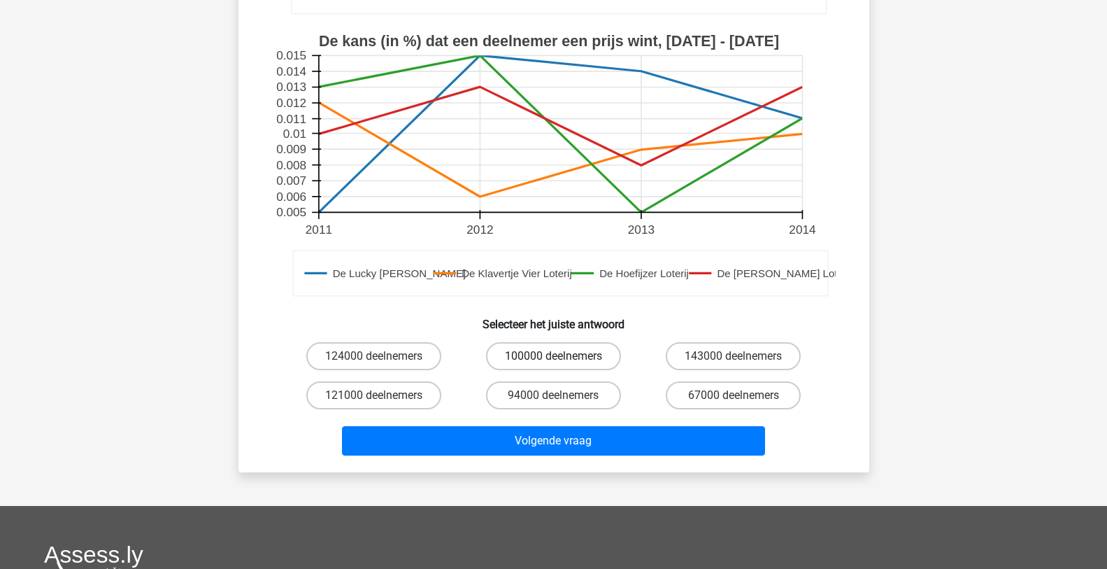
click at [549, 359] on label "100000 deelnemers" at bounding box center [553, 356] width 135 height 28
click at [553, 359] on input "100000 deelnemers" at bounding box center [557, 360] width 9 height 9
radio input "true"
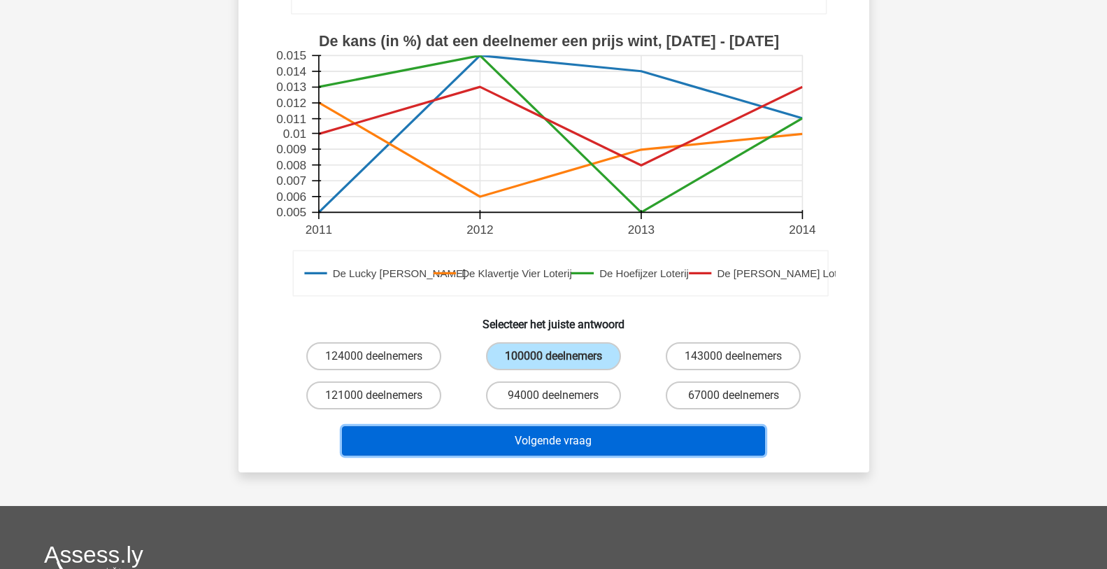
click at [563, 440] on button "Volgende vraag" at bounding box center [553, 440] width 423 height 29
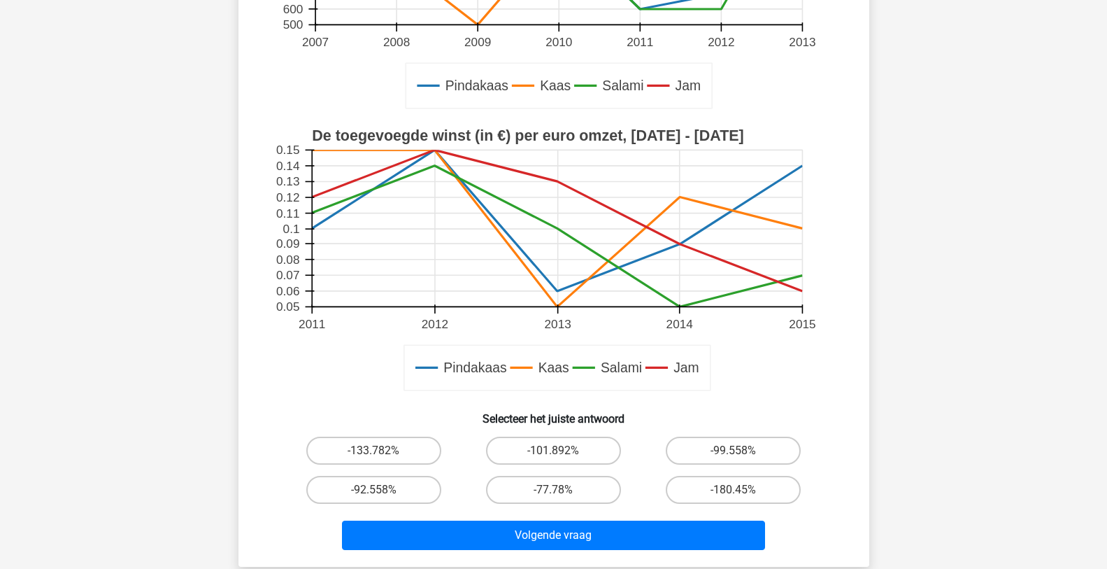
scroll to position [350, 0]
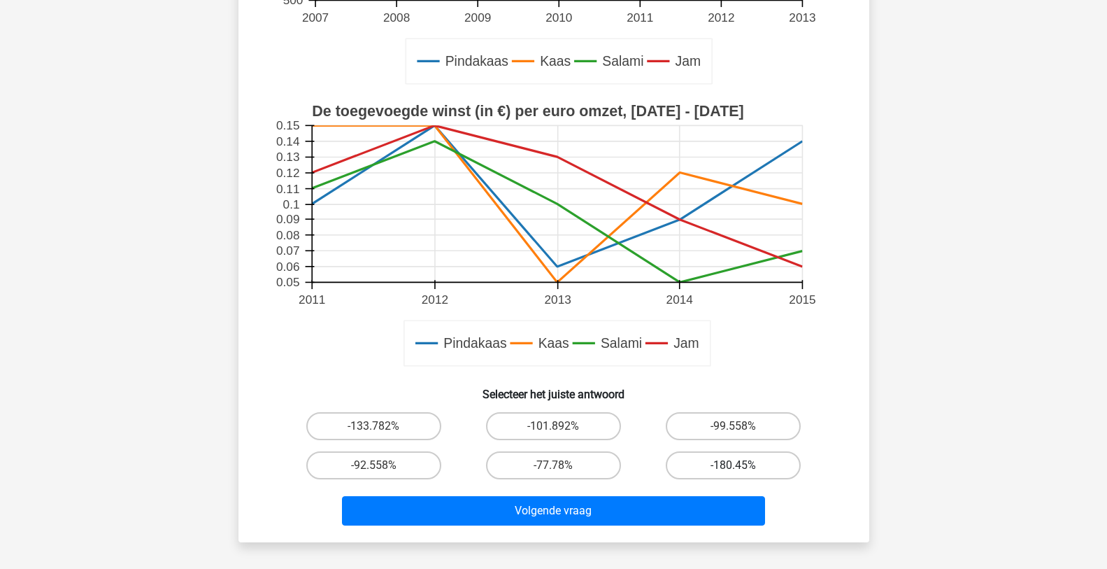
click at [709, 457] on label "-180.45%" at bounding box center [733, 465] width 135 height 28
click at [734, 465] on input "-180.45%" at bounding box center [738, 469] width 9 height 9
radio input "true"
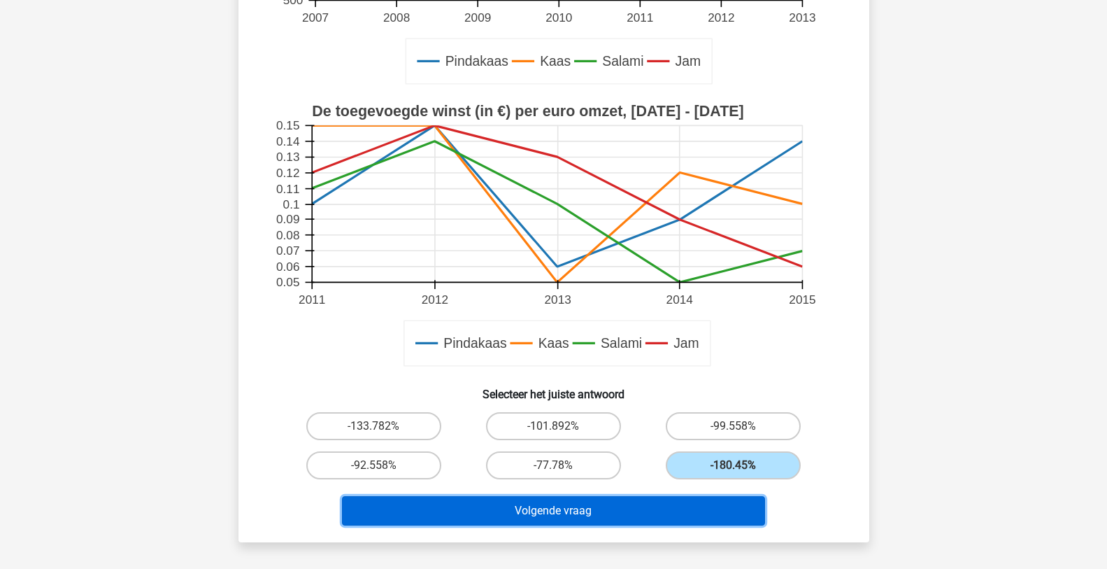
click at [605, 501] on button "Volgende vraag" at bounding box center [553, 510] width 423 height 29
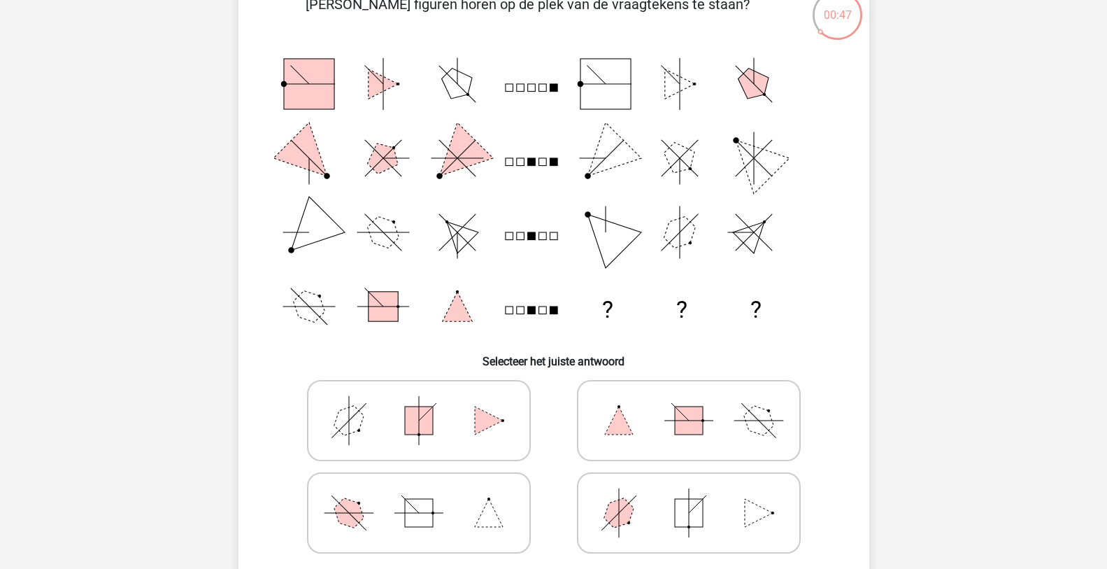
scroll to position [140, 0]
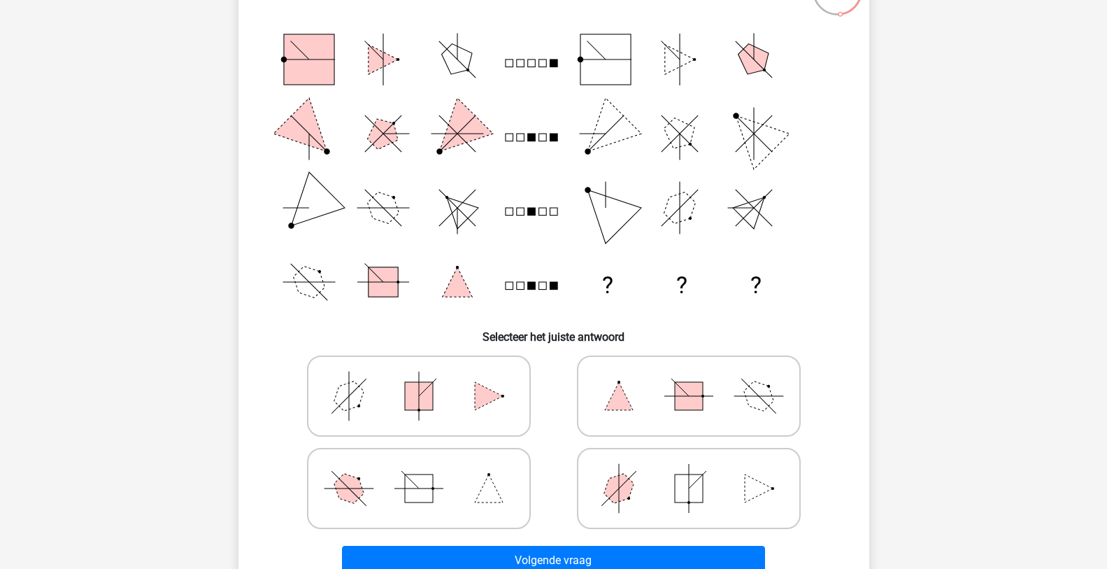
click at [651, 496] on icon at bounding box center [689, 488] width 210 height 70
click at [689, 471] on input "radio" at bounding box center [693, 466] width 9 height 9
radio input "true"
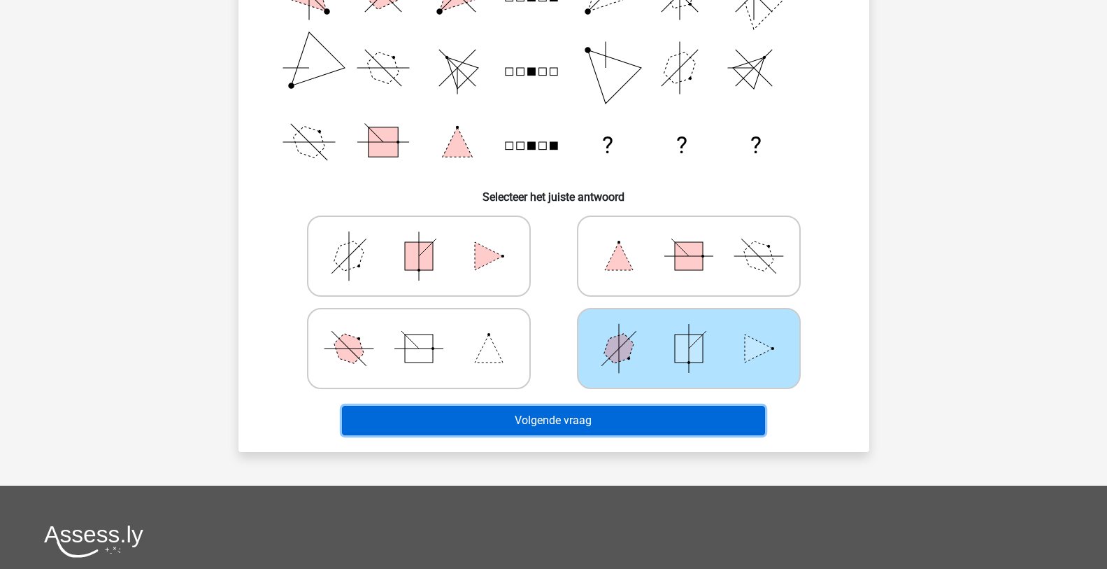
click at [598, 426] on button "Volgende vraag" at bounding box center [553, 420] width 423 height 29
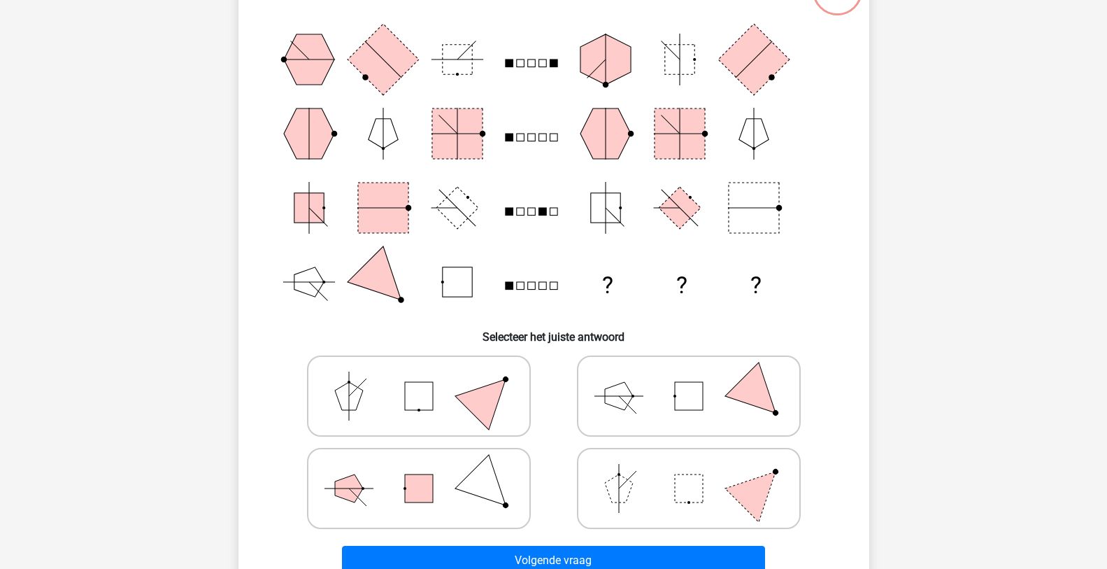
click at [678, 400] on rect at bounding box center [689, 396] width 28 height 28
click at [689, 378] on input "radio" at bounding box center [693, 373] width 9 height 9
radio input "true"
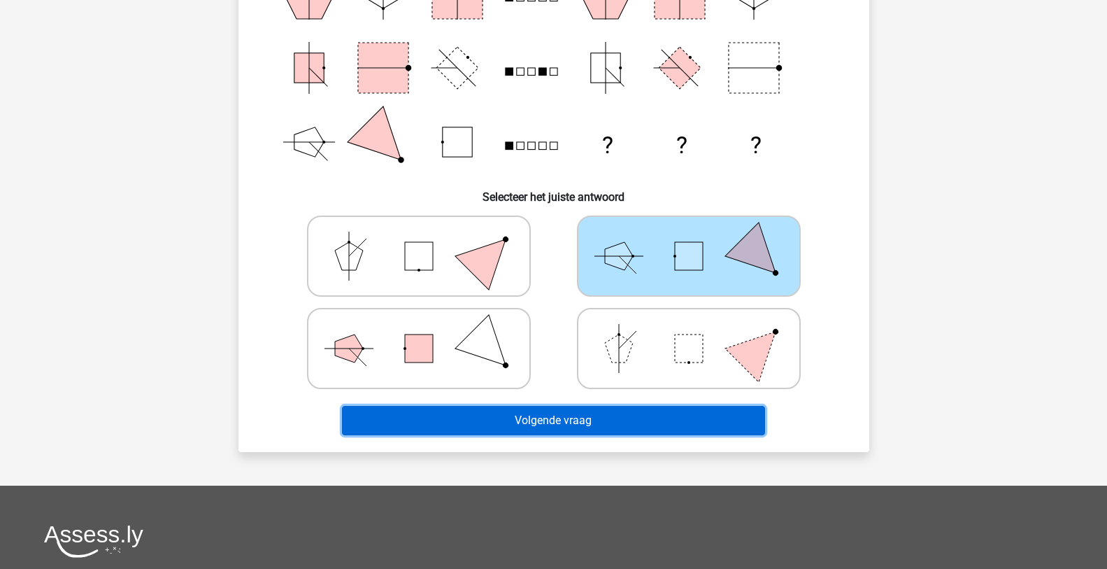
click at [661, 422] on button "Volgende vraag" at bounding box center [553, 420] width 423 height 29
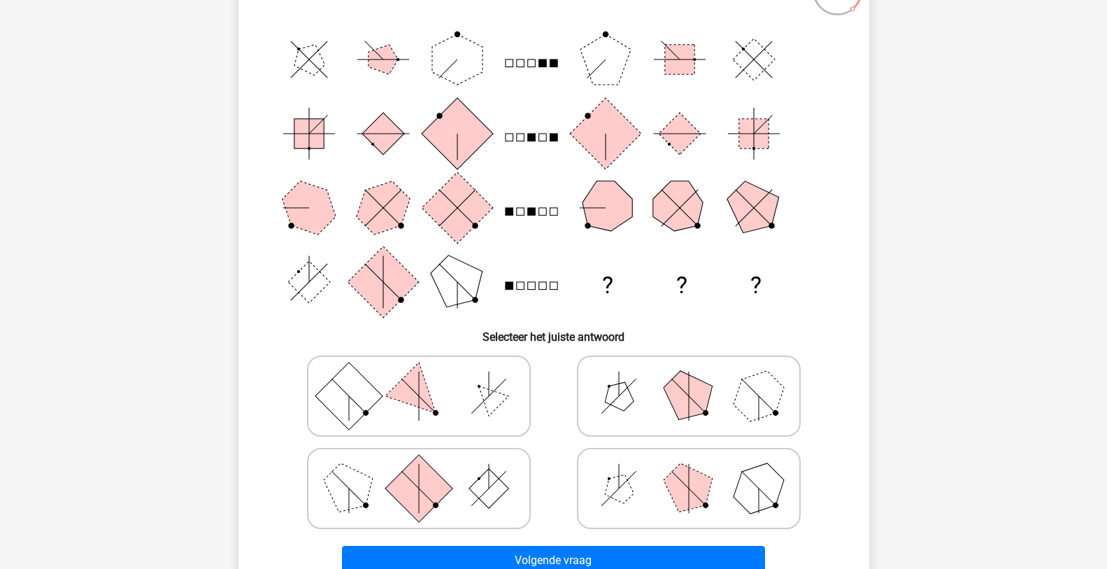
click at [657, 493] on icon at bounding box center [689, 488] width 210 height 70
click at [689, 471] on input "radio" at bounding box center [693, 466] width 9 height 9
radio input "true"
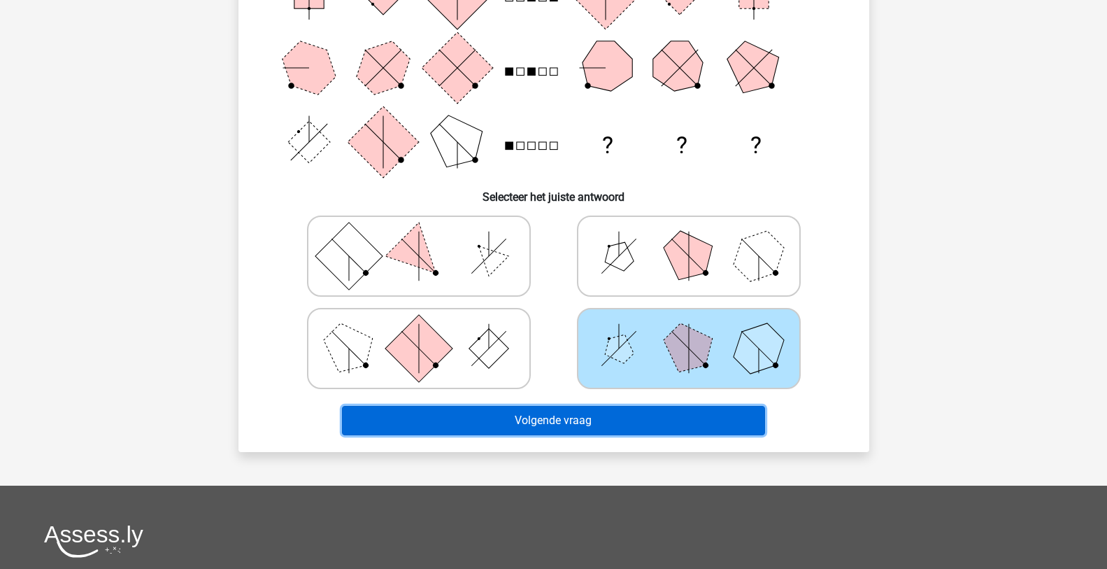
click at [609, 421] on button "Volgende vraag" at bounding box center [553, 420] width 423 height 29
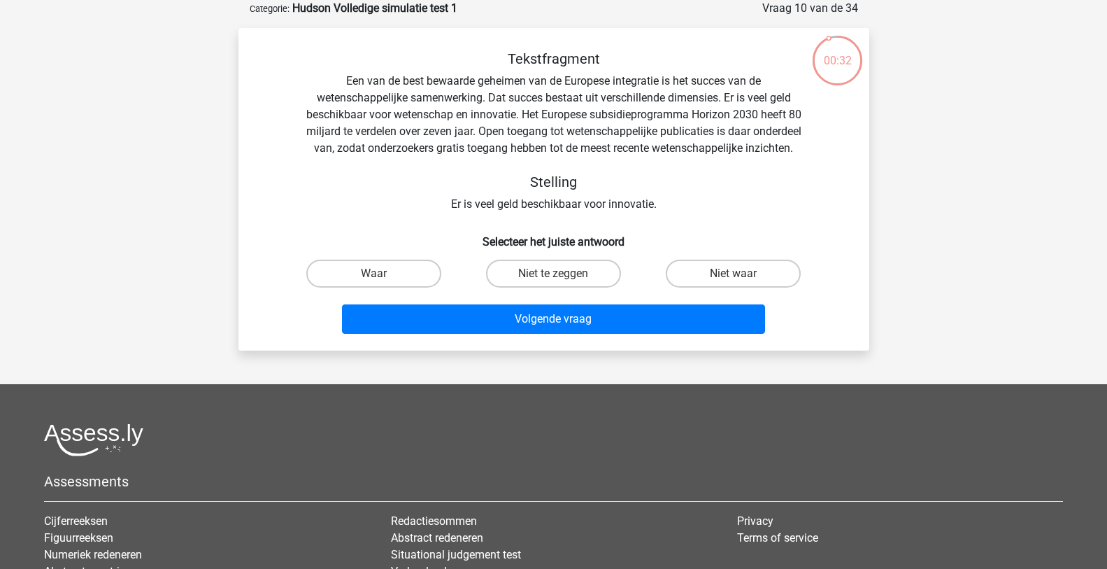
scroll to position [0, 0]
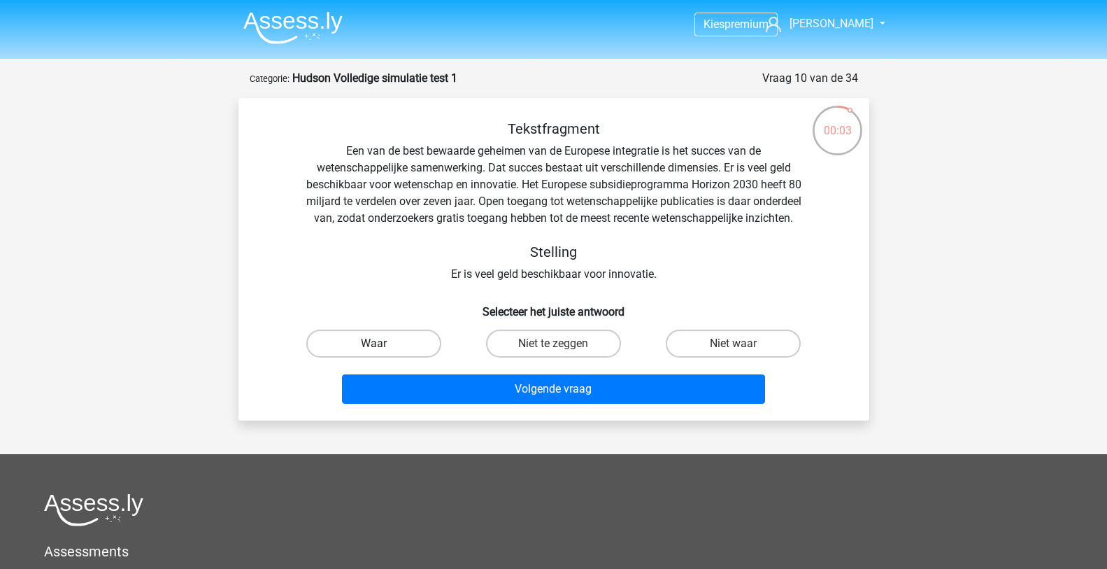
click at [416, 357] on label "Waar" at bounding box center [373, 343] width 135 height 28
click at [383, 353] on input "Waar" at bounding box center [378, 347] width 9 height 9
radio input "true"
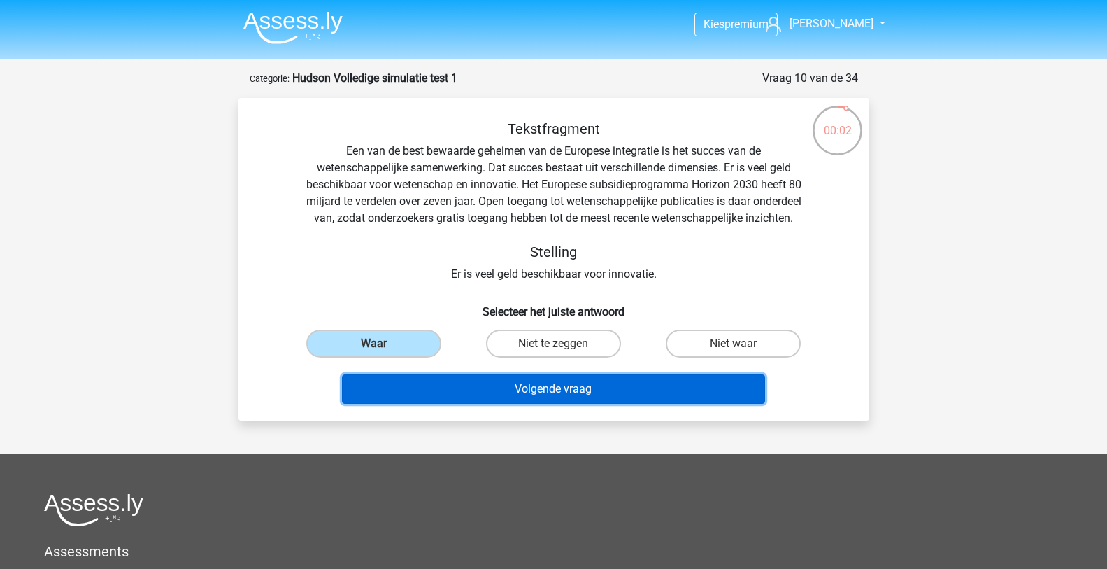
click at [518, 398] on button "Volgende vraag" at bounding box center [553, 388] width 423 height 29
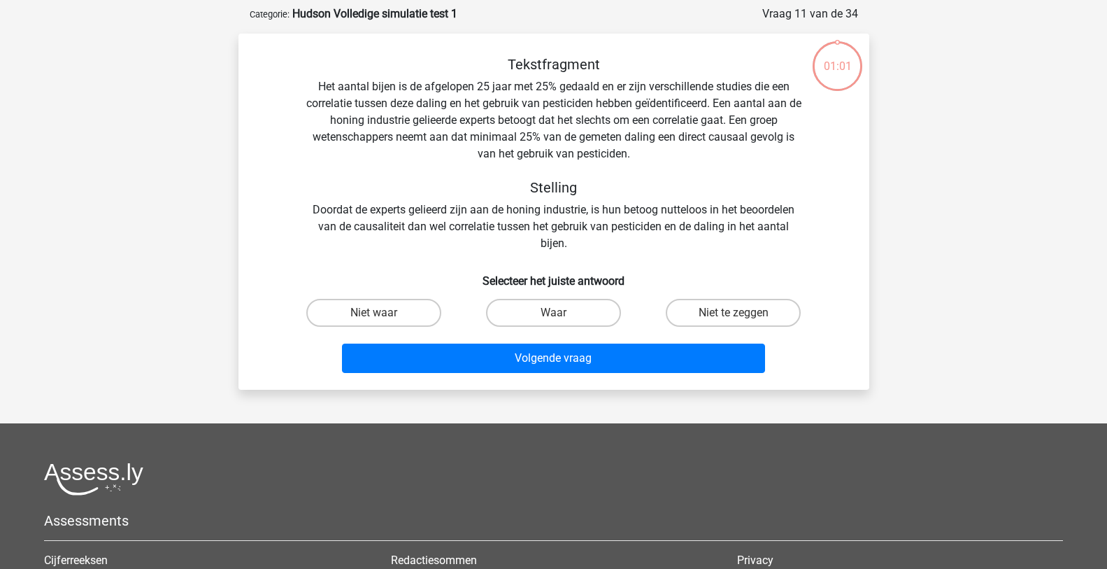
scroll to position [70, 0]
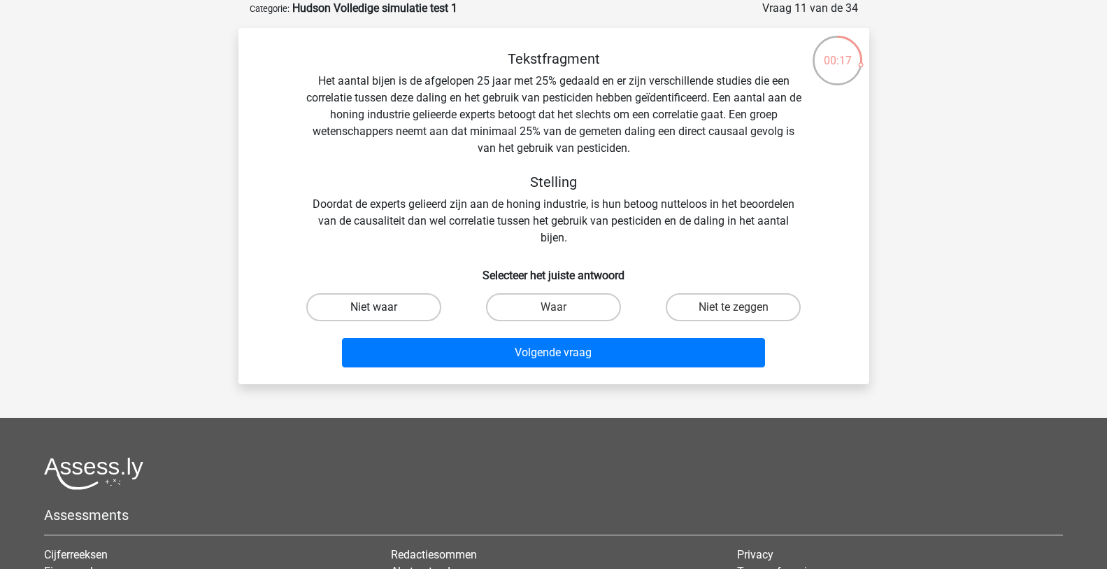
click at [416, 298] on label "Niet waar" at bounding box center [373, 307] width 135 height 28
click at [383, 307] on input "Niet waar" at bounding box center [378, 311] width 9 height 9
radio input "true"
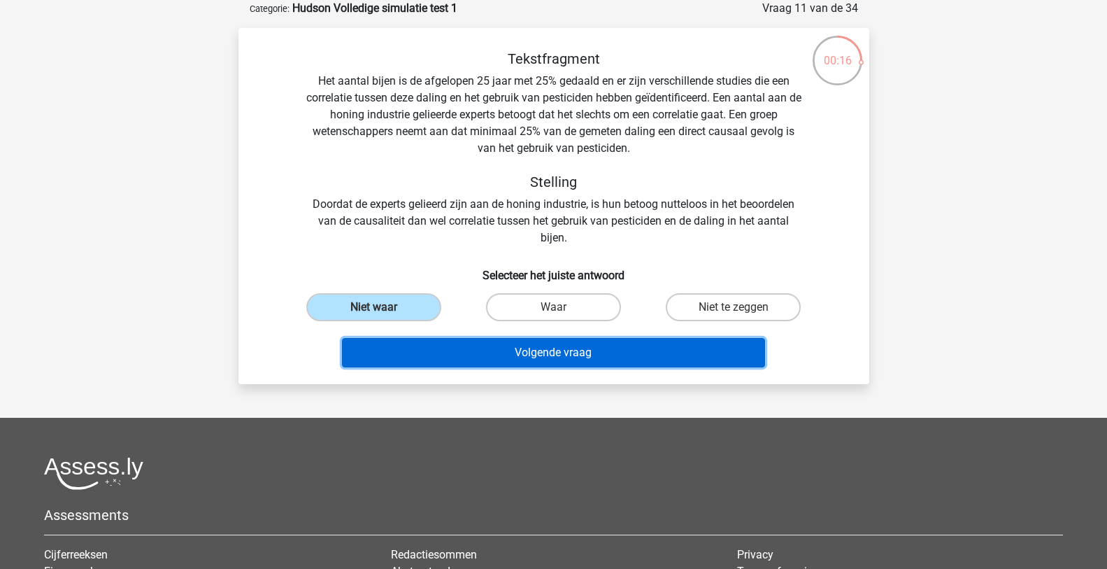
click at [518, 354] on button "Volgende vraag" at bounding box center [553, 352] width 423 height 29
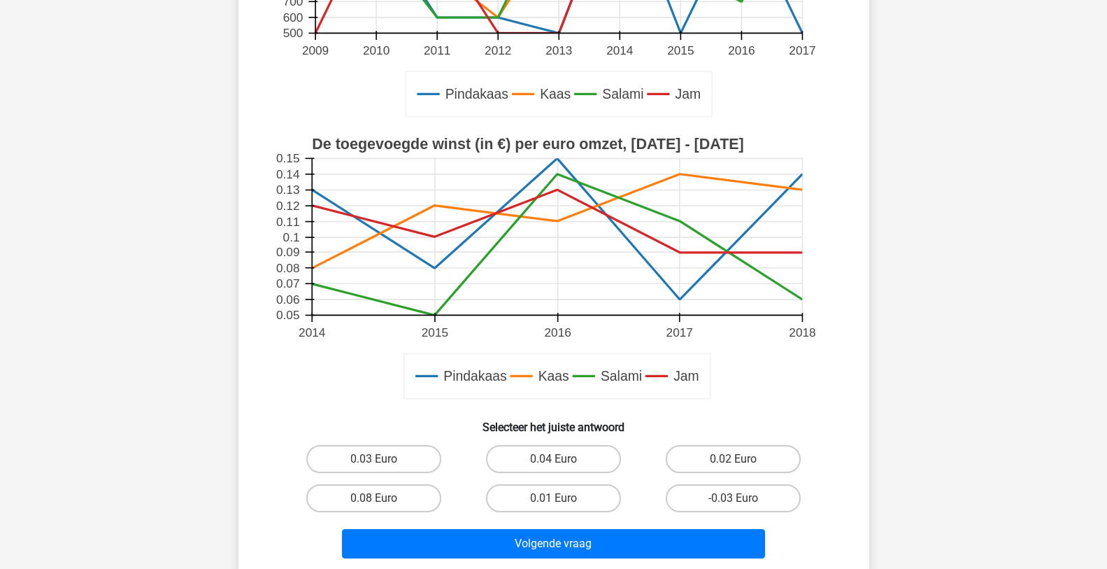
scroll to position [350, 0]
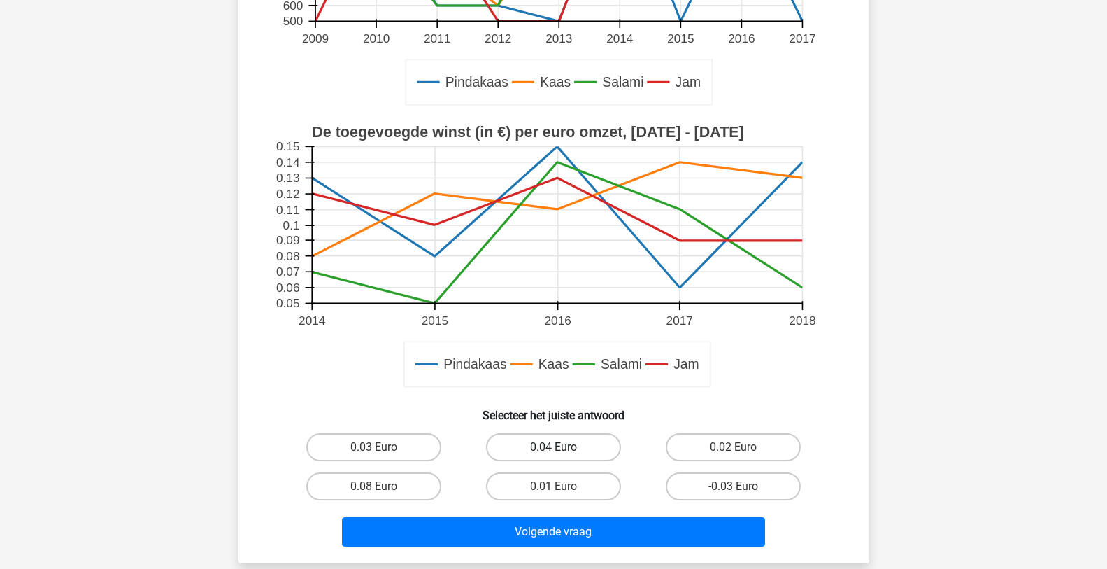
click at [575, 443] on label "0.04 Euro" at bounding box center [553, 447] width 135 height 28
click at [562, 447] on input "0.04 Euro" at bounding box center [557, 451] width 9 height 9
radio input "true"
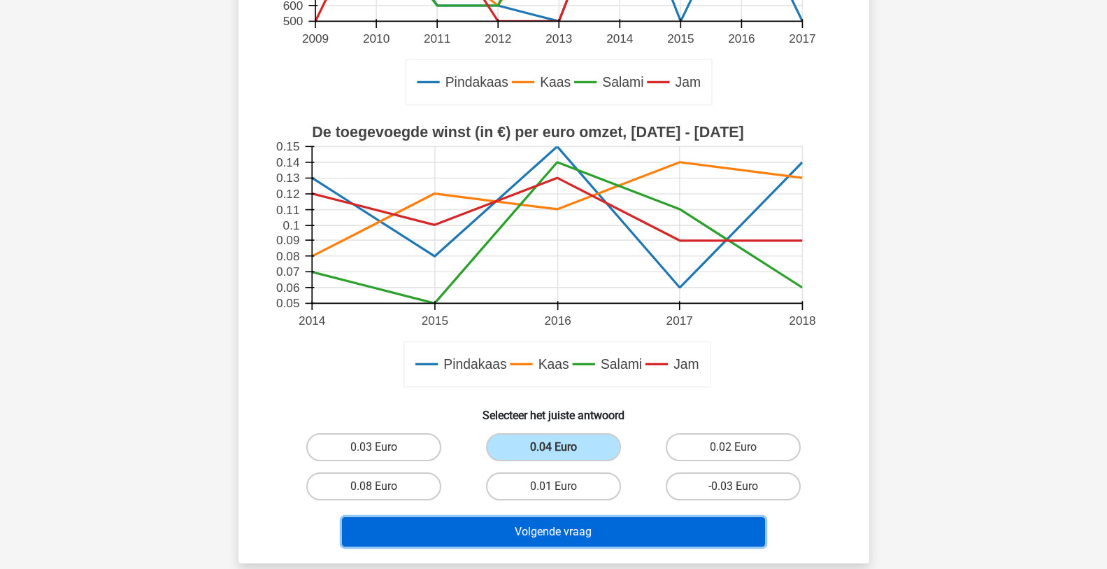
click at [573, 523] on button "Volgende vraag" at bounding box center [553, 531] width 423 height 29
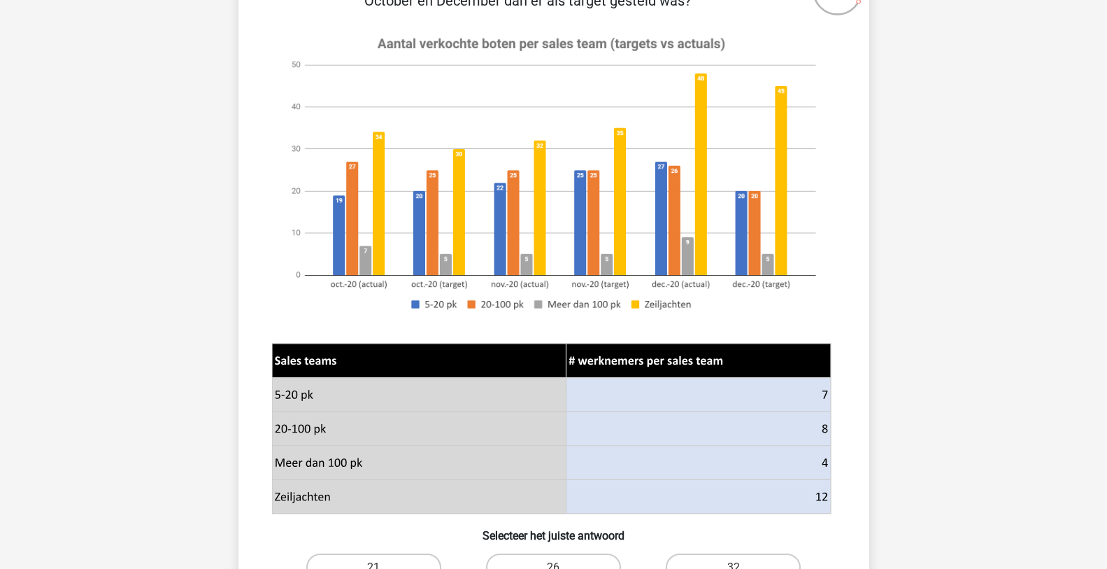
scroll to position [280, 0]
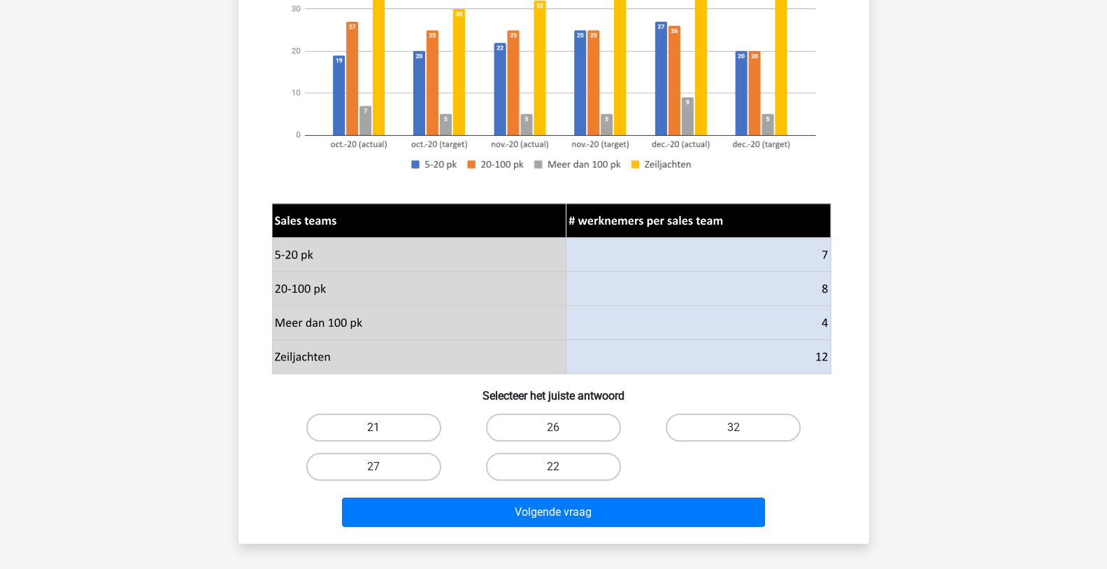
click at [418, 422] on label "21" at bounding box center [373, 427] width 135 height 28
click at [383, 427] on input "21" at bounding box center [378, 431] width 9 height 9
radio input "true"
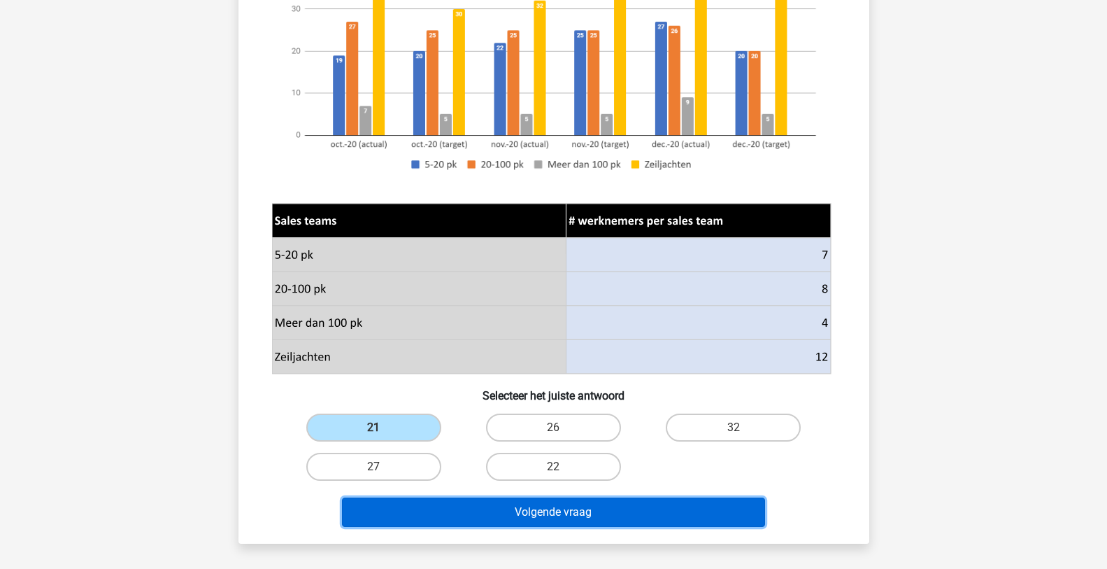
click at [535, 516] on button "Volgende vraag" at bounding box center [553, 511] width 423 height 29
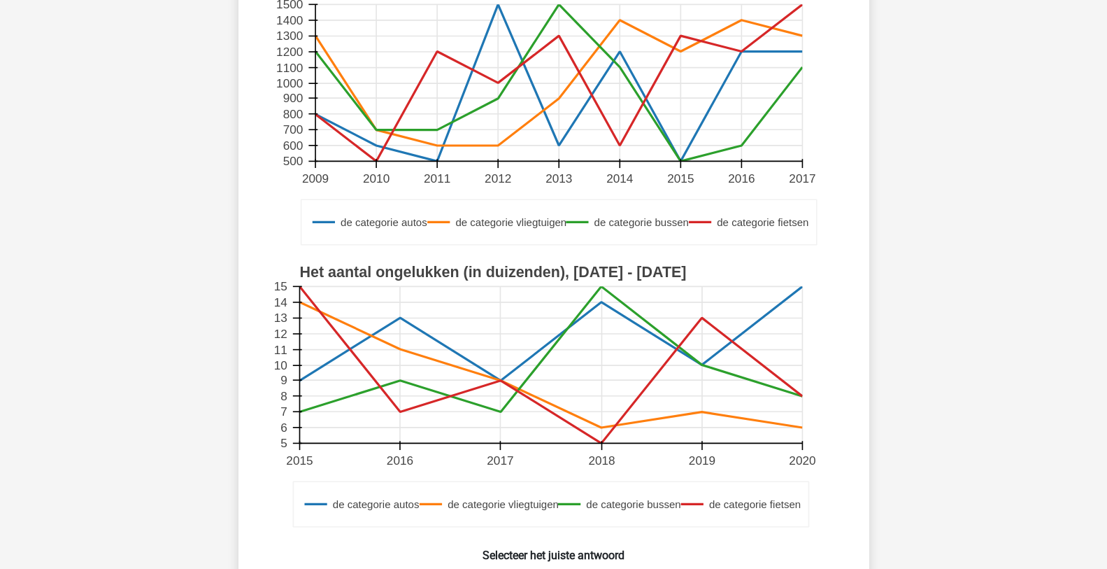
scroll to position [490, 0]
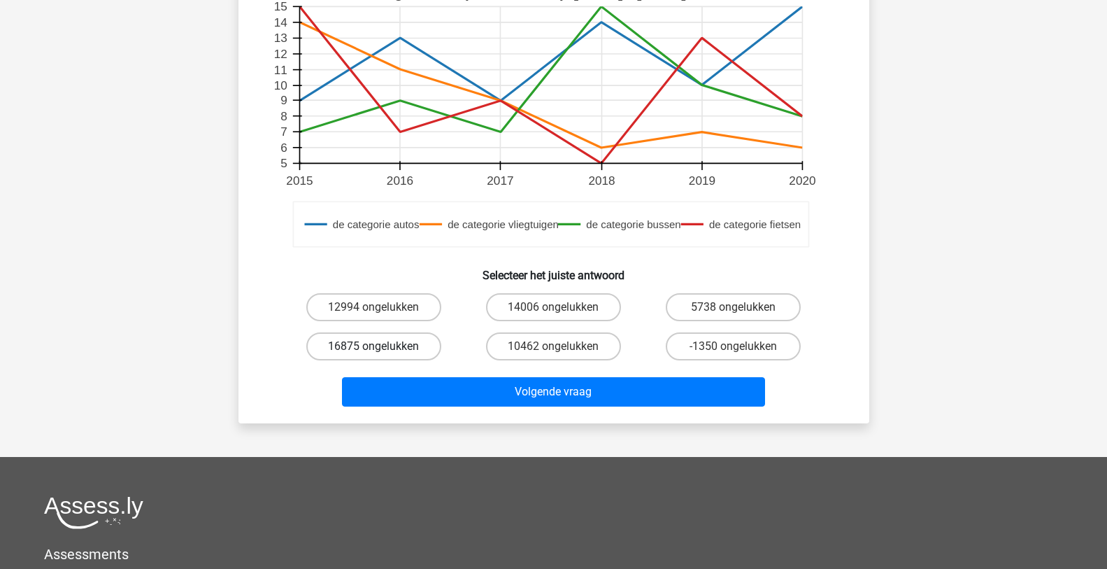
click at [410, 348] on label "16875 ongelukken" at bounding box center [373, 346] width 135 height 28
click at [383, 348] on input "16875 ongelukken" at bounding box center [378, 350] width 9 height 9
radio input "true"
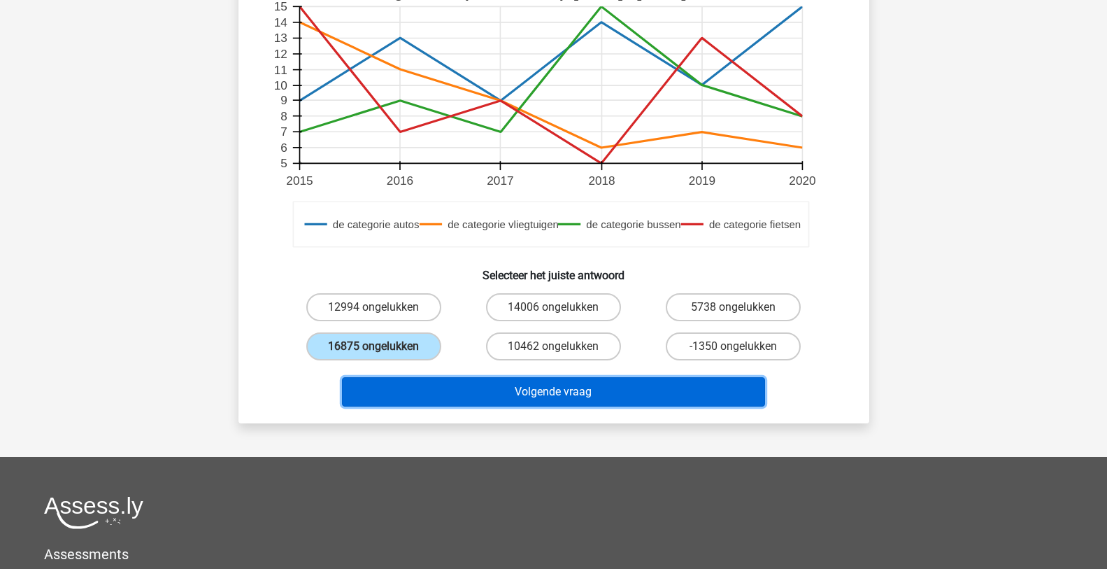
click at [527, 390] on button "Volgende vraag" at bounding box center [553, 391] width 423 height 29
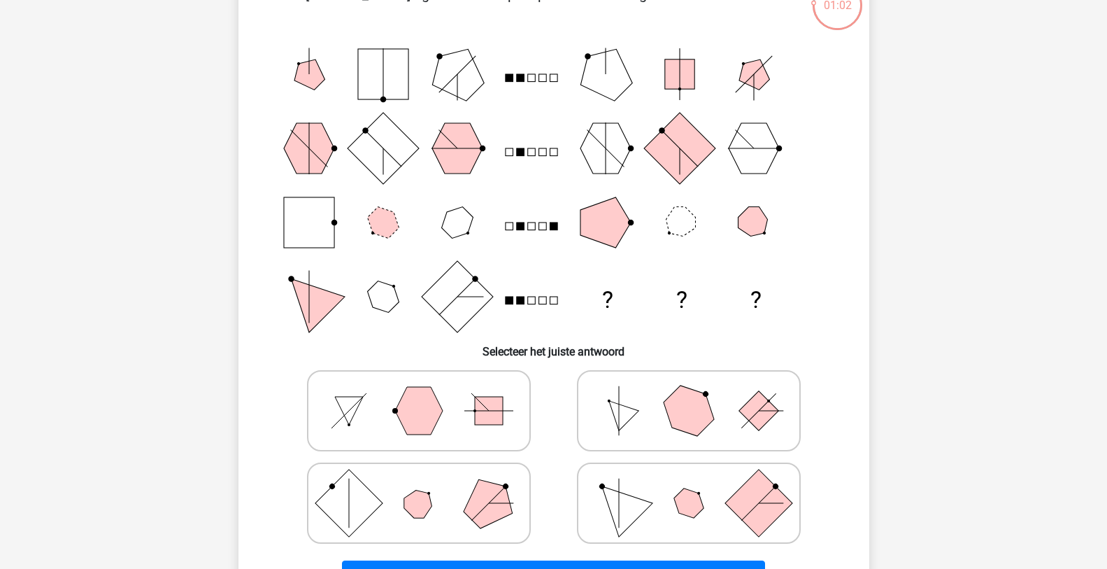
scroll to position [210, 0]
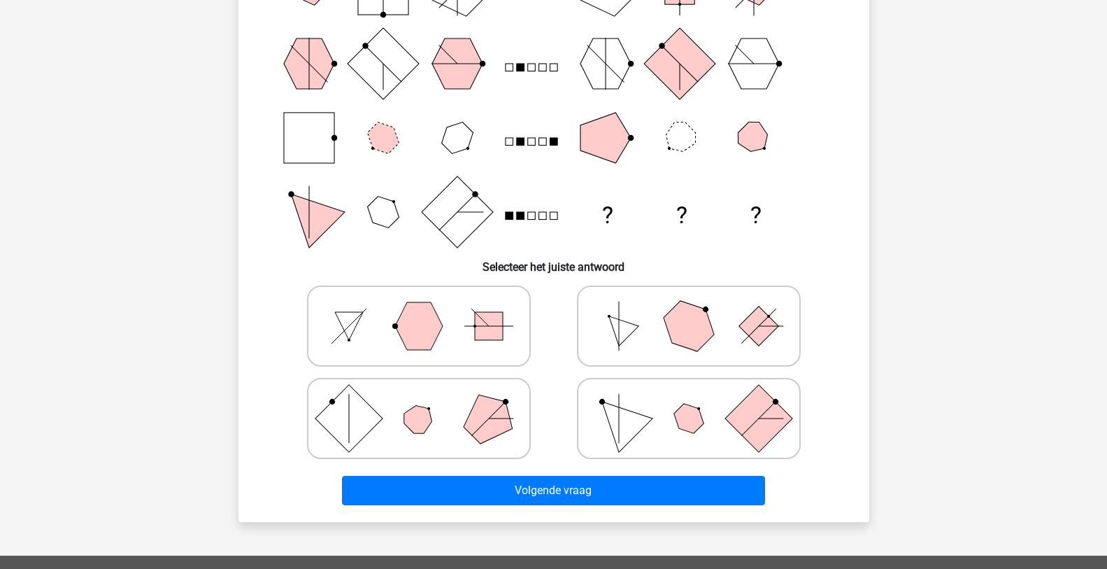
click at [695, 331] on polygon at bounding box center [688, 325] width 67 height 67
click at [695, 308] on input "radio" at bounding box center [693, 303] width 9 height 9
radio input "true"
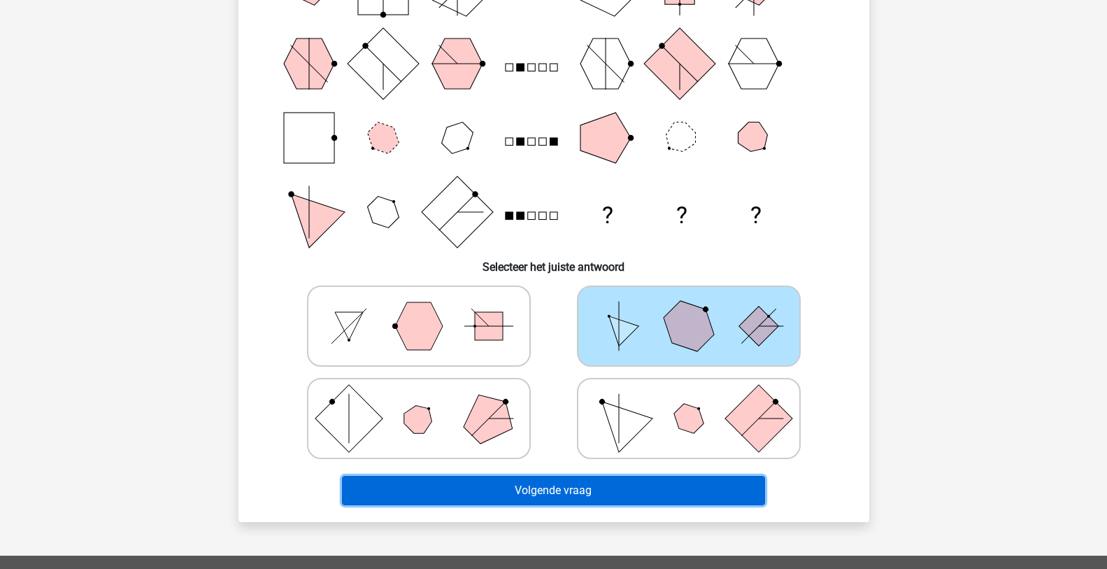
click at [549, 481] on button "Volgende vraag" at bounding box center [553, 490] width 423 height 29
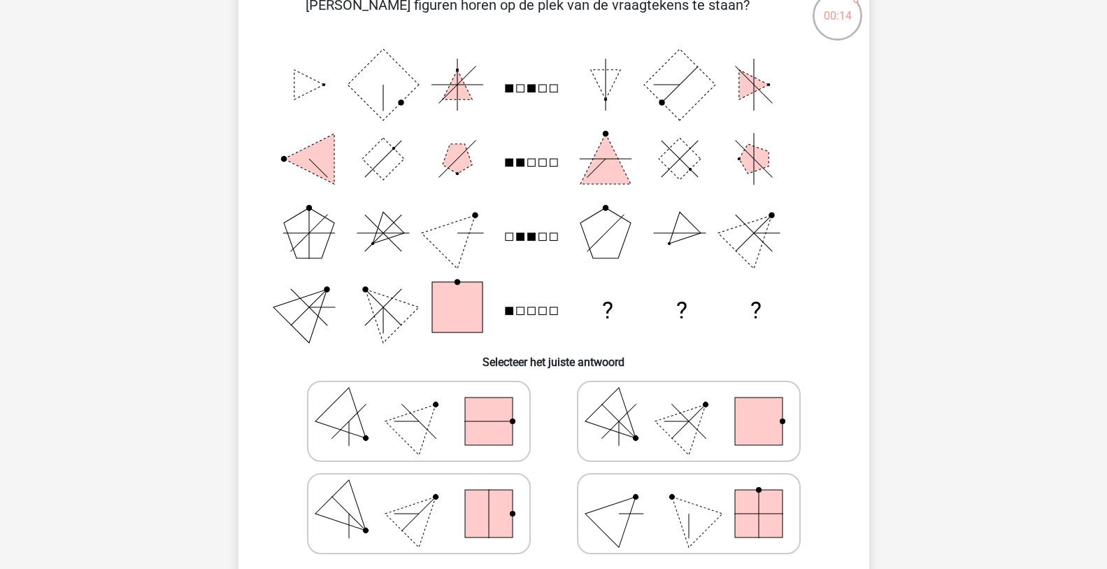
scroll to position [140, 0]
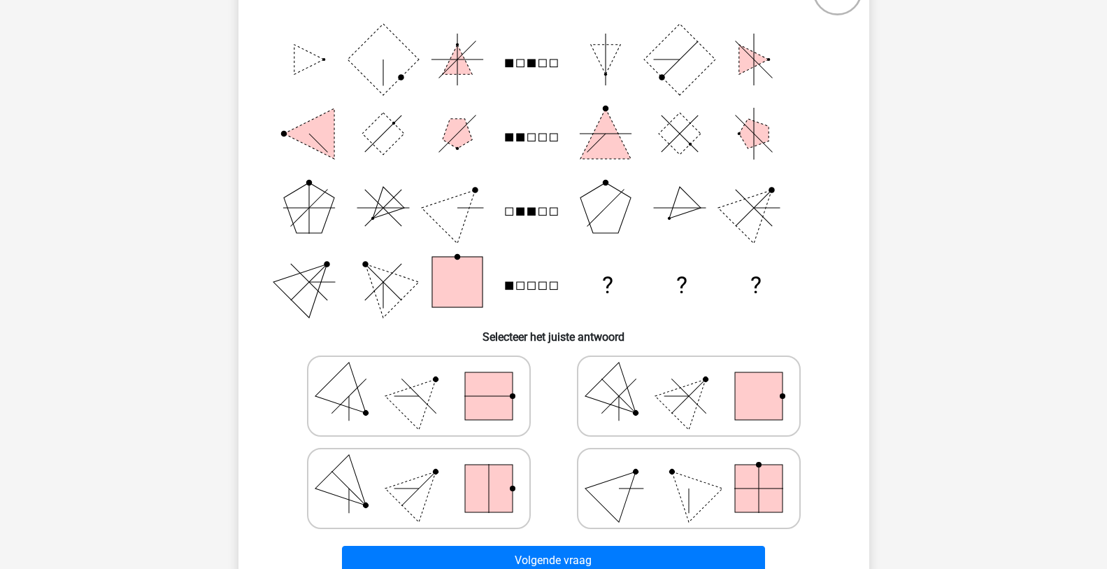
click at [656, 406] on icon at bounding box center [689, 396] width 210 height 70
click at [689, 378] on input "radio" at bounding box center [693, 373] width 9 height 9
radio input "true"
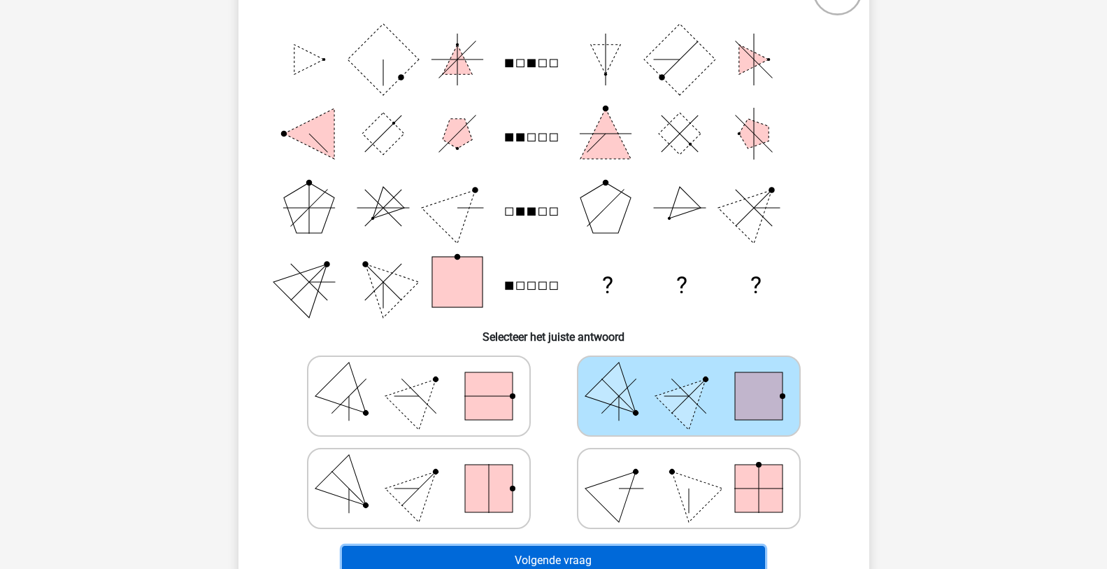
click at [574, 560] on button "Volgende vraag" at bounding box center [553, 560] width 423 height 29
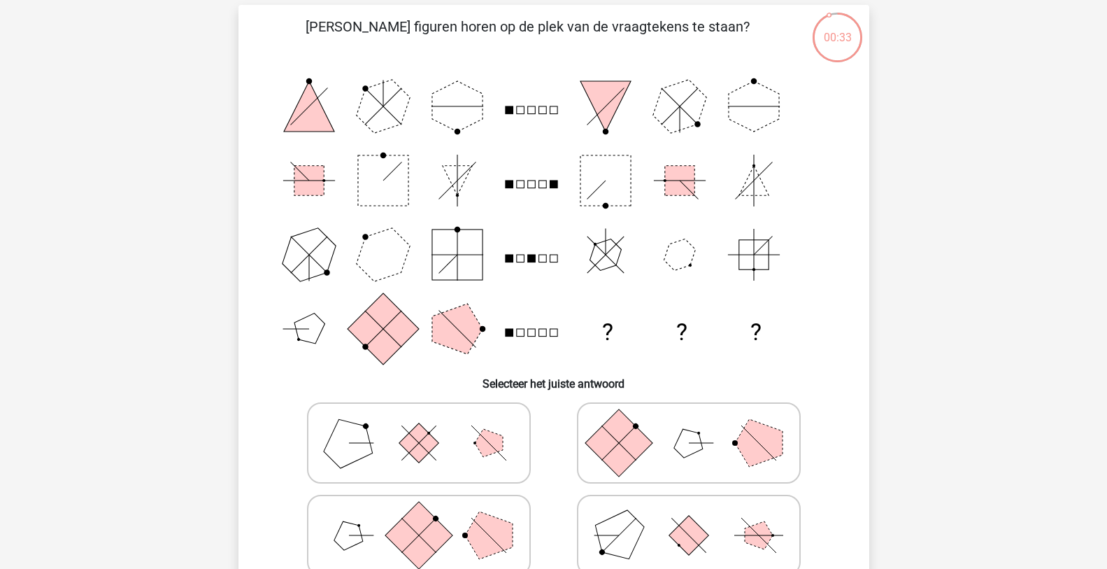
scroll to position [70, 0]
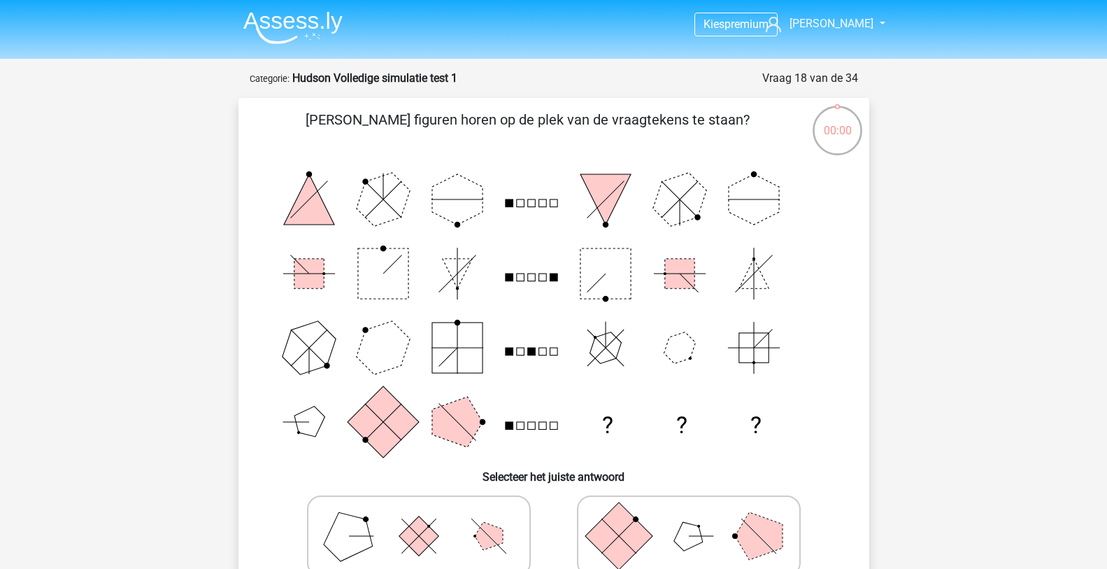
scroll to position [70, 0]
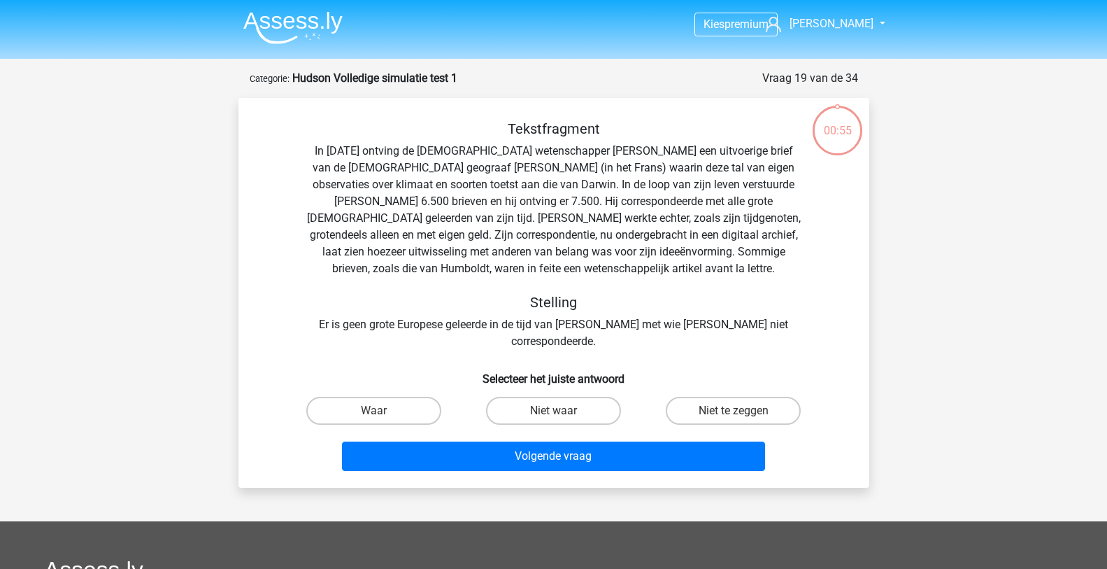
scroll to position [70, 0]
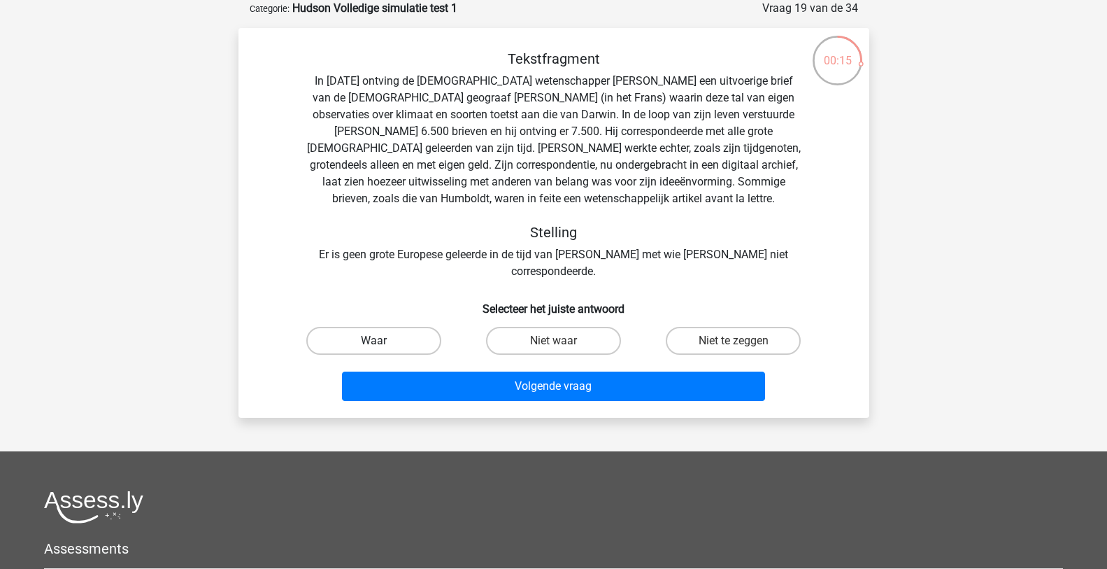
click at [388, 327] on label "Waar" at bounding box center [373, 341] width 135 height 28
click at [383, 341] on input "Waar" at bounding box center [378, 345] width 9 height 9
radio input "true"
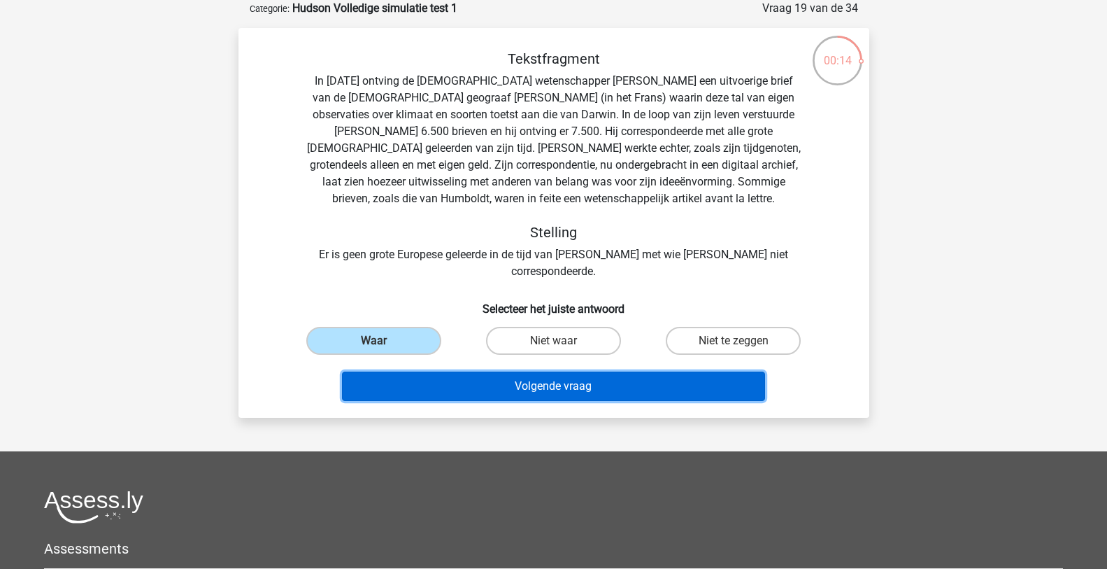
click at [504, 371] on button "Volgende vraag" at bounding box center [553, 385] width 423 height 29
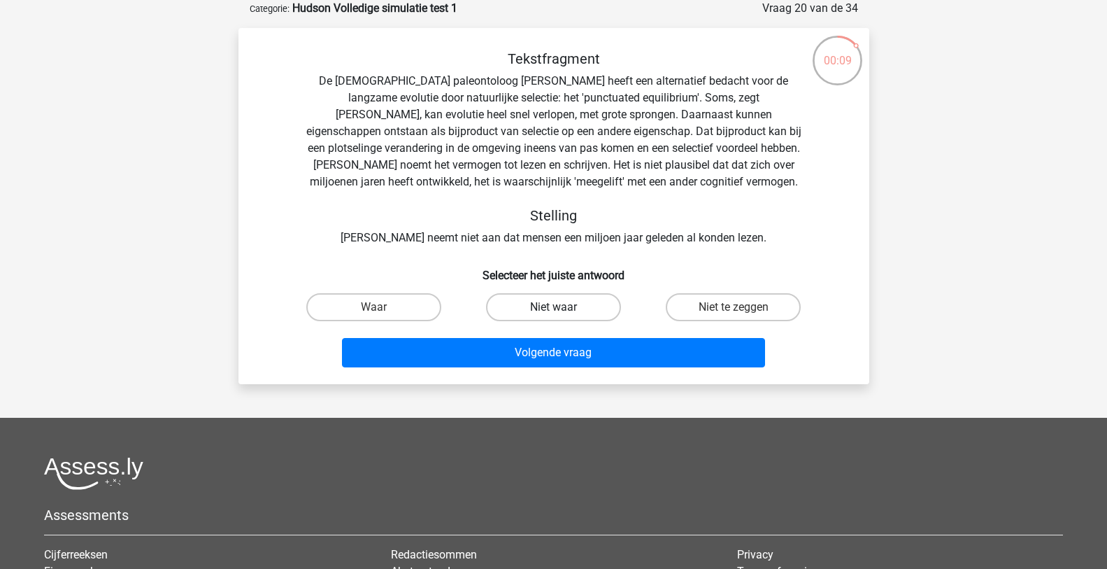
click at [584, 309] on label "Niet waar" at bounding box center [553, 307] width 135 height 28
click at [562, 309] on input "Niet waar" at bounding box center [557, 311] width 9 height 9
radio input "true"
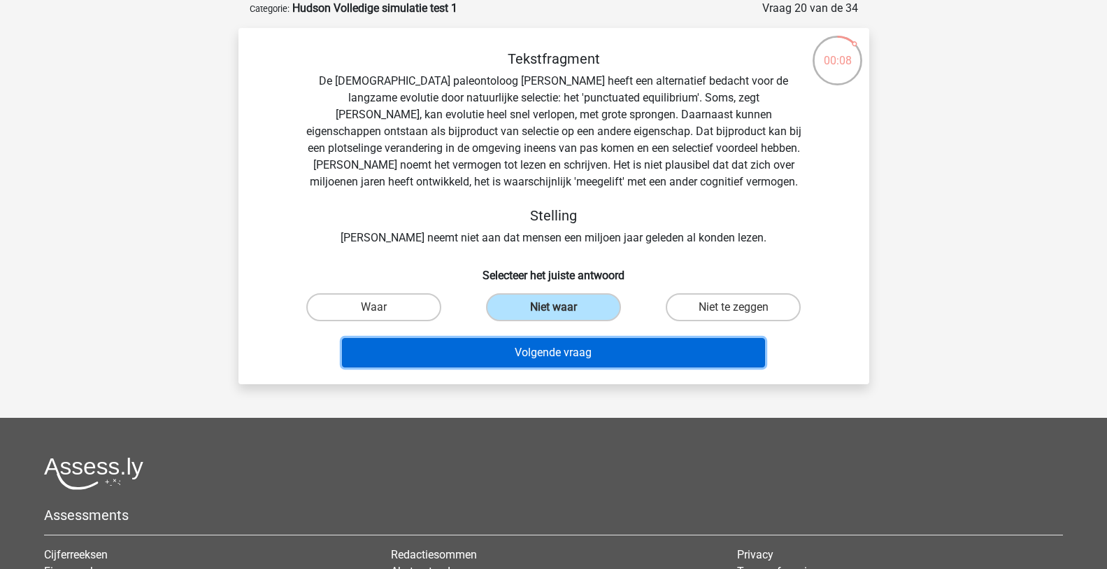
click at [618, 349] on button "Volgende vraag" at bounding box center [553, 352] width 423 height 29
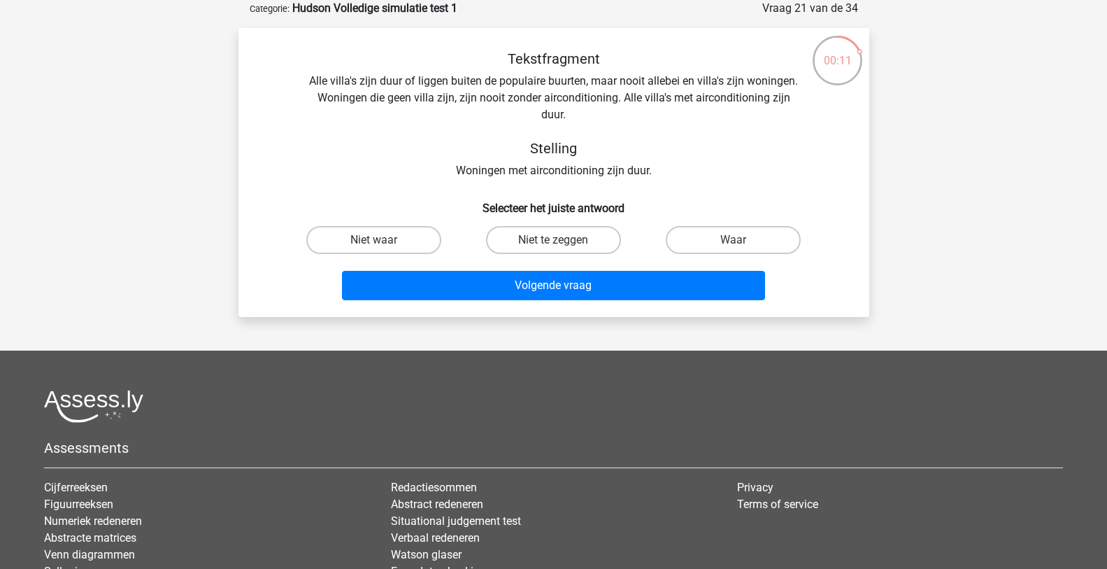
click at [381, 244] on input "Niet waar" at bounding box center [378, 244] width 9 height 9
radio input "true"
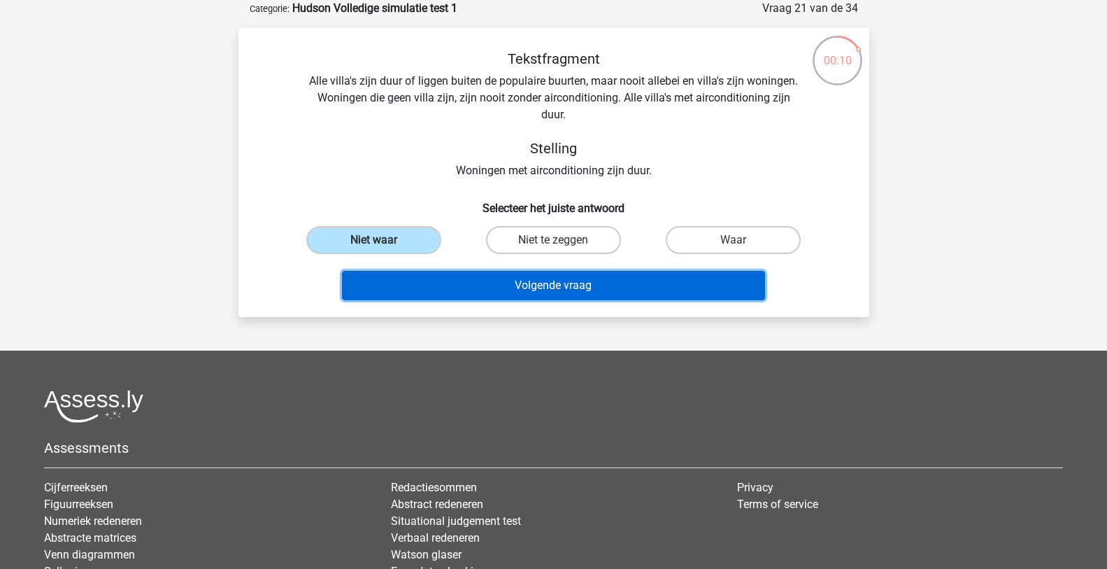
click at [509, 285] on button "Volgende vraag" at bounding box center [553, 285] width 423 height 29
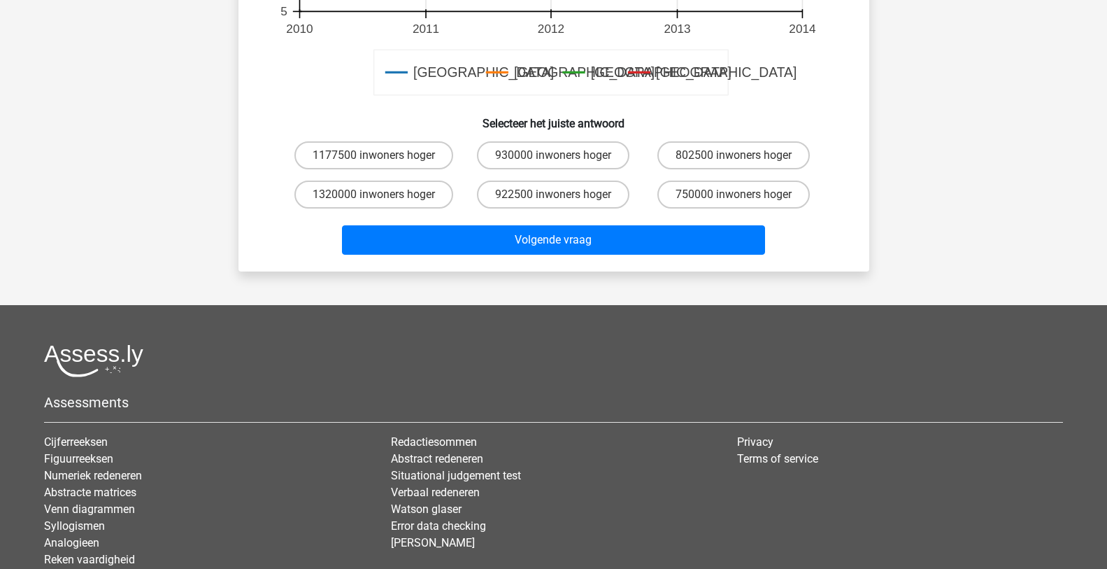
scroll to position [630, 0]
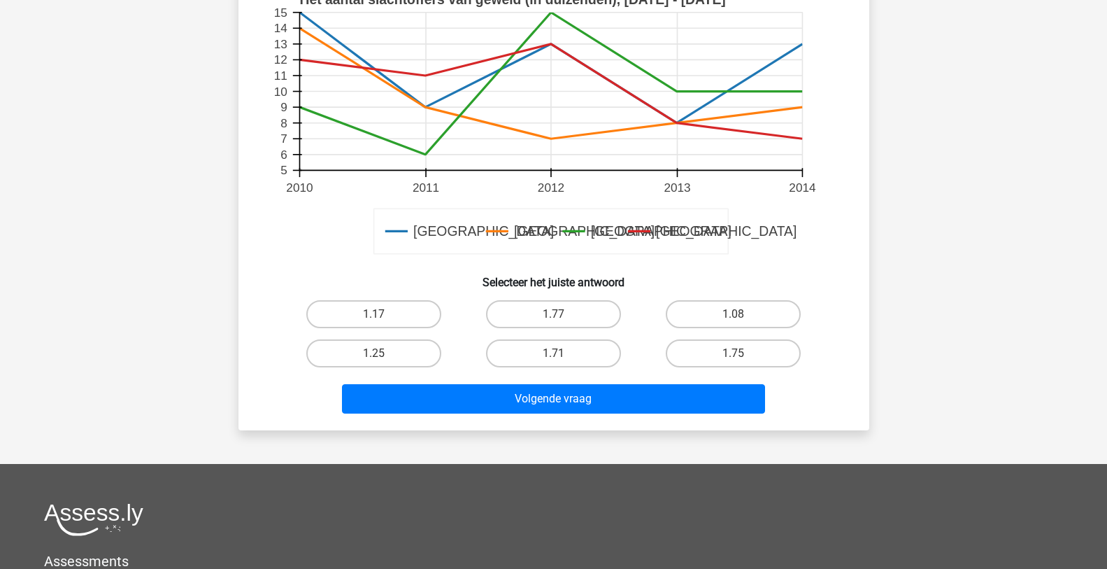
scroll to position [490, 0]
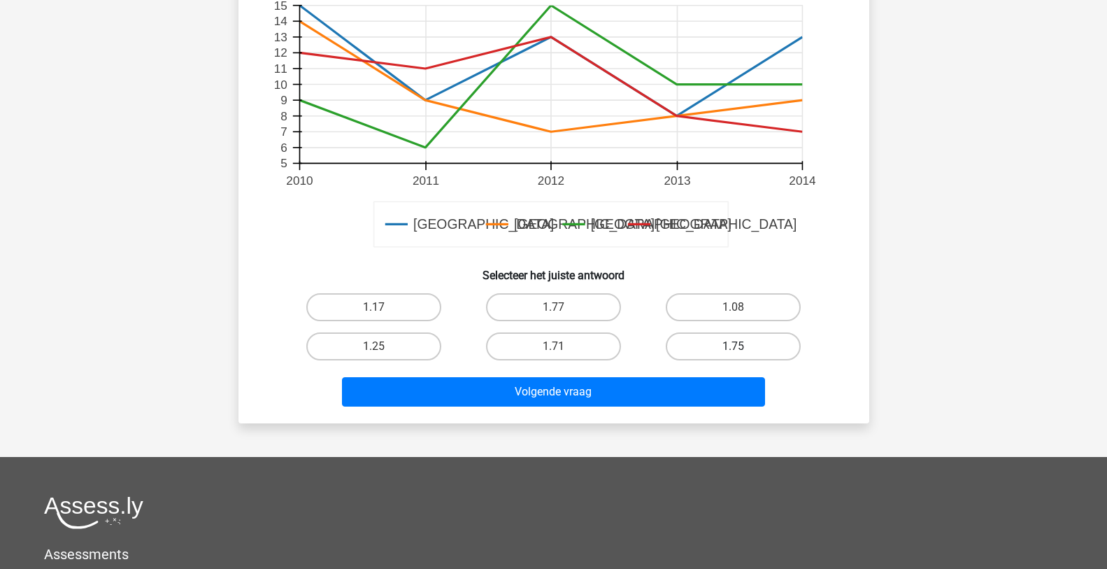
click at [730, 332] on label "1.75" at bounding box center [733, 346] width 135 height 28
click at [734, 346] on input "1.75" at bounding box center [738, 350] width 9 height 9
radio input "true"
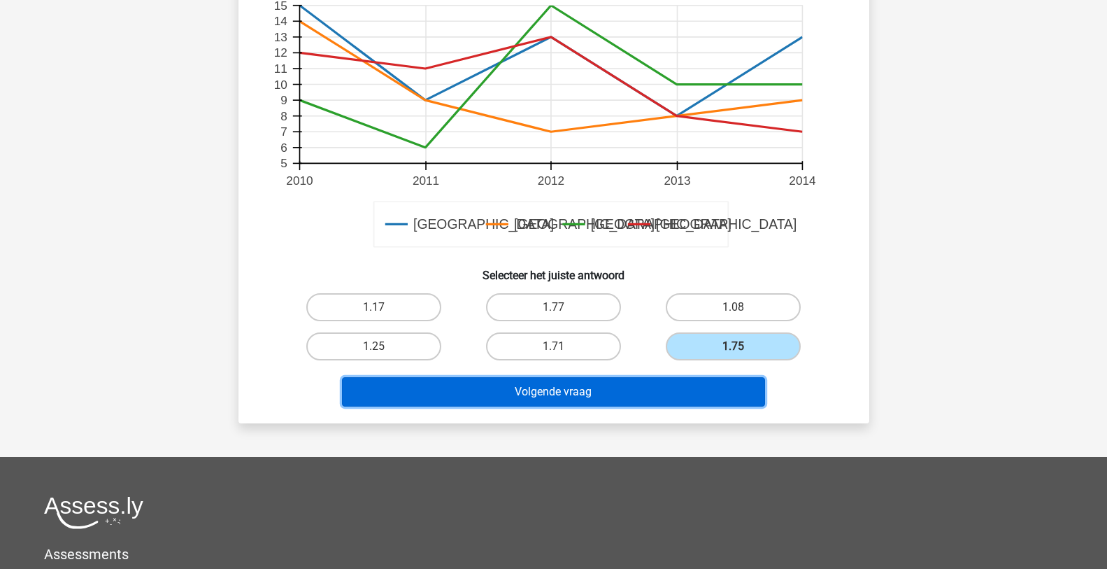
click at [564, 377] on button "Volgende vraag" at bounding box center [553, 391] width 423 height 29
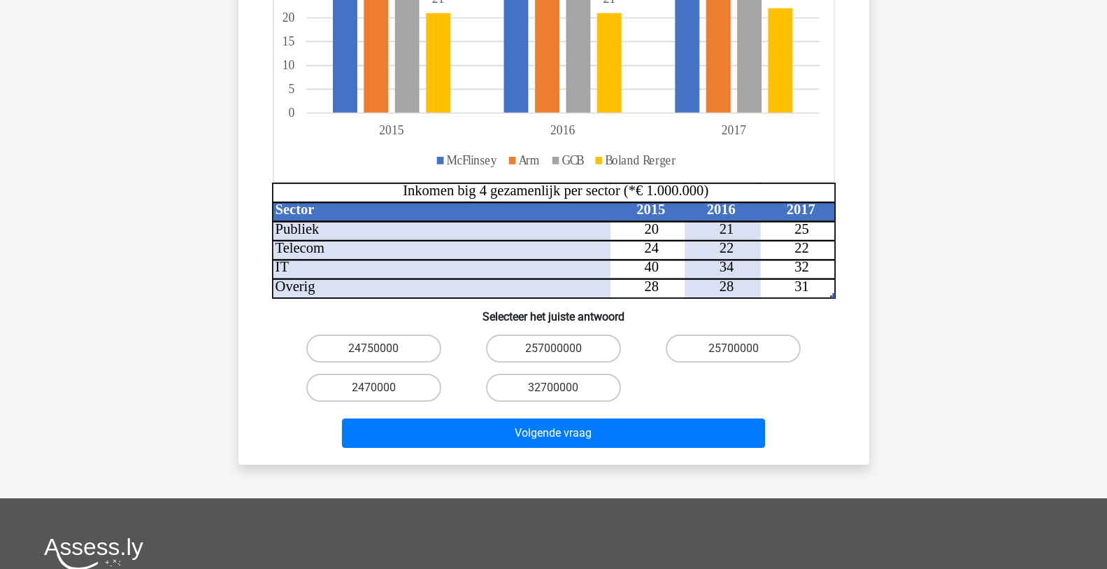
scroll to position [350, 0]
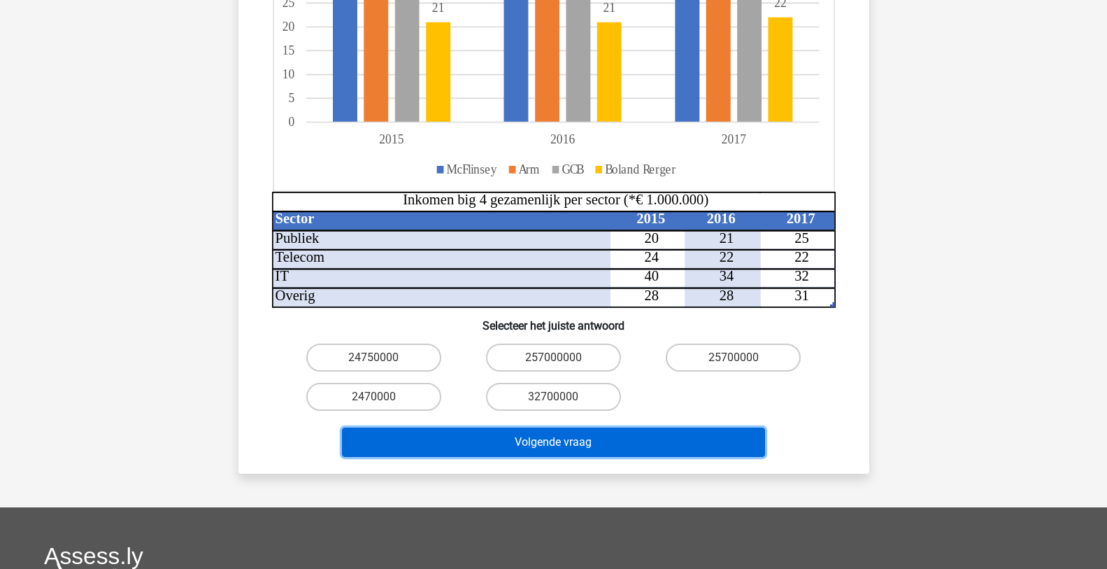
click at [563, 427] on button "Volgende vraag" at bounding box center [553, 441] width 423 height 29
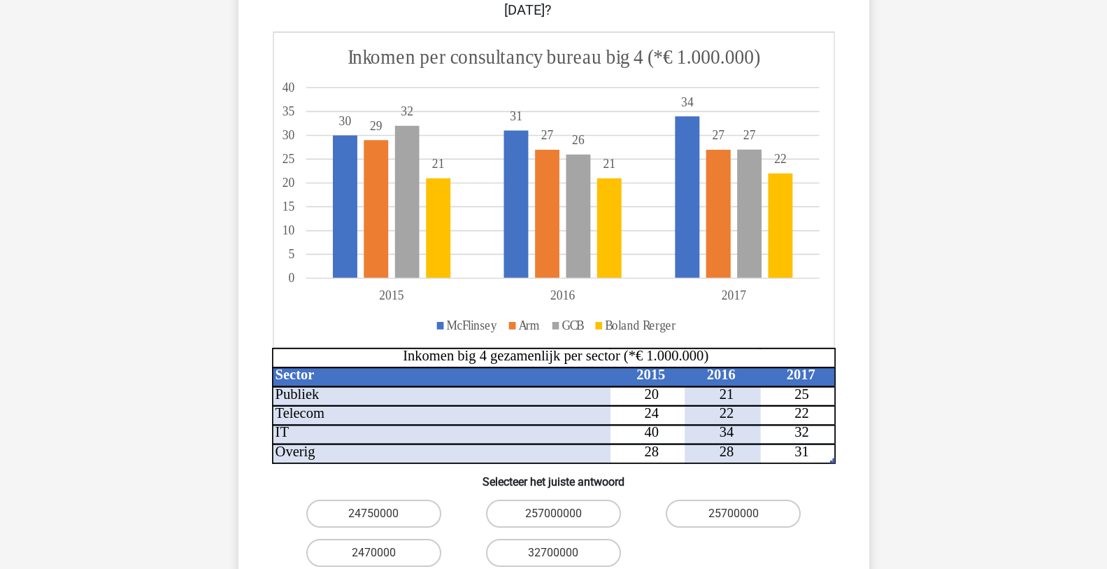
scroll to position [280, 0]
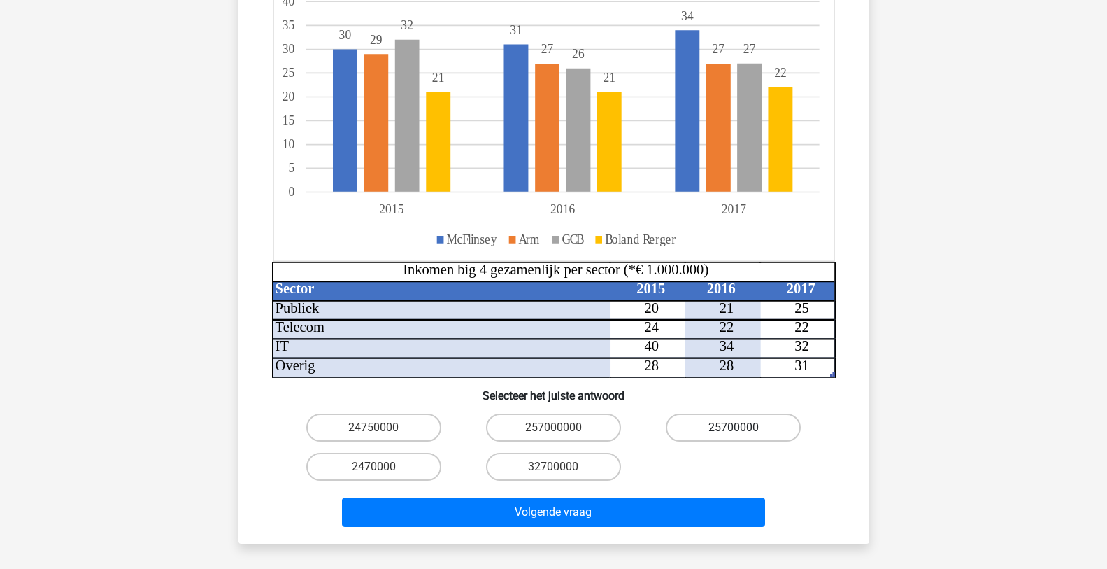
click at [717, 413] on label "25700000" at bounding box center [733, 427] width 135 height 28
click at [734, 427] on input "25700000" at bounding box center [738, 431] width 9 height 9
radio input "true"
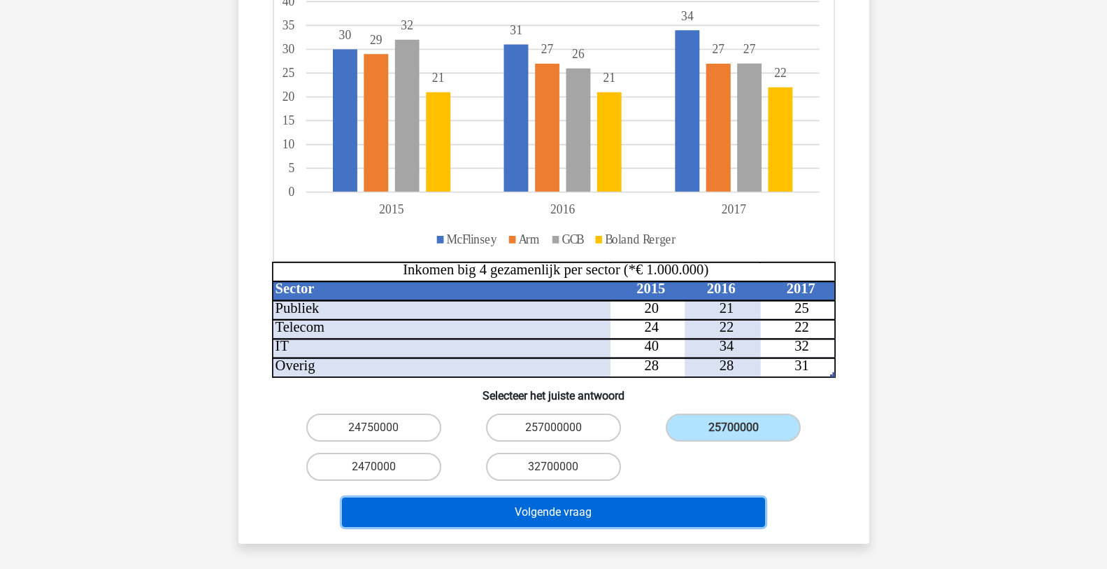
click at [588, 497] on button "Volgende vraag" at bounding box center [553, 511] width 423 height 29
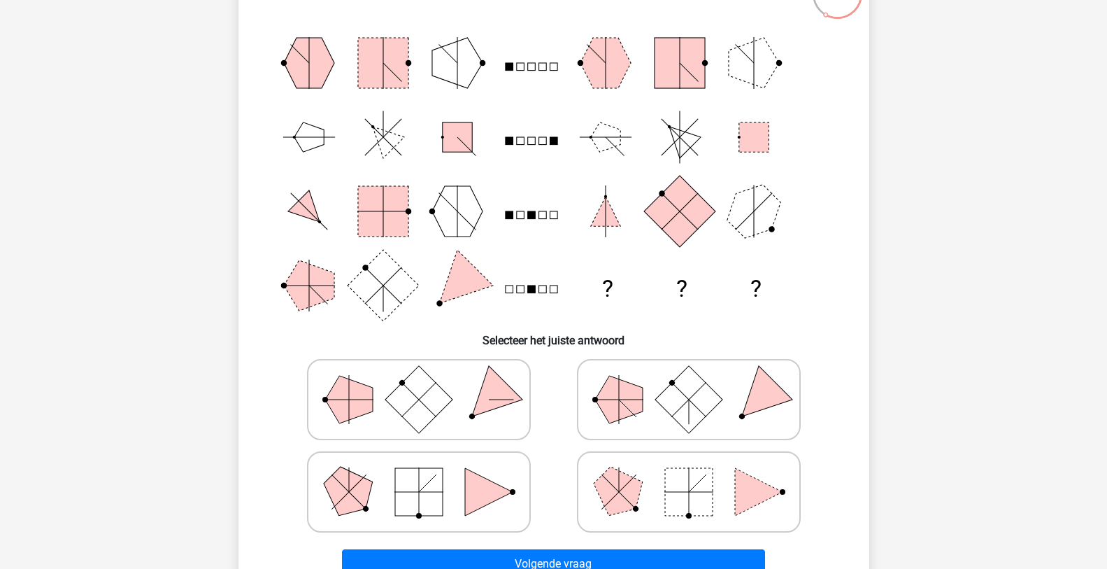
scroll to position [140, 0]
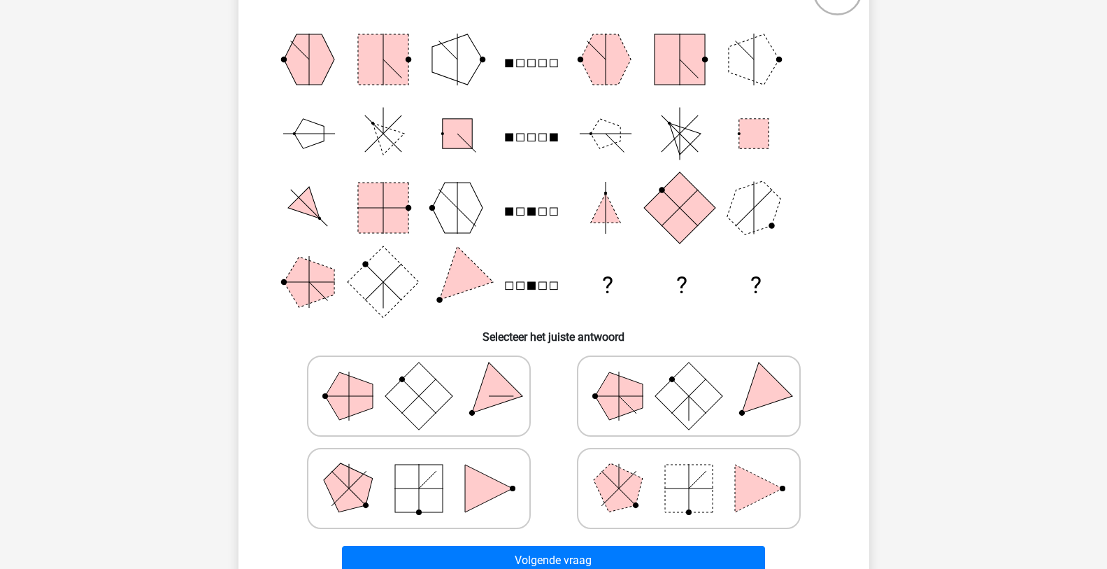
click at [673, 498] on rect at bounding box center [689, 488] width 48 height 48
click at [689, 471] on input "radio" at bounding box center [693, 466] width 9 height 9
radio input "true"
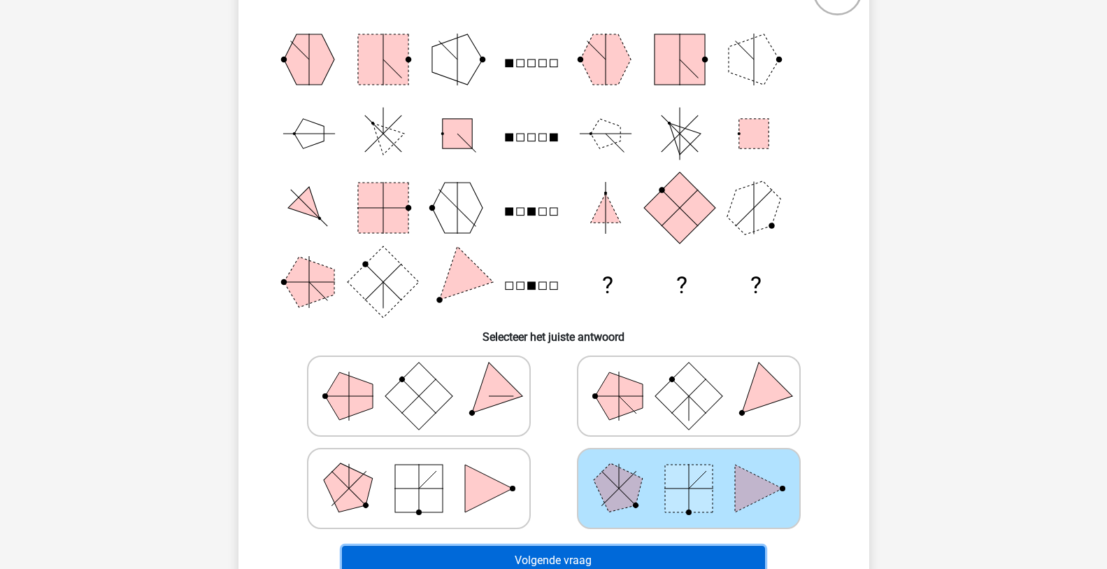
click at [618, 556] on button "Volgende vraag" at bounding box center [553, 560] width 423 height 29
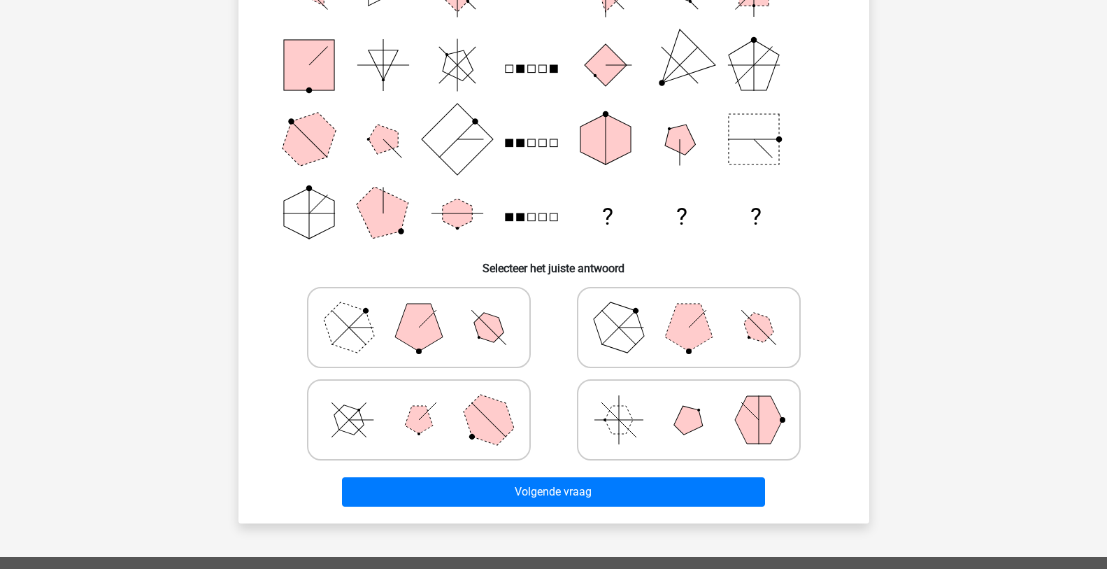
scroll to position [210, 0]
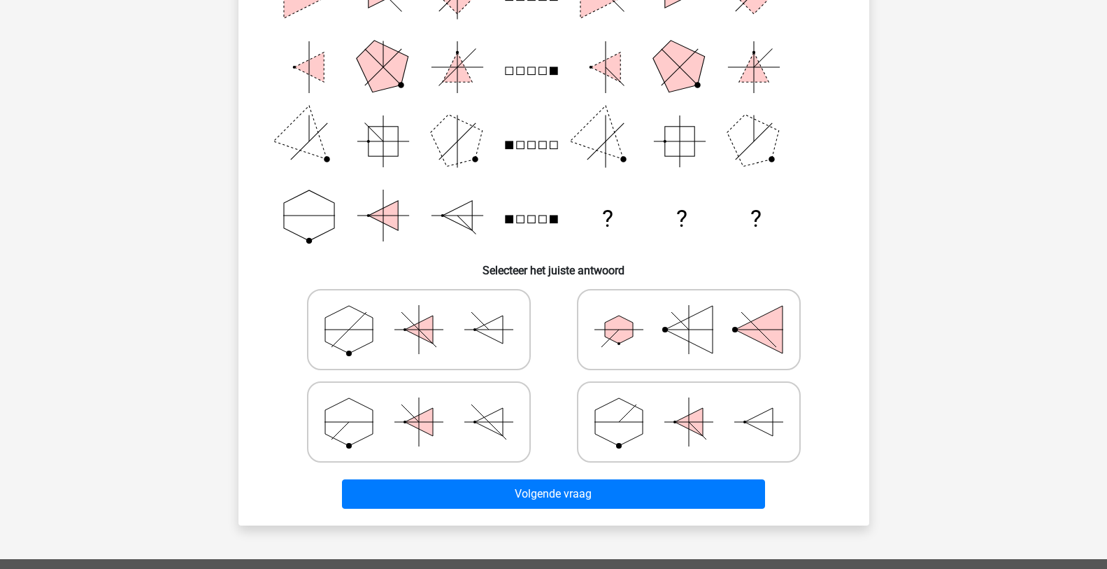
scroll to position [210, 0]
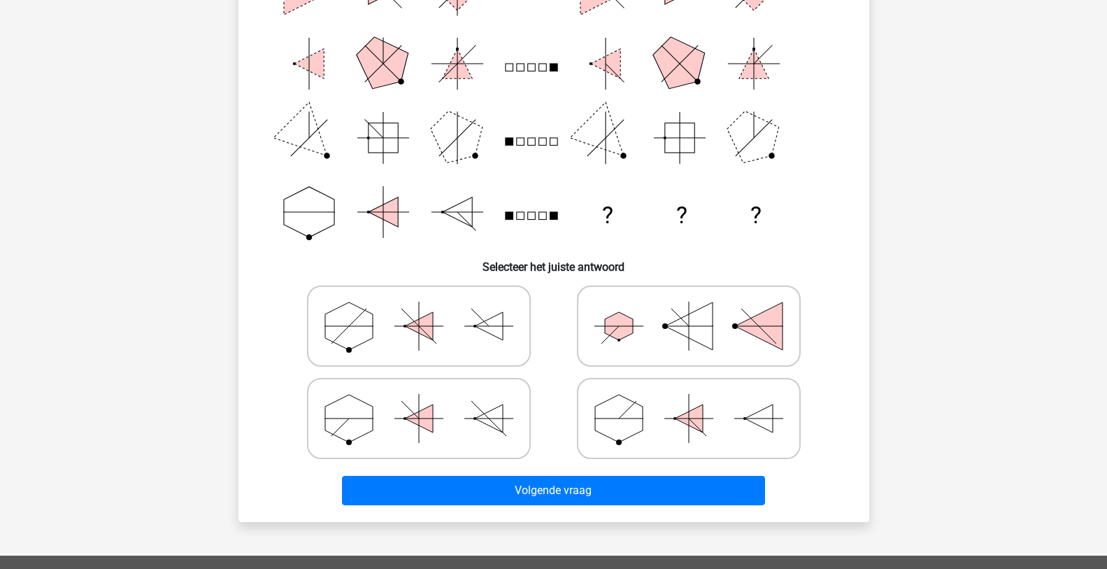
click at [480, 411] on icon at bounding box center [419, 418] width 210 height 70
click at [428, 401] on input "radio" at bounding box center [423, 396] width 9 height 9
radio input "true"
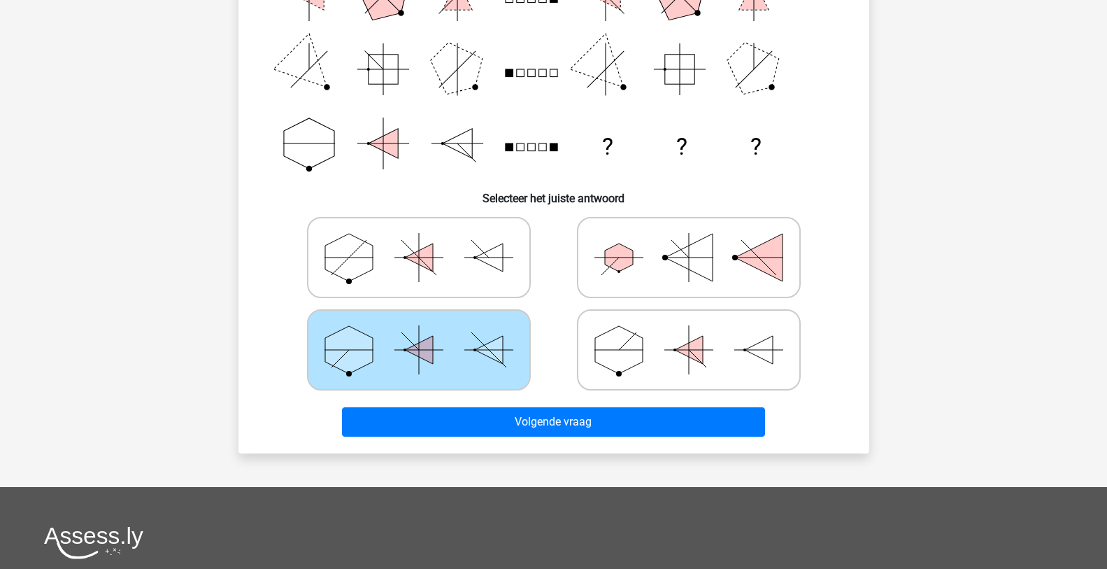
scroll to position [280, 0]
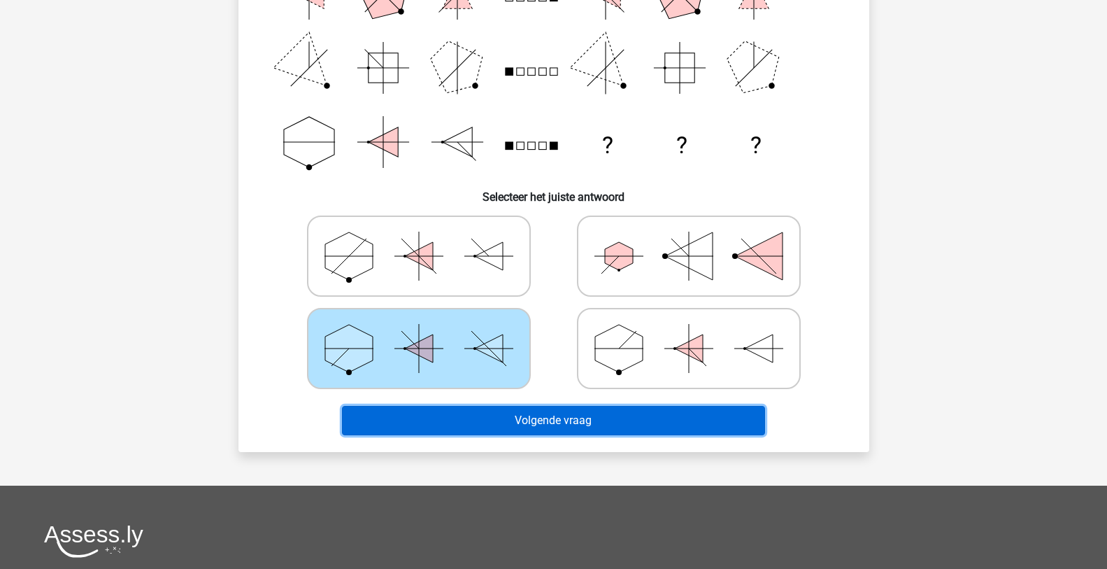
click at [656, 419] on button "Volgende vraag" at bounding box center [553, 420] width 423 height 29
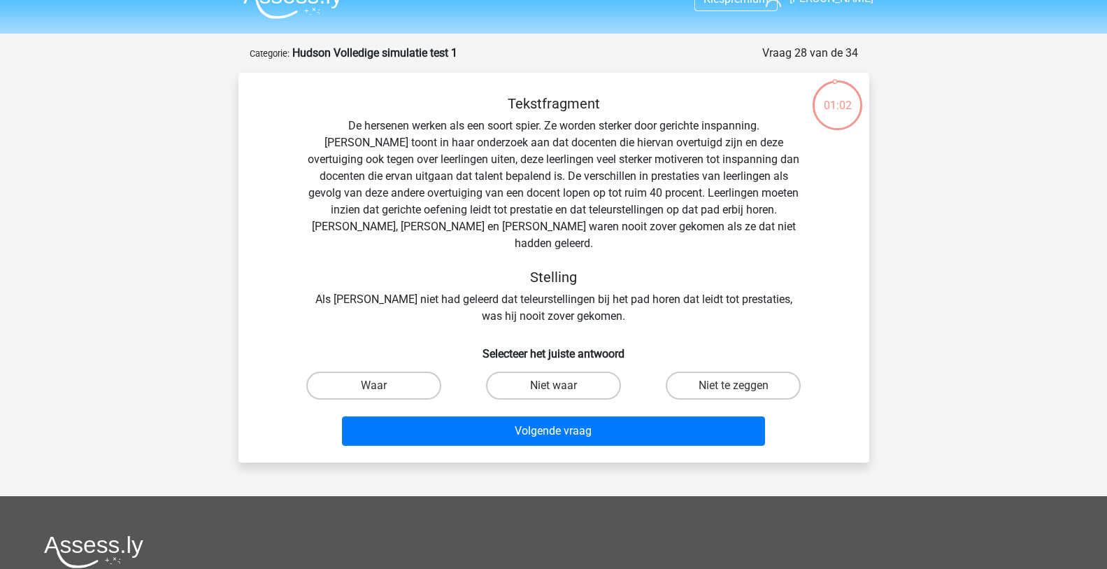
scroll to position [0, 0]
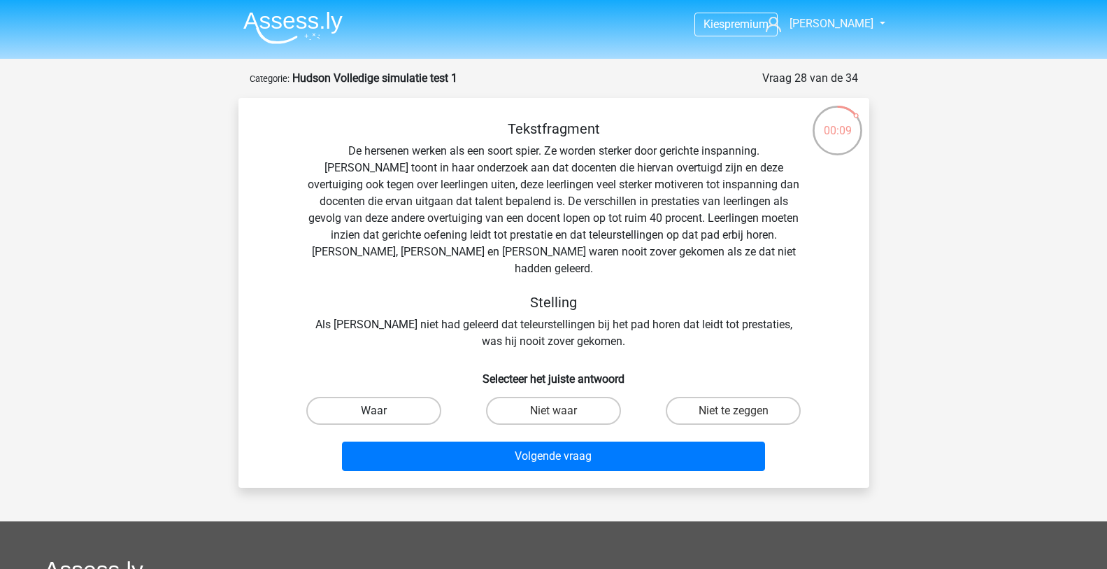
click at [388, 397] on label "Waar" at bounding box center [373, 411] width 135 height 28
click at [383, 411] on input "Waar" at bounding box center [378, 415] width 9 height 9
radio input "true"
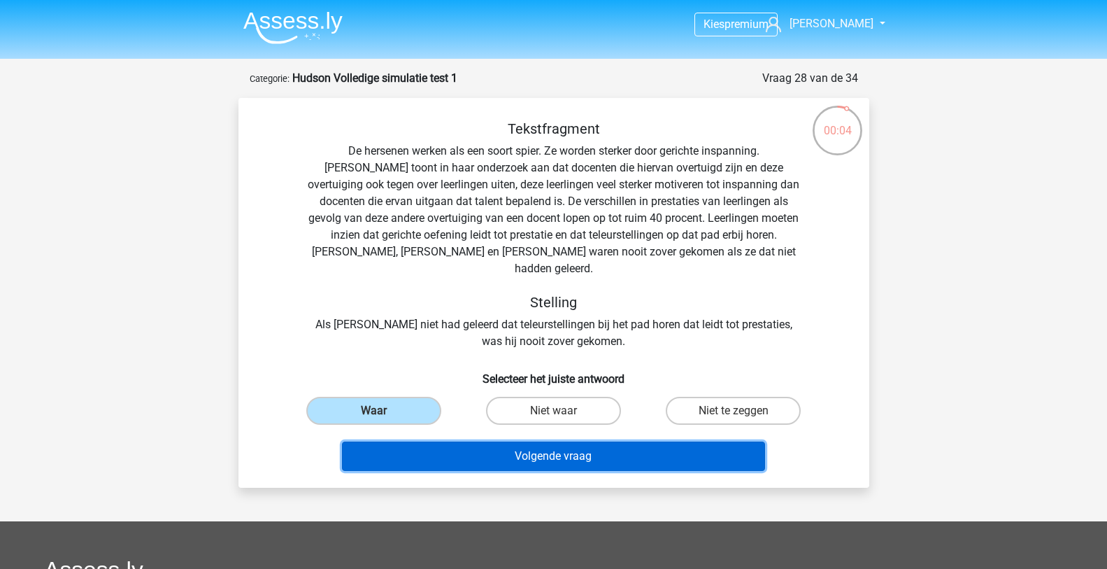
click at [562, 441] on button "Volgende vraag" at bounding box center [553, 455] width 423 height 29
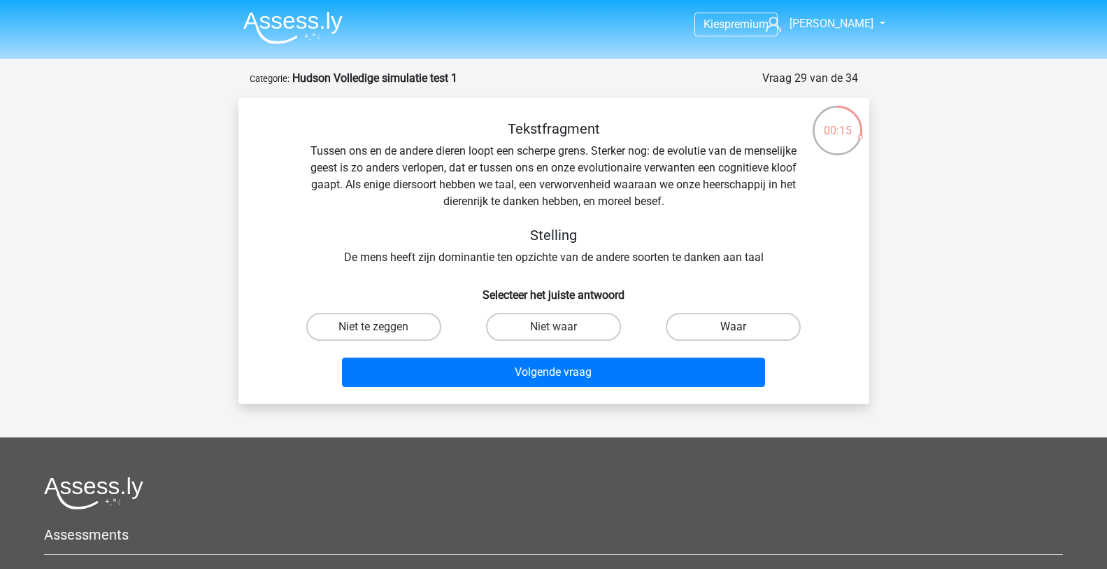
click at [701, 329] on label "Waar" at bounding box center [733, 327] width 135 height 28
click at [734, 329] on input "Waar" at bounding box center [738, 331] width 9 height 9
radio input "true"
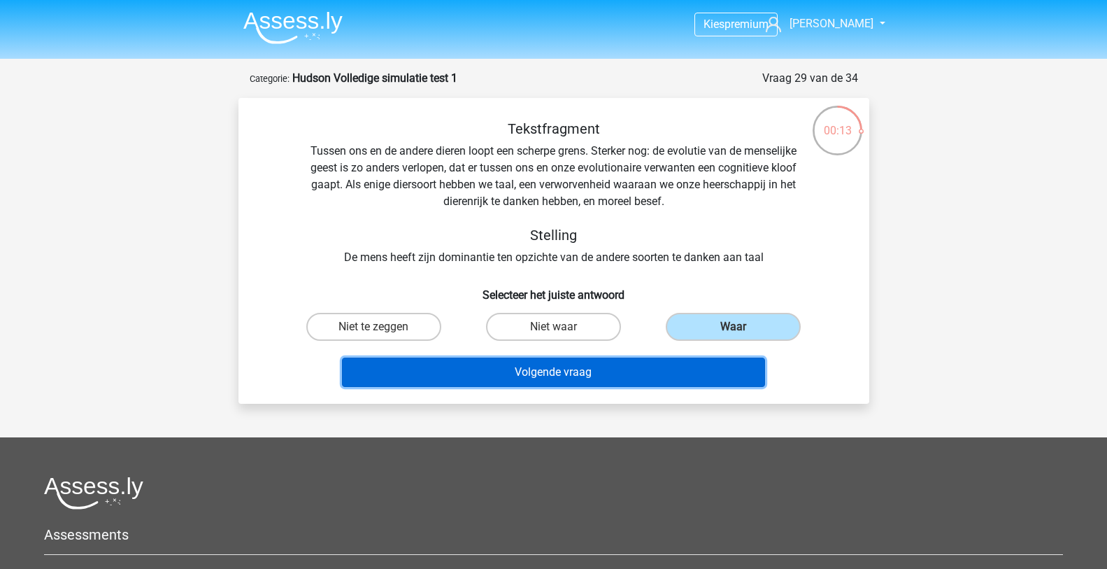
click at [610, 375] on button "Volgende vraag" at bounding box center [553, 371] width 423 height 29
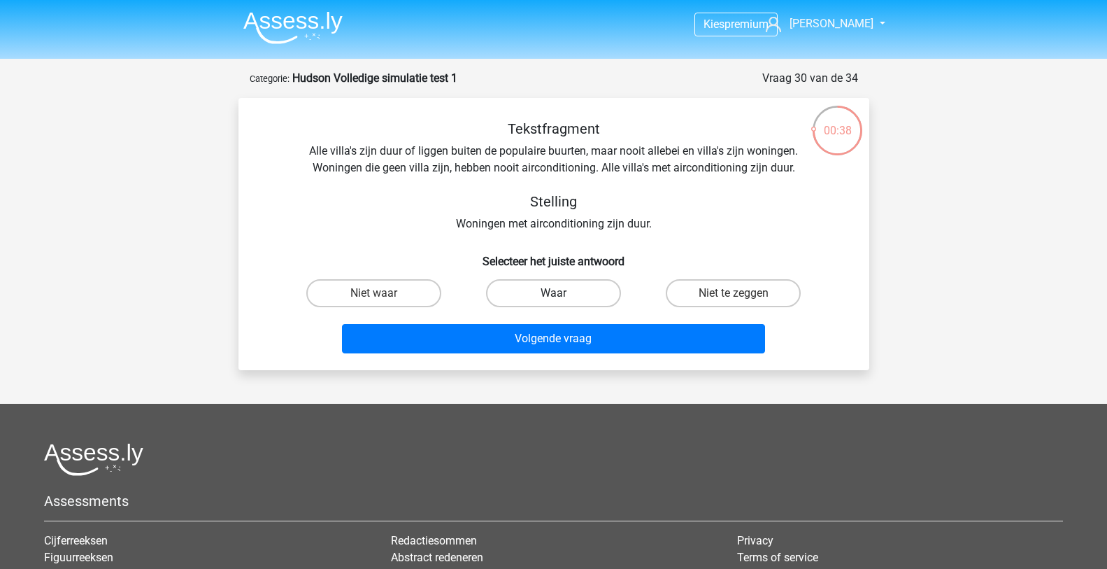
click at [556, 291] on label "Waar" at bounding box center [553, 293] width 135 height 28
click at [556, 293] on input "Waar" at bounding box center [557, 297] width 9 height 9
radio input "true"
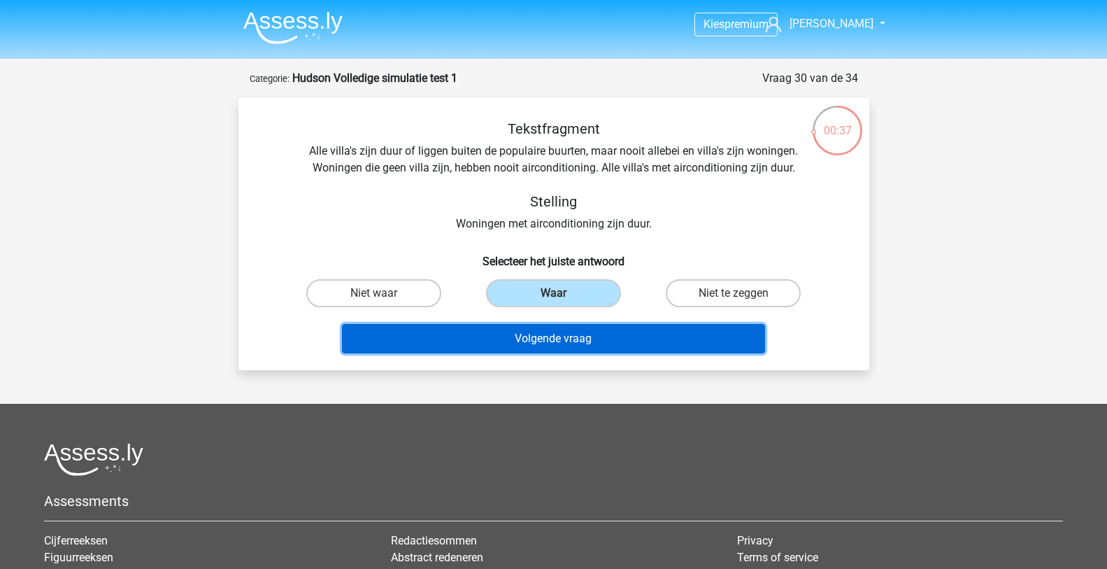
click at [553, 337] on button "Volgende vraag" at bounding box center [553, 338] width 423 height 29
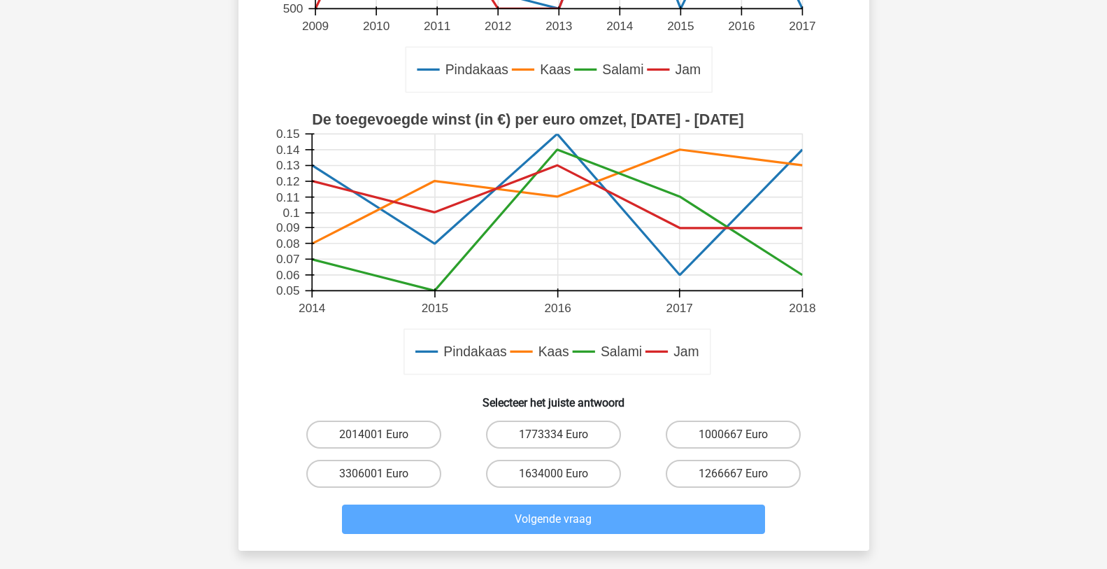
scroll to position [560, 0]
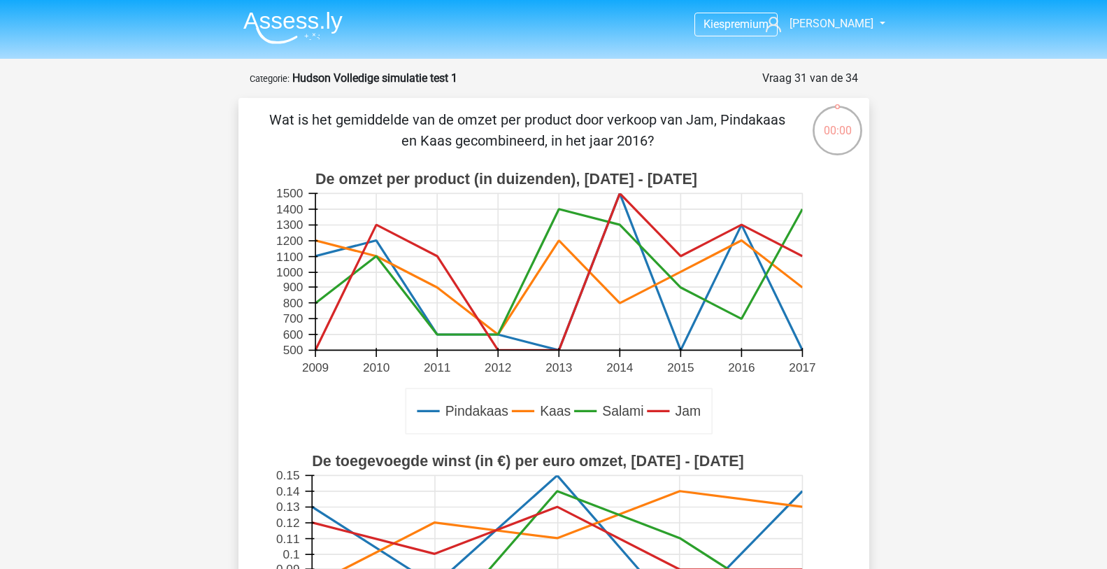
scroll to position [560, 0]
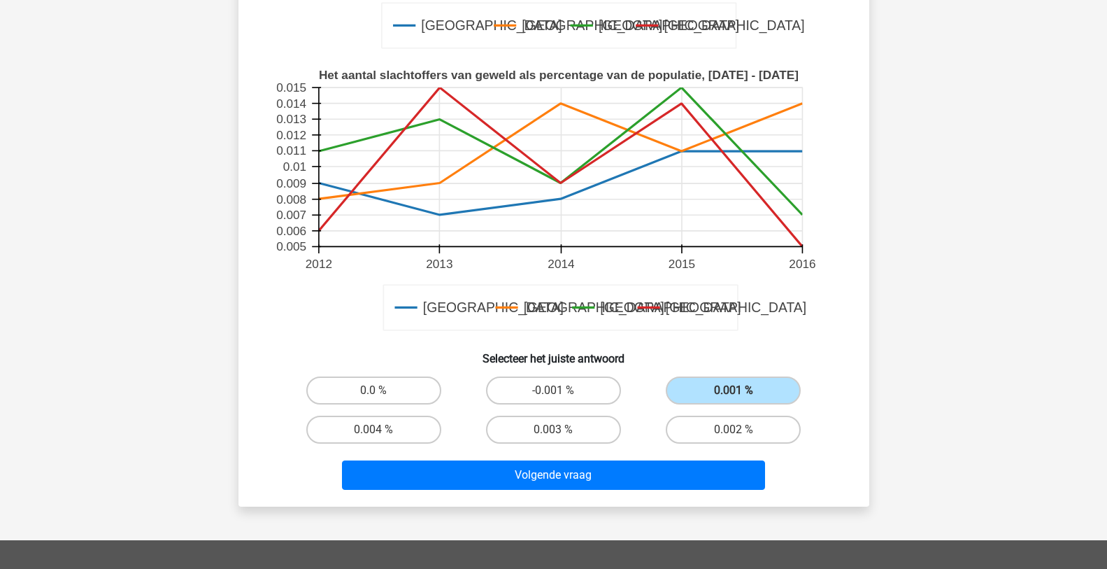
scroll to position [371, 0]
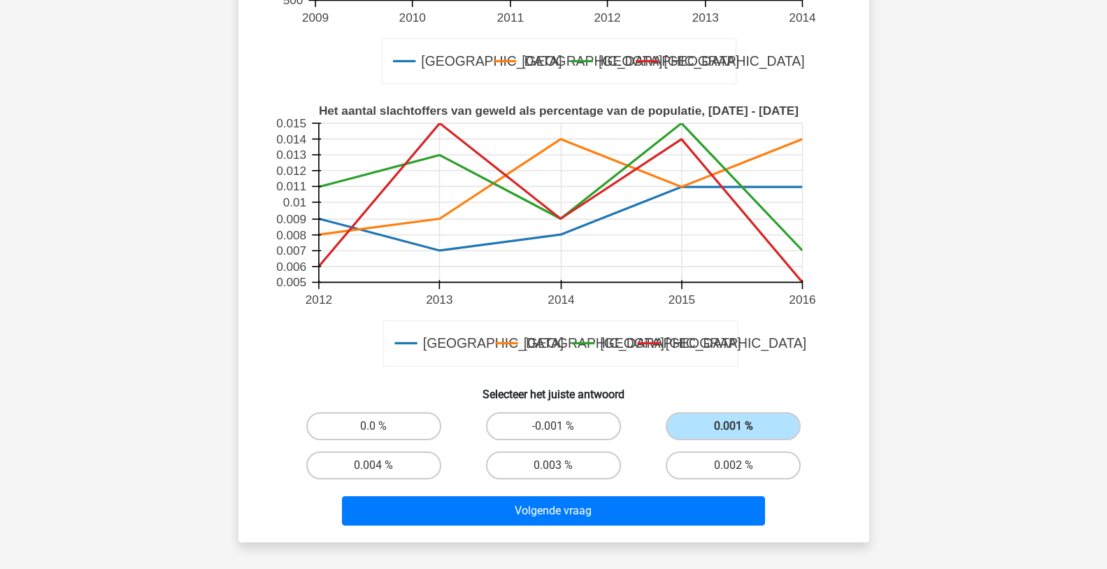
click at [833, 330] on rect at bounding box center [554, 236] width 564 height 282
click at [781, 430] on label "0.001 %" at bounding box center [733, 426] width 135 height 28
click at [743, 430] on input "0.001 %" at bounding box center [738, 430] width 9 height 9
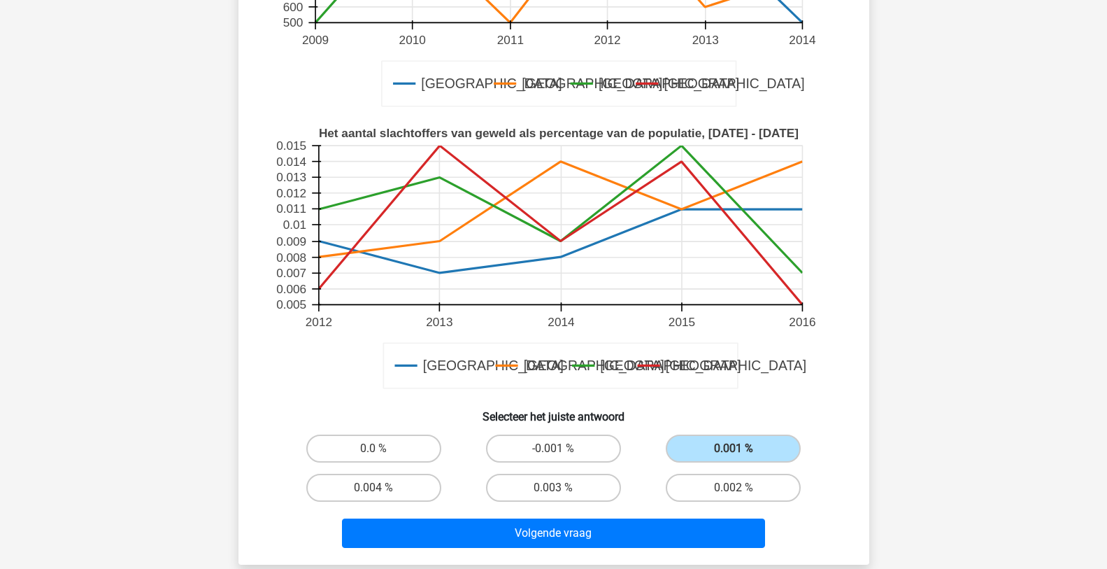
scroll to position [350, 0]
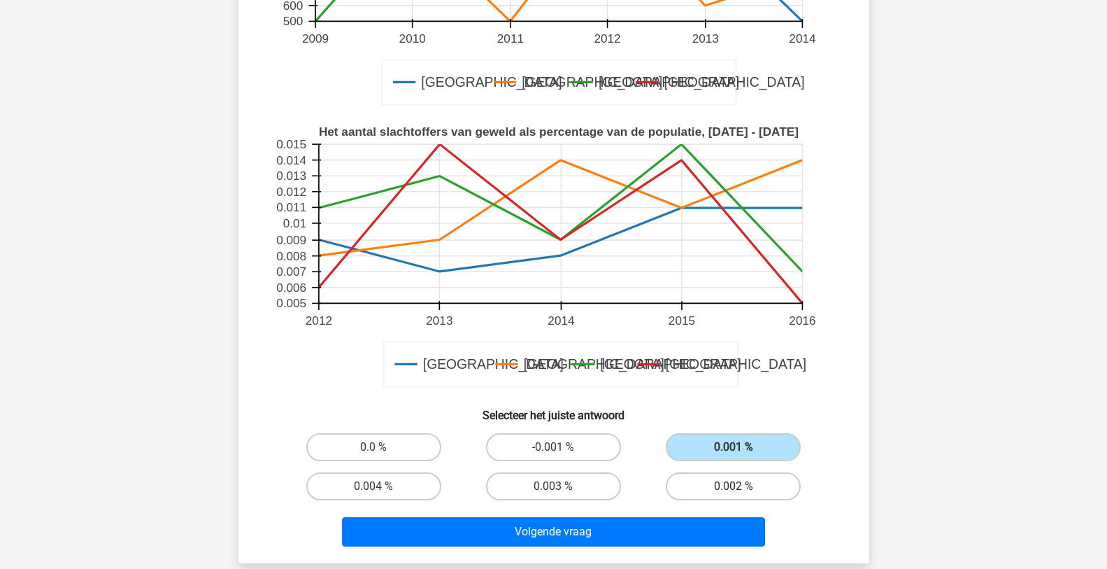
click at [738, 481] on label "0.002 %" at bounding box center [733, 486] width 135 height 28
click at [738, 486] on input "0.002 %" at bounding box center [738, 490] width 9 height 9
radio input "true"
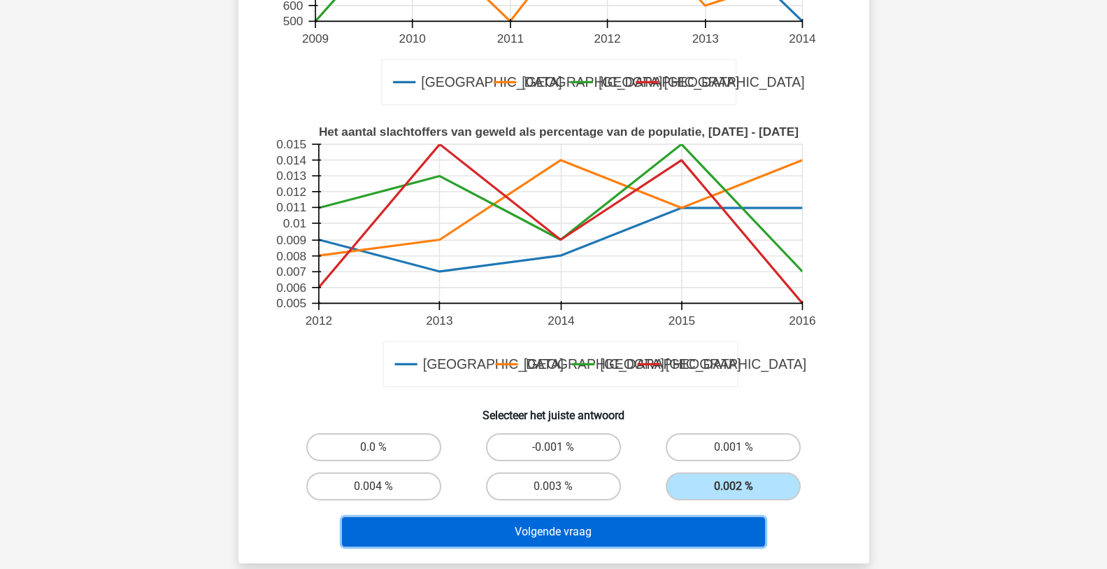
click at [632, 527] on button "Volgende vraag" at bounding box center [553, 531] width 423 height 29
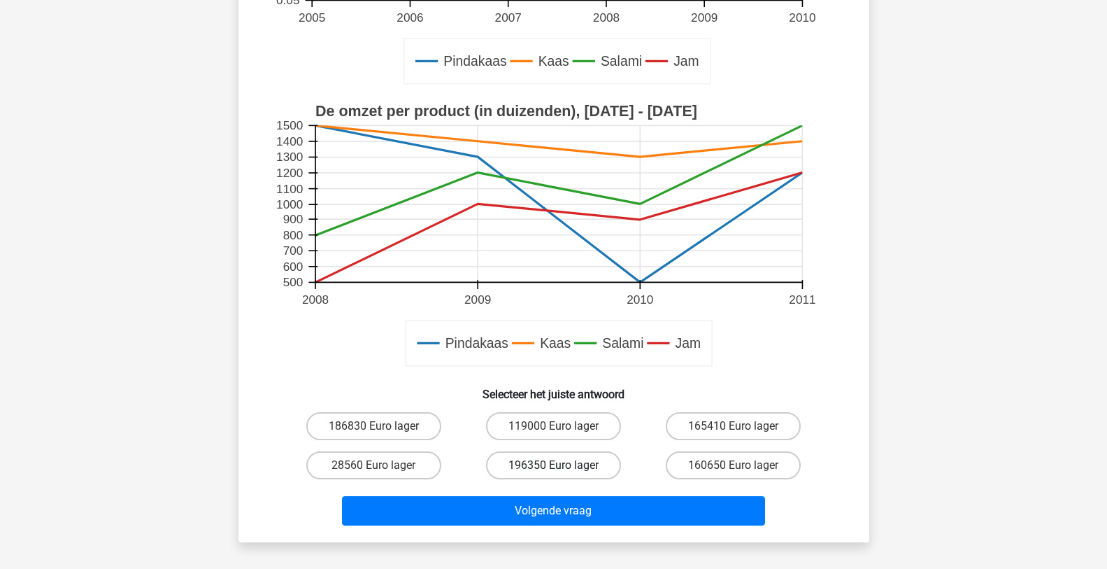
click at [567, 467] on label "196350 Euro lager" at bounding box center [553, 465] width 135 height 28
click at [562, 467] on input "196350 Euro lager" at bounding box center [557, 469] width 9 height 9
radio input "true"
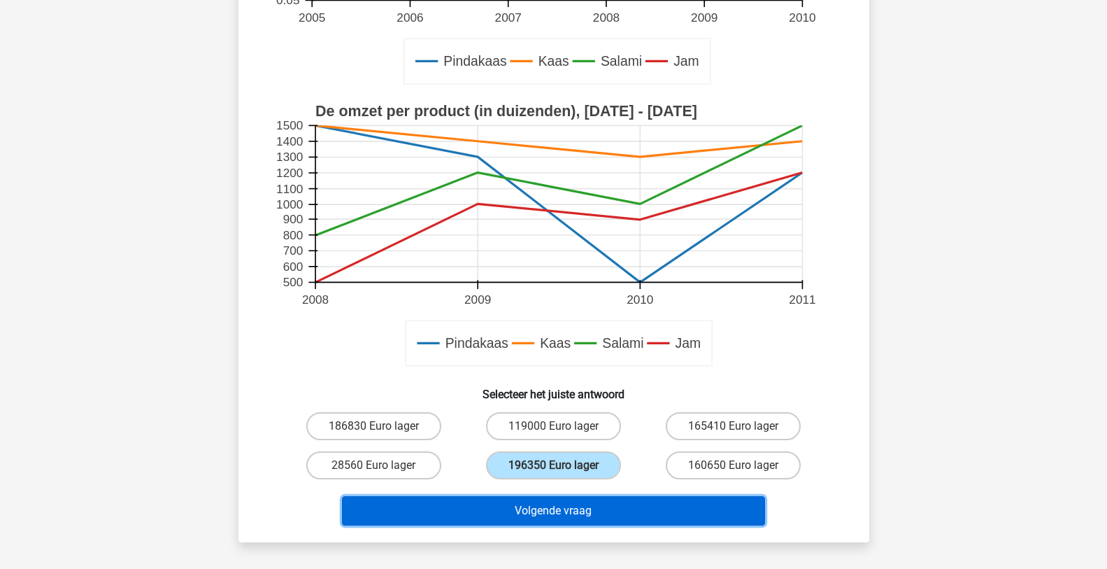
click at [540, 509] on button "Volgende vraag" at bounding box center [553, 510] width 423 height 29
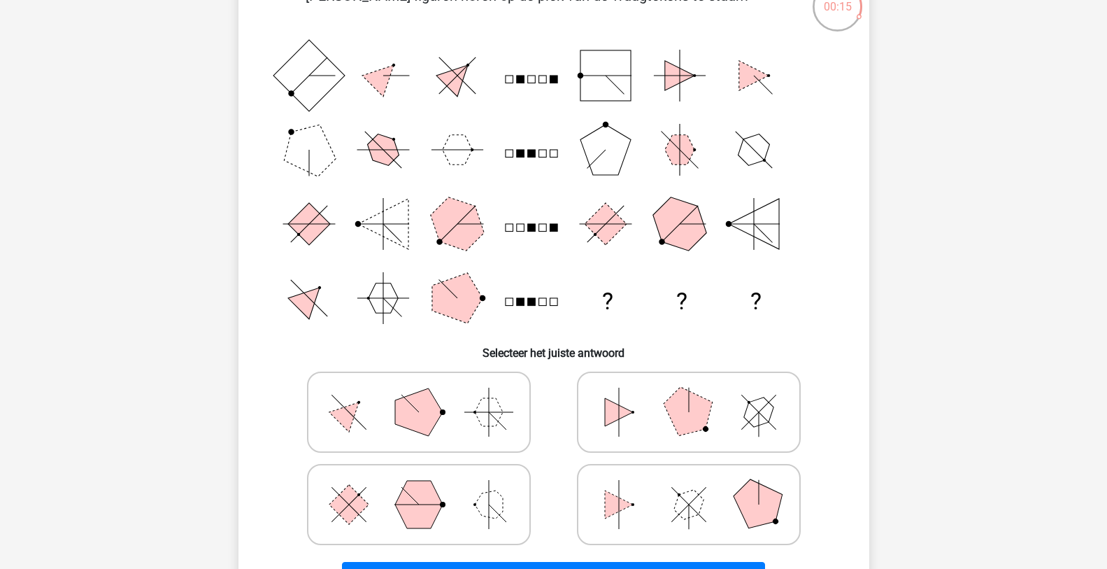
scroll to position [140, 0]
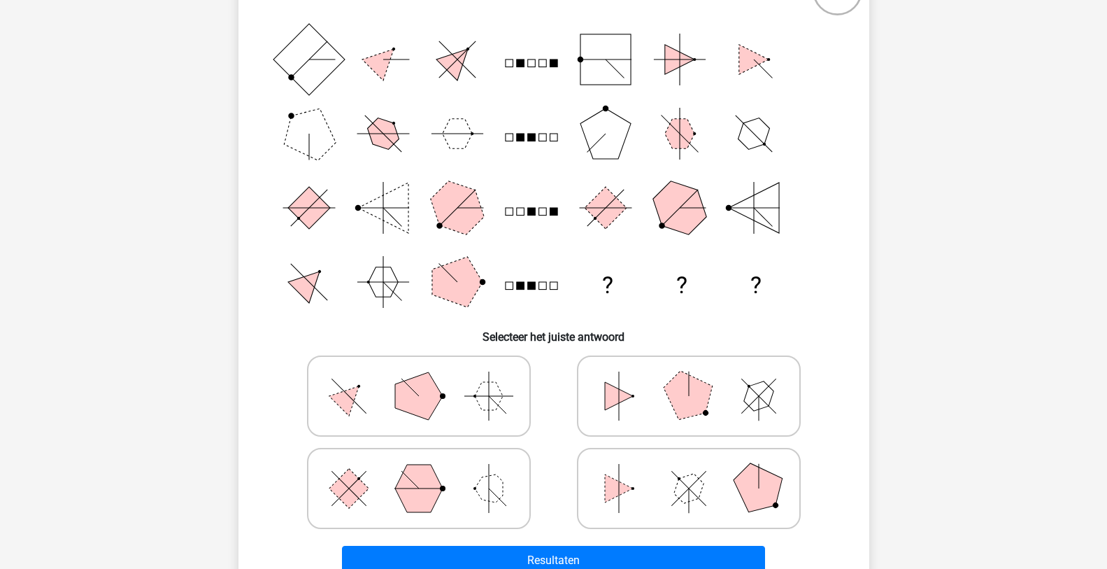
click at [678, 490] on polygon at bounding box center [689, 488] width 40 height 40
click at [689, 471] on input "radio" at bounding box center [693, 466] width 9 height 9
radio input "true"
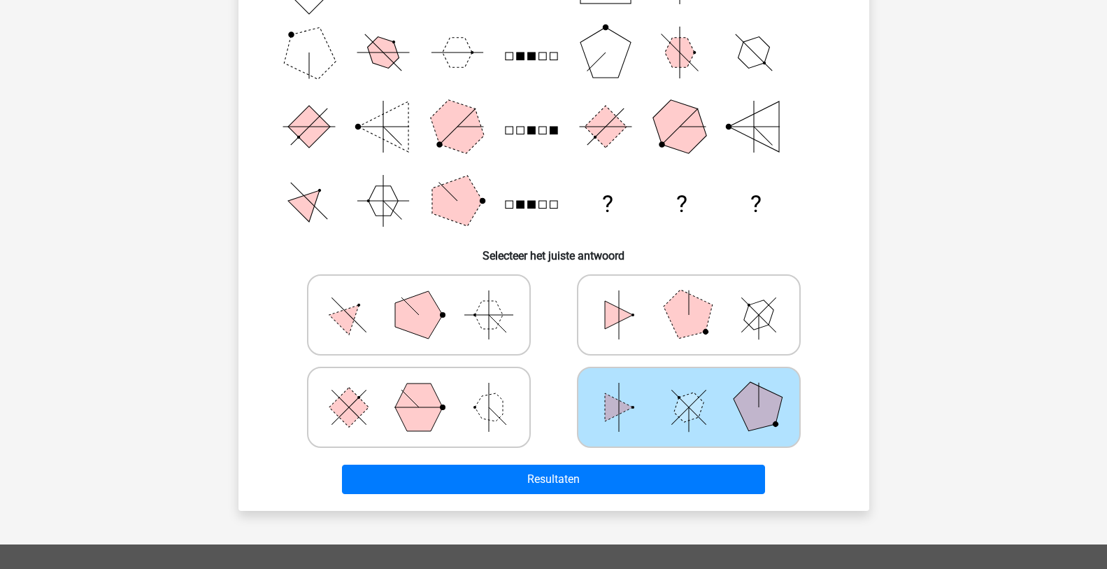
scroll to position [350, 0]
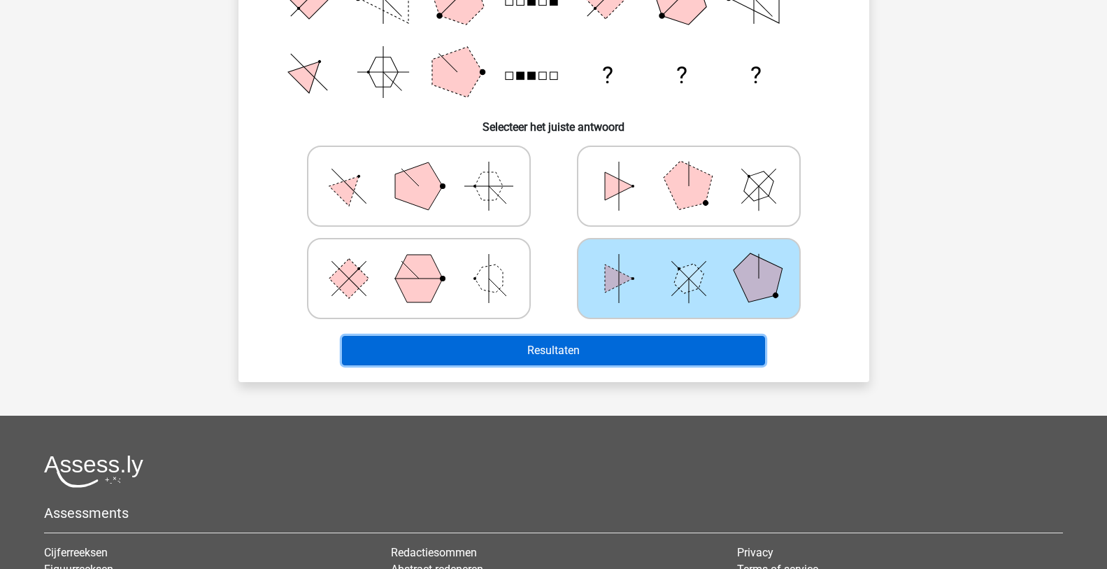
click at [644, 351] on button "Resultaten" at bounding box center [553, 350] width 423 height 29
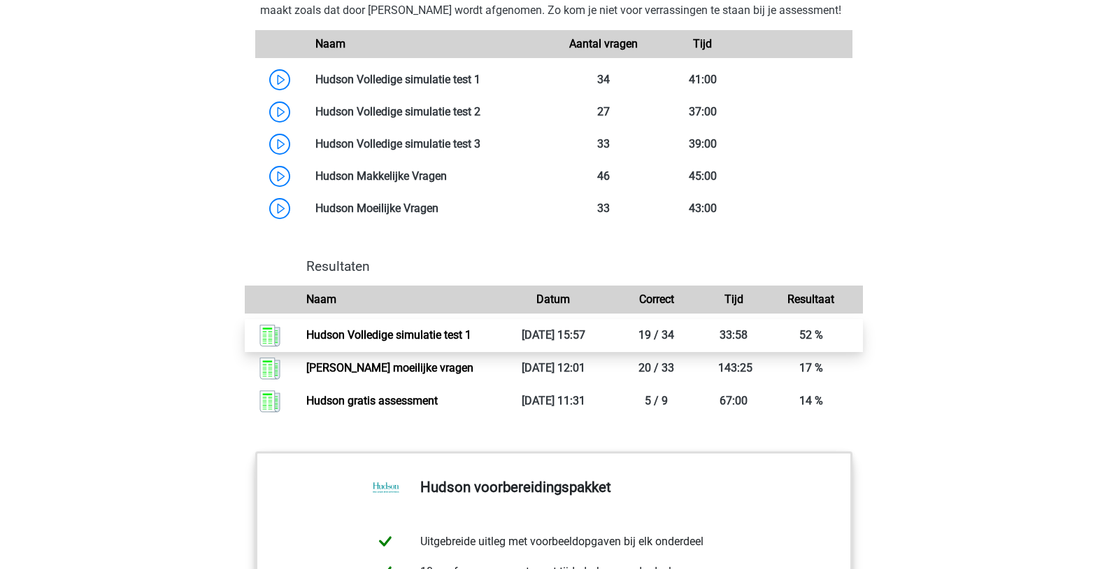
scroll to position [1119, 0]
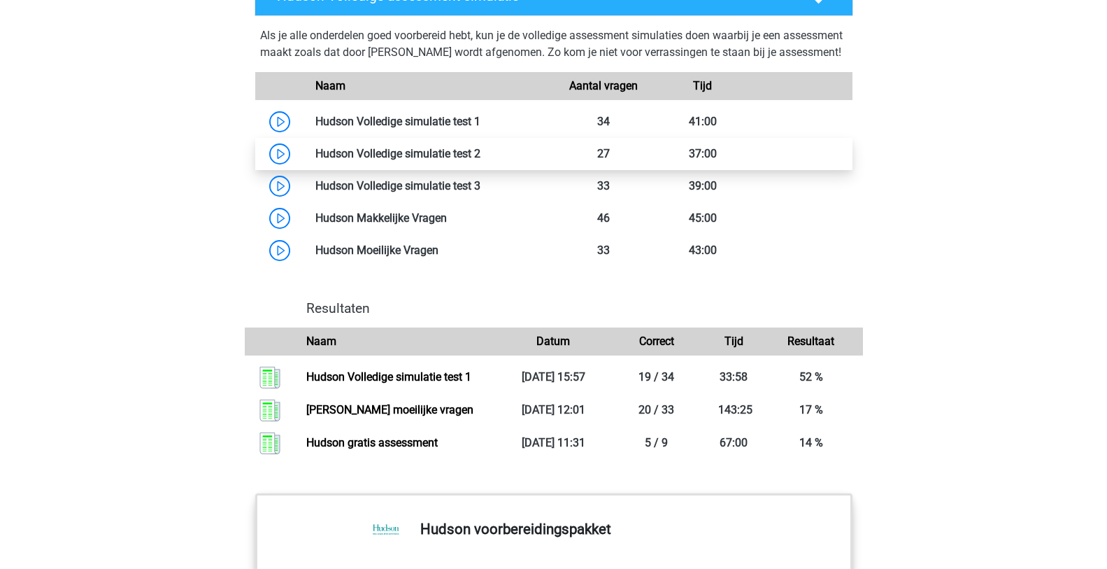
click at [481, 160] on link at bounding box center [481, 153] width 0 height 13
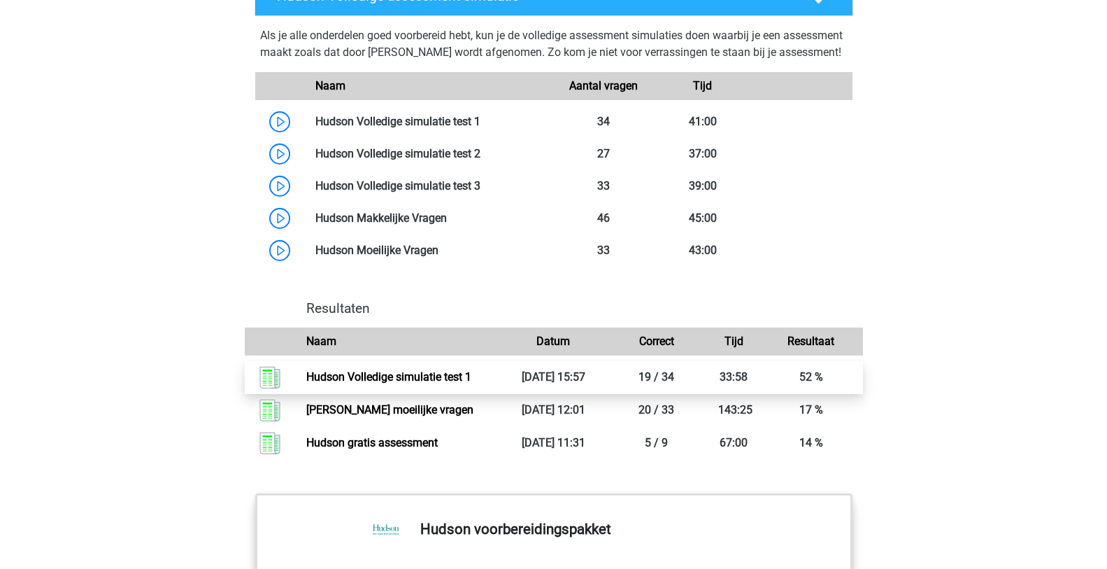
click at [452, 383] on link "Hudson Volledige simulatie test 1" at bounding box center [388, 376] width 165 height 13
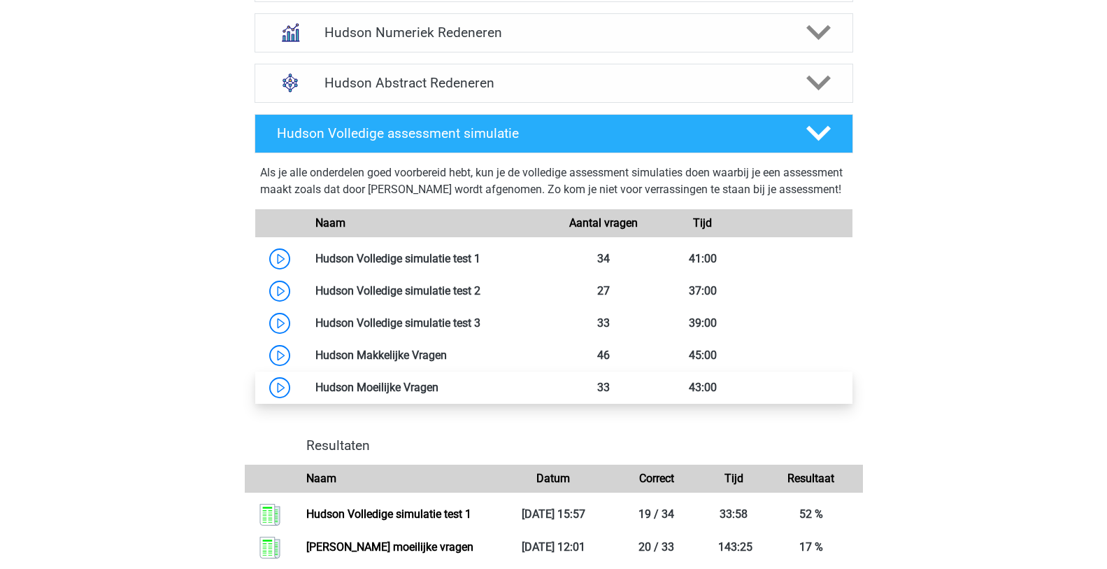
scroll to position [979, 0]
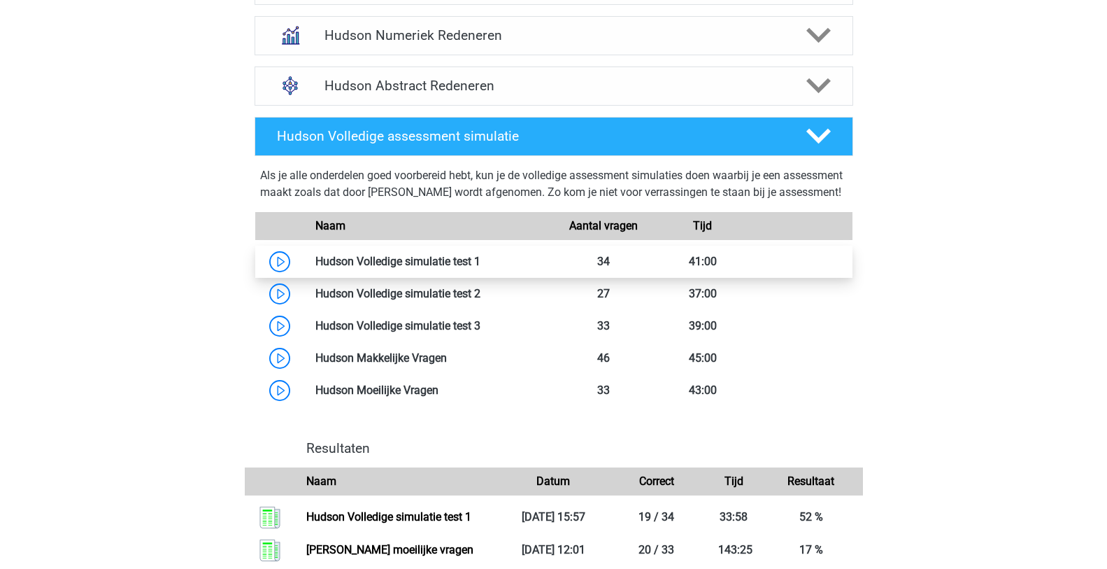
click at [481, 268] on link at bounding box center [481, 261] width 0 height 13
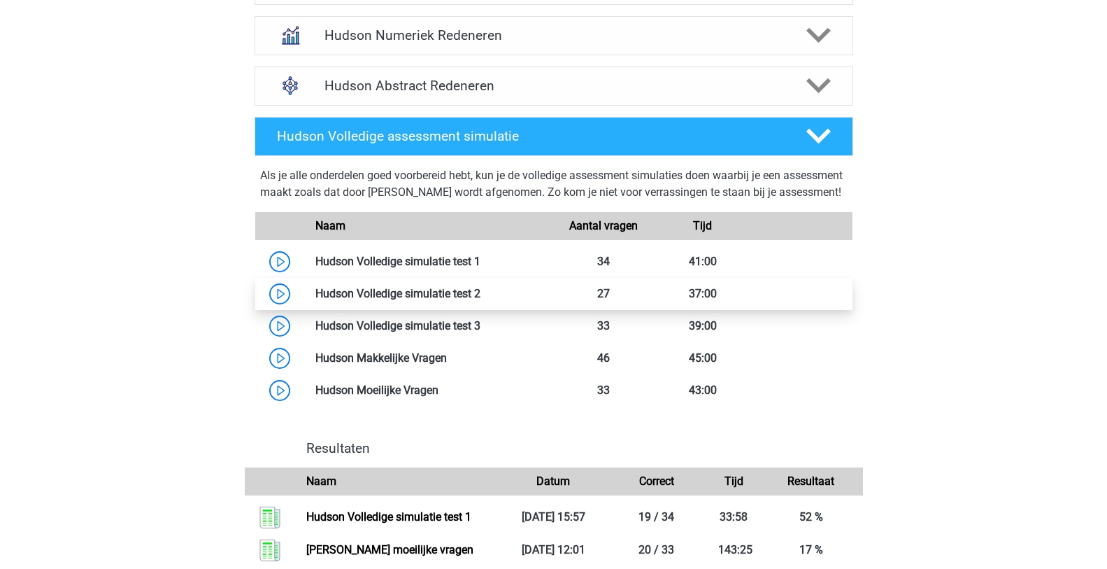
click at [481, 300] on link at bounding box center [481, 293] width 0 height 13
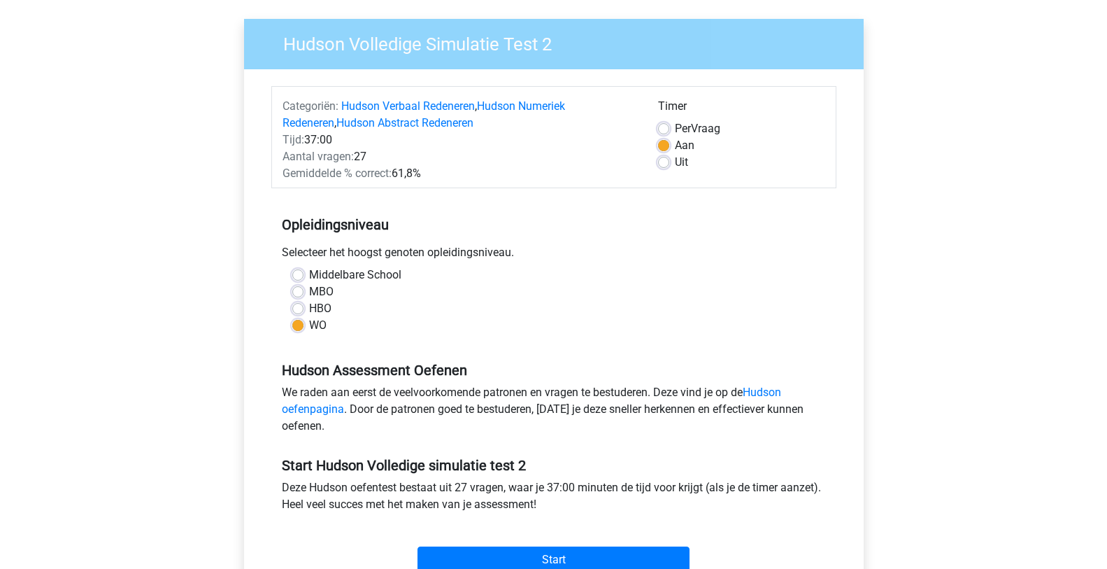
scroll to position [70, 0]
